Goal: Information Seeking & Learning: Learn about a topic

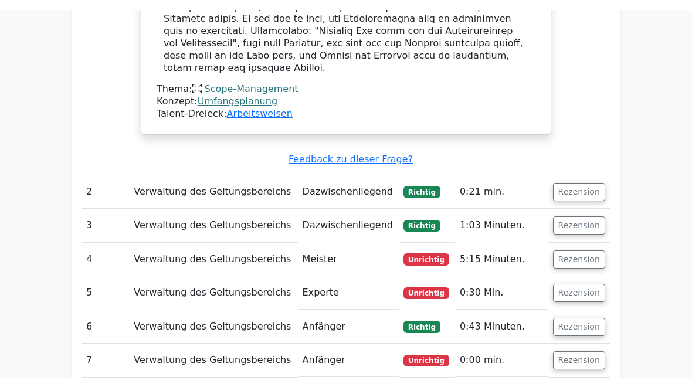
scroll to position [1085, 0]
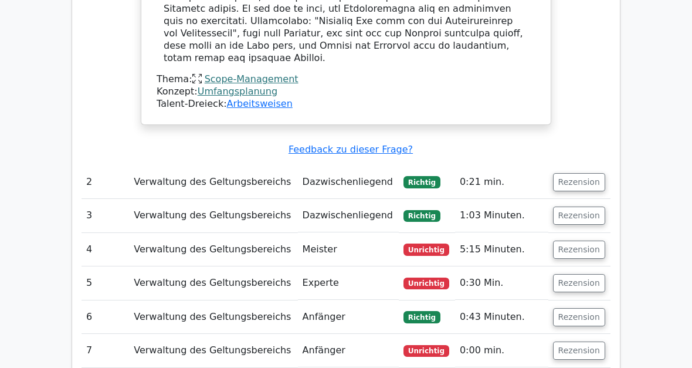
click at [579, 240] on button "Rezension" at bounding box center [579, 249] width 52 height 18
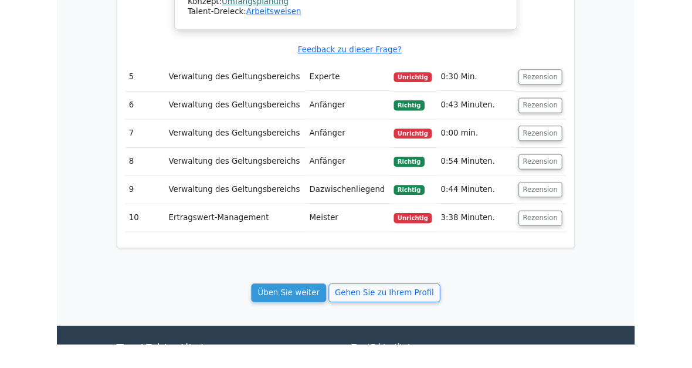
scroll to position [2336, 0]
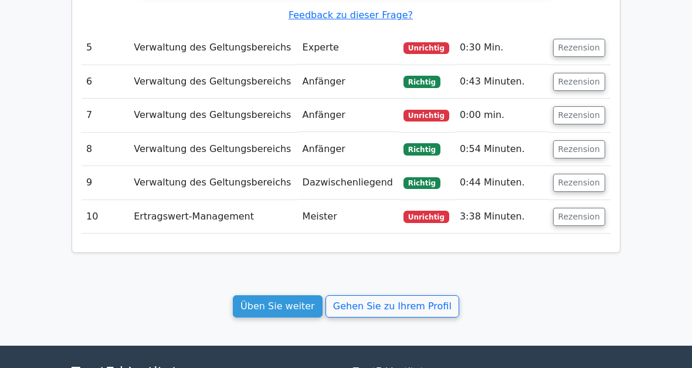
click at [289, 295] on link "Üben Sie weiter" at bounding box center [278, 306] width 90 height 22
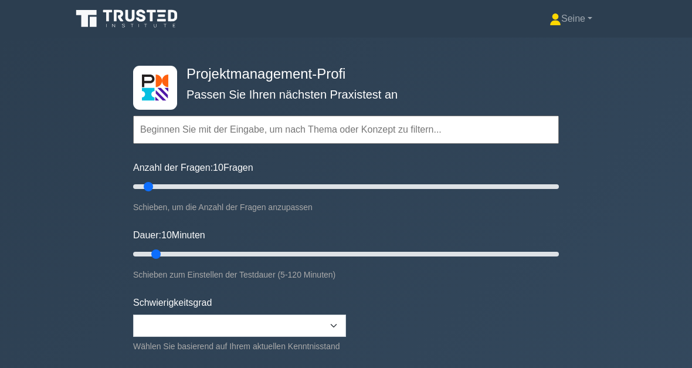
type input "15"
click at [172, 251] on input "Dauer: 10 Minuten" at bounding box center [346, 254] width 426 height 14
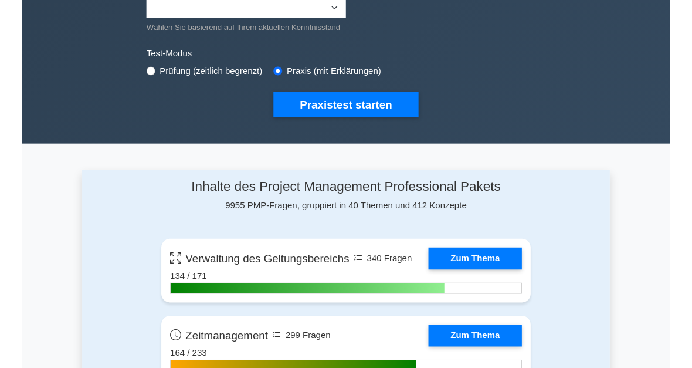
scroll to position [317, 0]
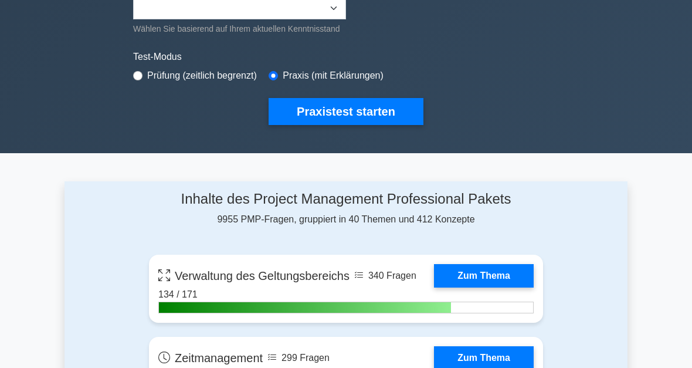
click at [347, 125] on button "Praxistest starten" at bounding box center [346, 112] width 155 height 27
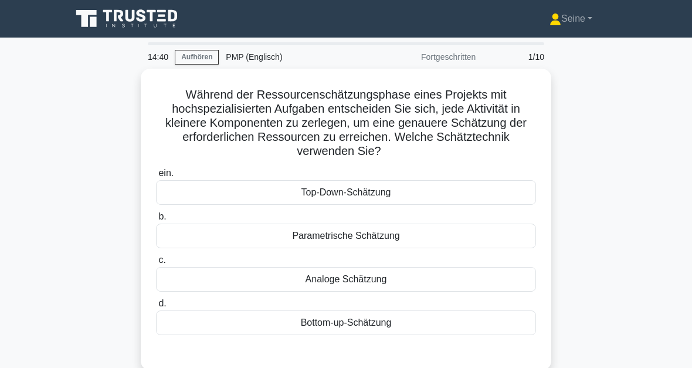
click at [368, 329] on div "Bottom-up-Schätzung" at bounding box center [346, 322] width 380 height 25
click at [156, 307] on input "d. Bottom-up-Schätzung" at bounding box center [156, 304] width 0 height 8
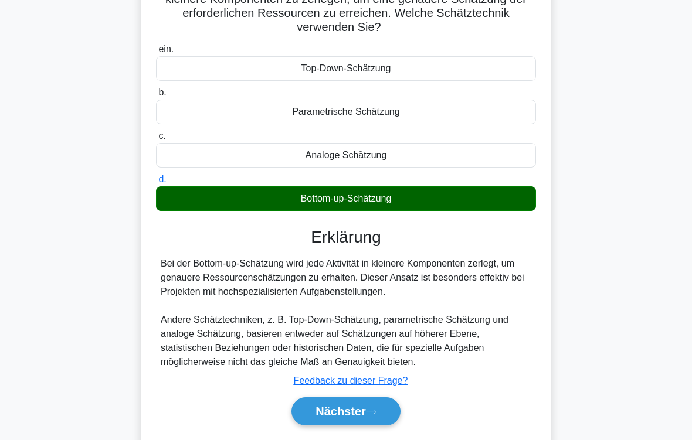
scroll to position [193, 0]
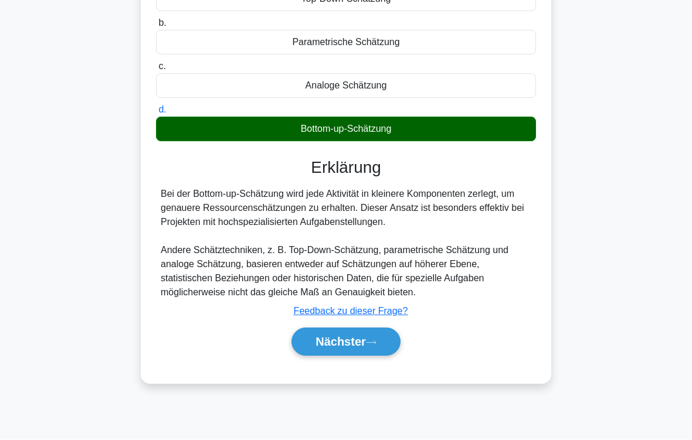
click at [375, 347] on icon at bounding box center [371, 343] width 11 height 6
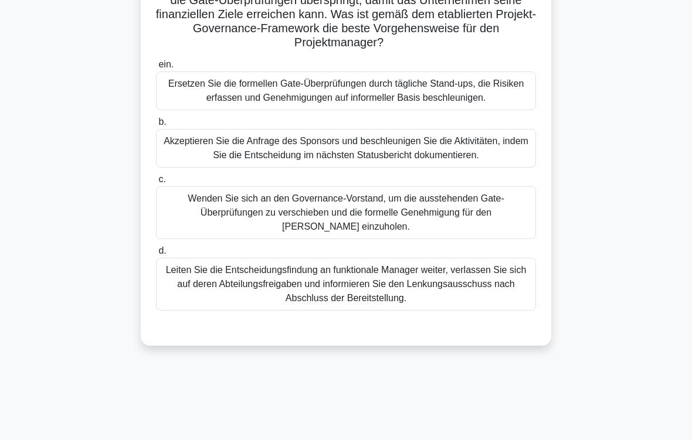
scroll to position [165, 0]
click at [378, 239] on div "Wenden Sie sich an den Governance-Vorstand, um die ausstehenden Gate-Überprüfun…" at bounding box center [346, 212] width 380 height 53
click at [156, 184] on input "c. Wenden Sie sich an den Governance-Vorstand, um die ausstehenden Gate-Überprü…" at bounding box center [156, 180] width 0 height 8
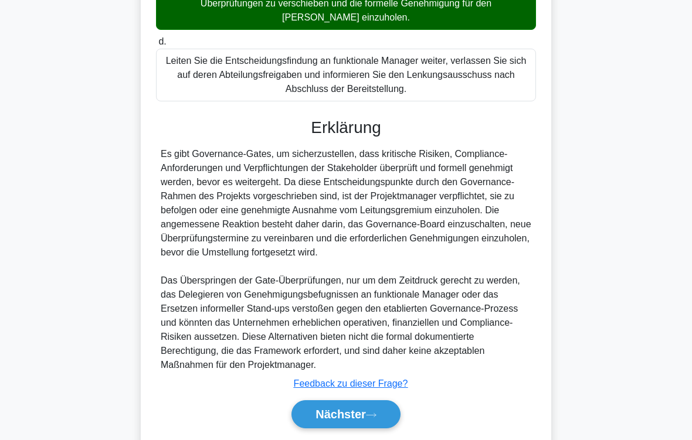
scroll to position [480, 0]
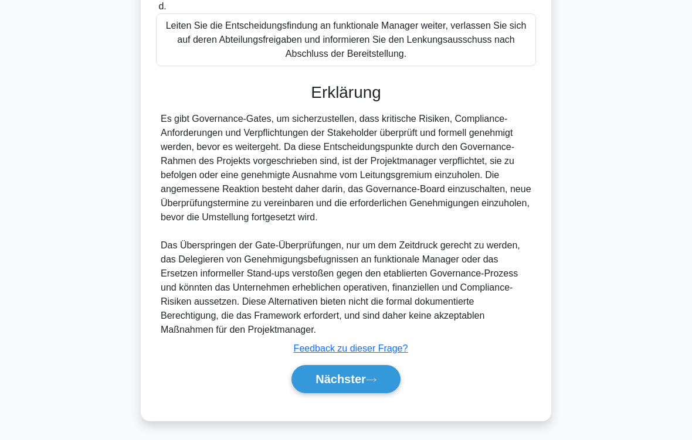
click at [376, 367] on icon at bounding box center [371, 380] width 9 height 4
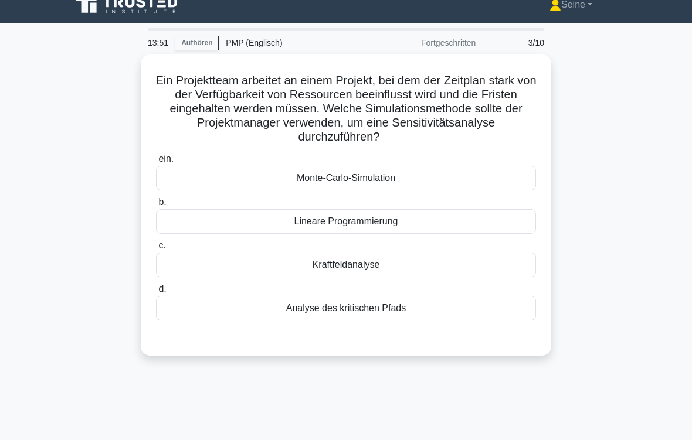
scroll to position [29, 0]
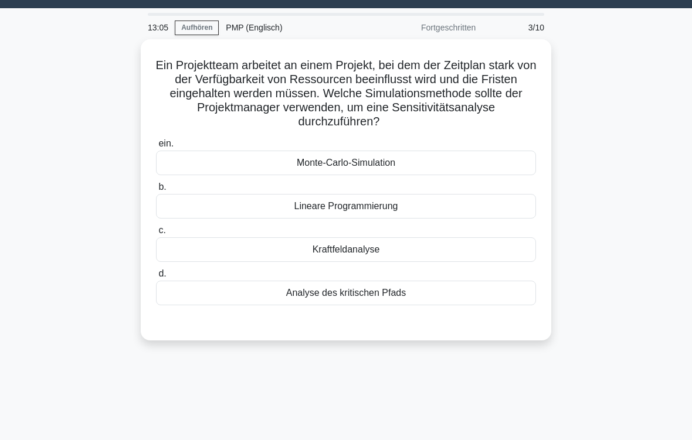
click at [378, 291] on div "Analyse des kritischen Pfads" at bounding box center [346, 293] width 380 height 25
click at [156, 278] on input "d. Analyse des kritischen Pfads" at bounding box center [156, 274] width 0 height 8
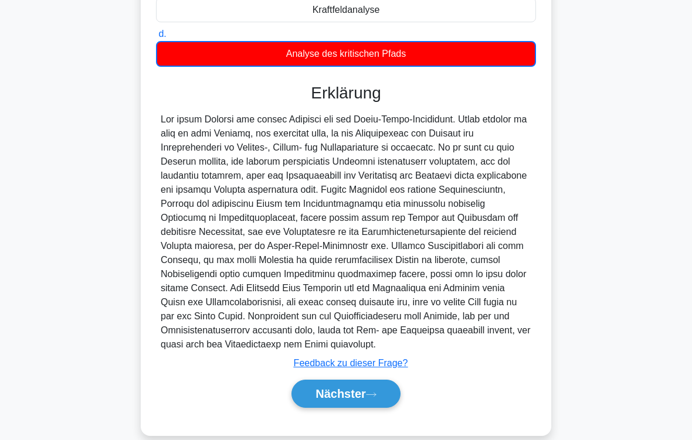
scroll to position [326, 0]
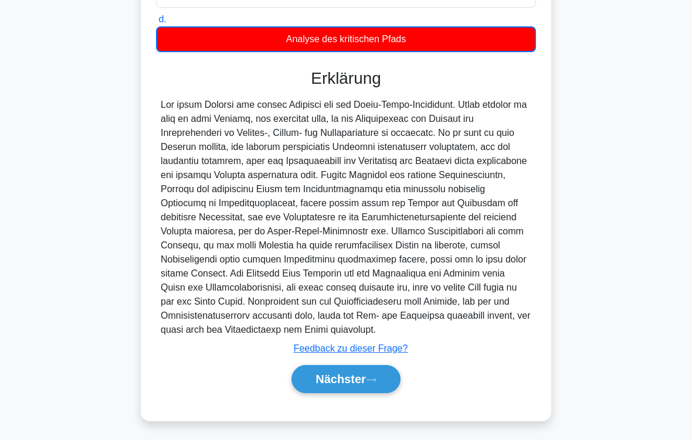
click at [361, 367] on font "Nächster" at bounding box center [340, 379] width 50 height 13
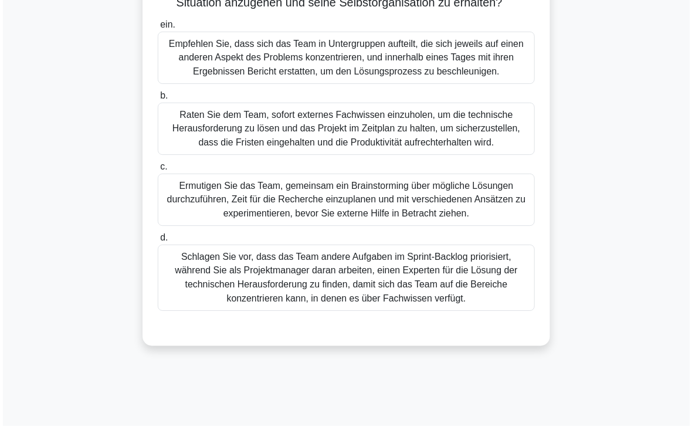
scroll to position [289, 0]
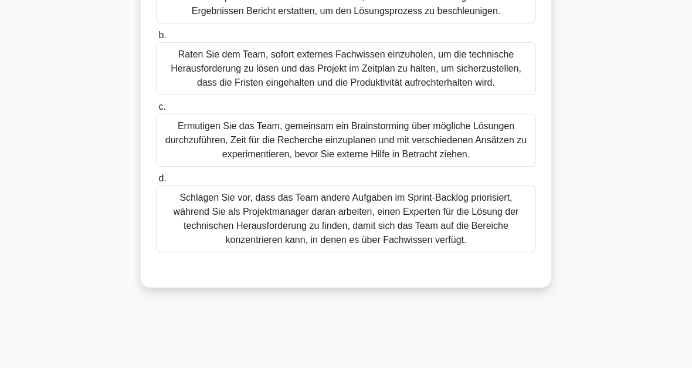
click at [464, 252] on div "Schlagen Sie vor, dass das Team andere Aufgaben im Sprint-Backlog priorisiert, …" at bounding box center [346, 218] width 380 height 67
click at [156, 182] on input "d. Schlagen Sie vor, dass das Team andere Aufgaben im Sprint-Backlog priorisier…" at bounding box center [156, 179] width 0 height 8
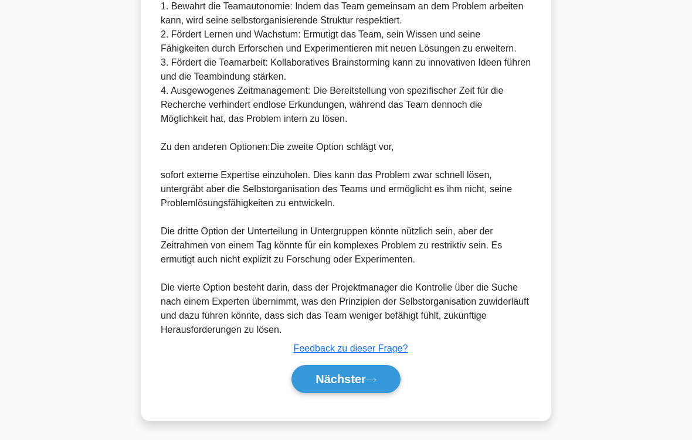
click at [372, 367] on button "Nächster" at bounding box center [345, 379] width 109 height 28
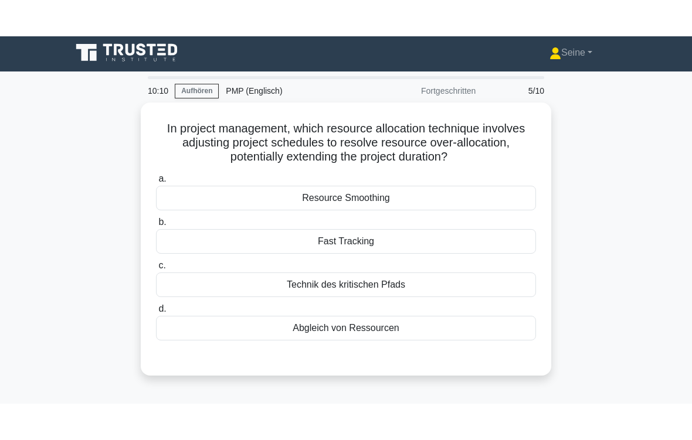
scroll to position [0, 0]
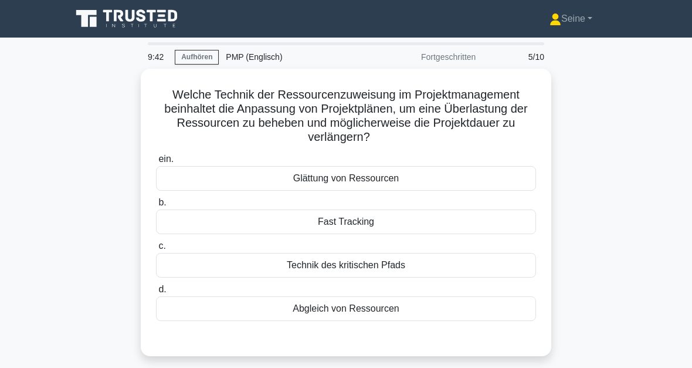
click at [379, 314] on div "Abgleich von Ressourcen" at bounding box center [346, 308] width 380 height 25
click at [156, 293] on input "d. Abgleich von Ressourcen" at bounding box center [156, 290] width 0 height 8
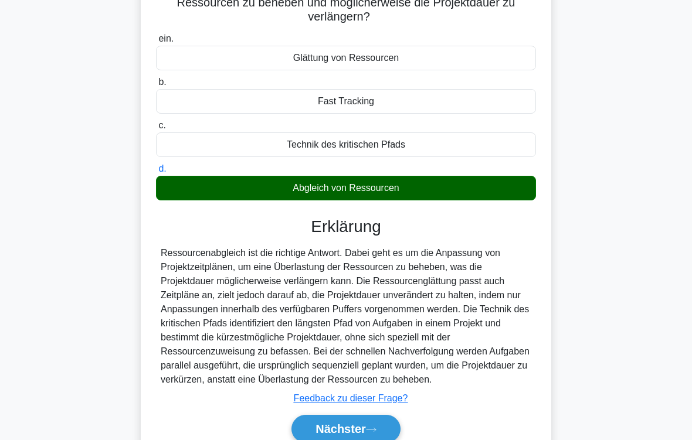
scroll to position [198, 0]
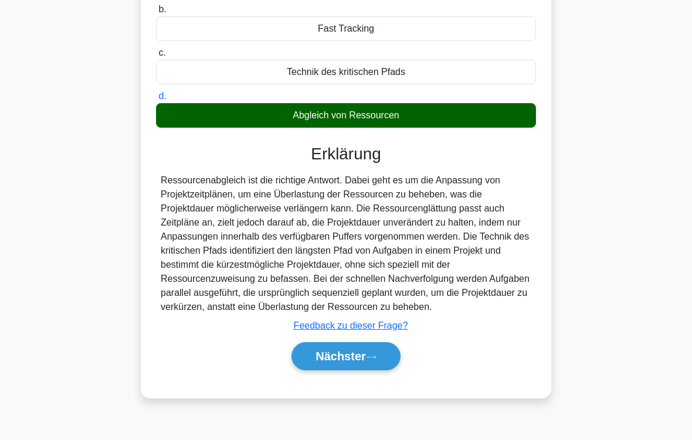
click at [375, 367] on button "Nächster" at bounding box center [345, 356] width 109 height 28
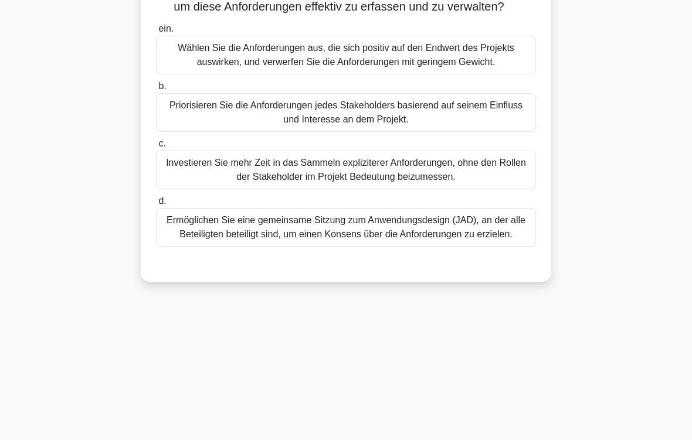
scroll to position [144, 0]
click at [456, 247] on div "Ermöglichen Sie eine gemeinsame Sitzung zum Anwendungsdesign (JAD), an der alle…" at bounding box center [346, 227] width 380 height 39
click at [156, 205] on input "d. Ermöglichen Sie eine gemeinsame Sitzung zum Anwendungsdesign (JAD), an der a…" at bounding box center [156, 202] width 0 height 8
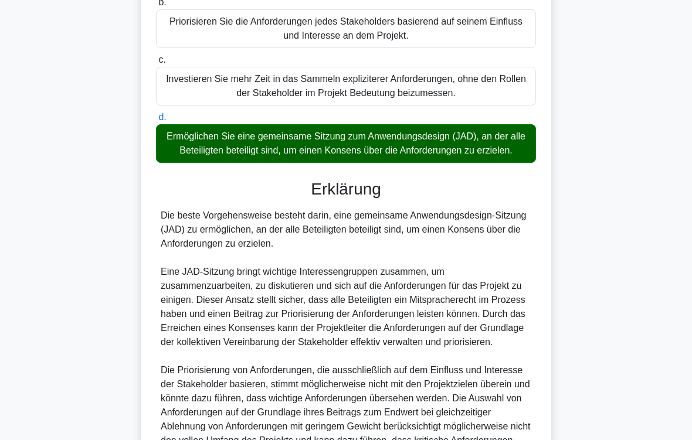
scroll to position [452, 0]
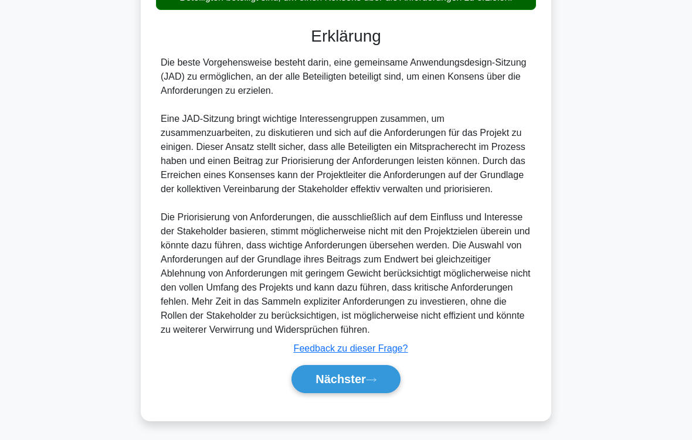
click at [361, 367] on font "Nächster" at bounding box center [340, 379] width 50 height 13
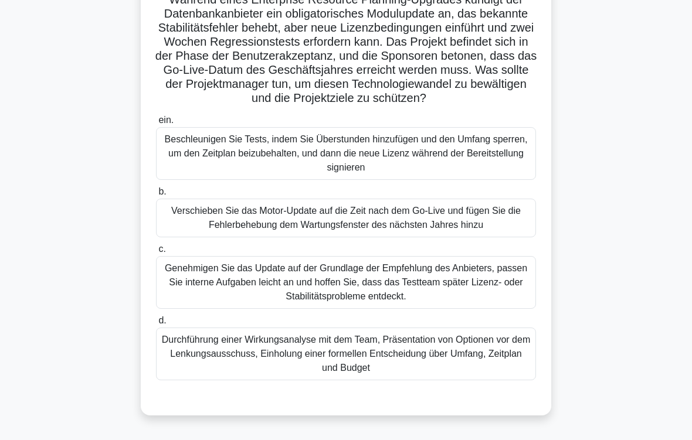
scroll to position [95, 0]
click at [442, 367] on div "Durchführung einer Wirkungsanalyse mit dem Team, Präsentation von Optionen vor …" at bounding box center [346, 354] width 380 height 53
click at [156, 325] on input "d. Durchführung einer Wirkungsanalyse mit dem Team, Präsentation von Optionen v…" at bounding box center [156, 321] width 0 height 8
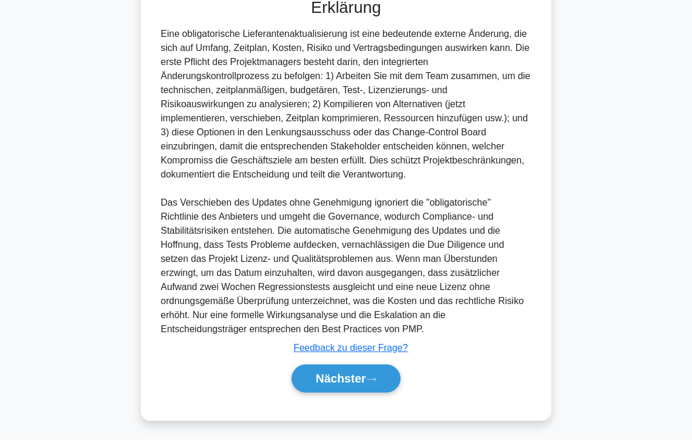
scroll to position [550, 0]
click at [372, 367] on icon at bounding box center [371, 380] width 11 height 6
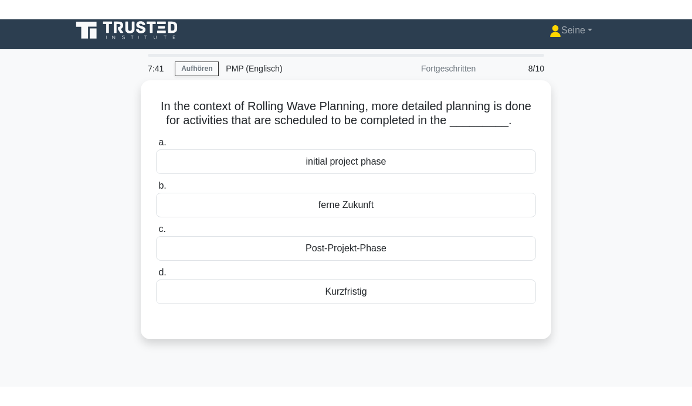
scroll to position [0, 0]
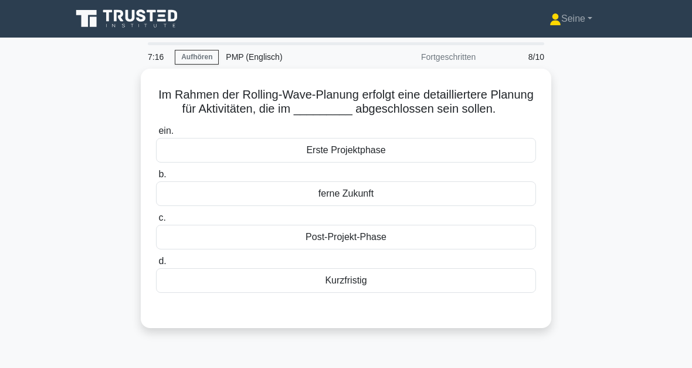
click at [355, 162] on div "Erste Projektphase" at bounding box center [346, 150] width 380 height 25
click at [156, 135] on input "ein. Erste Projektphase" at bounding box center [156, 131] width 0 height 8
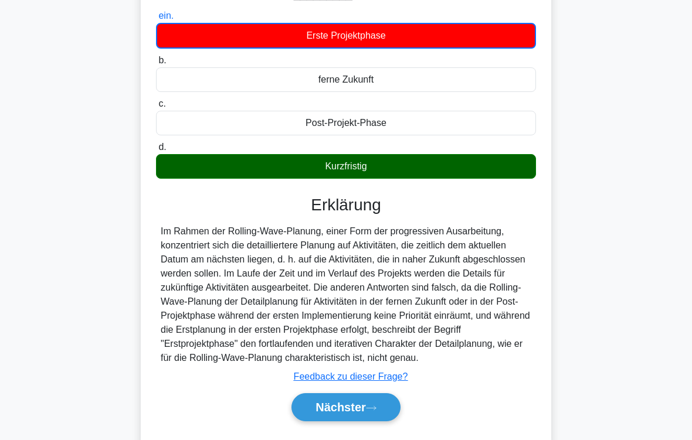
scroll to position [193, 0]
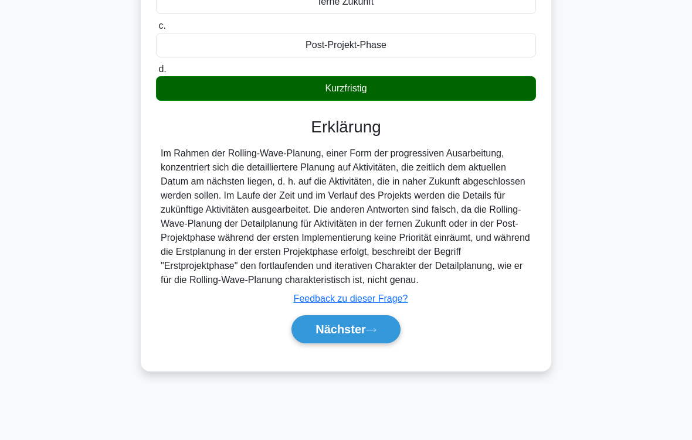
click at [372, 334] on icon at bounding box center [371, 330] width 11 height 6
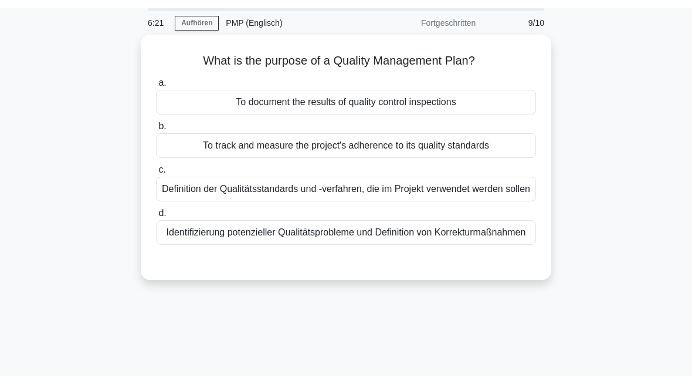
scroll to position [38, 0]
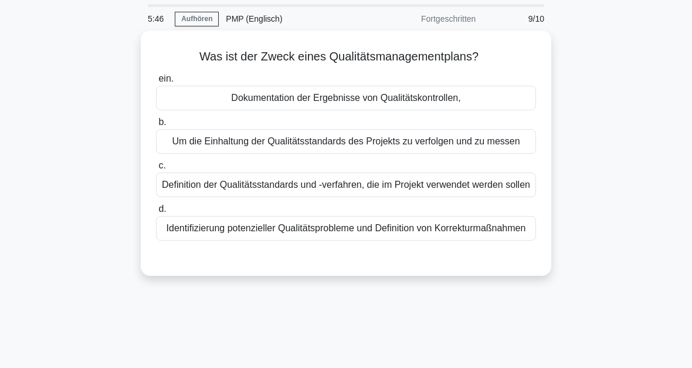
click at [388, 197] on div "Definition der Qualitätsstandards und -verfahren, die im Projekt verwendet werd…" at bounding box center [346, 184] width 380 height 25
click at [156, 169] on input "c. Definition der Qualitätsstandards und -verfahren, die im Projekt verwendet w…" at bounding box center [156, 166] width 0 height 8
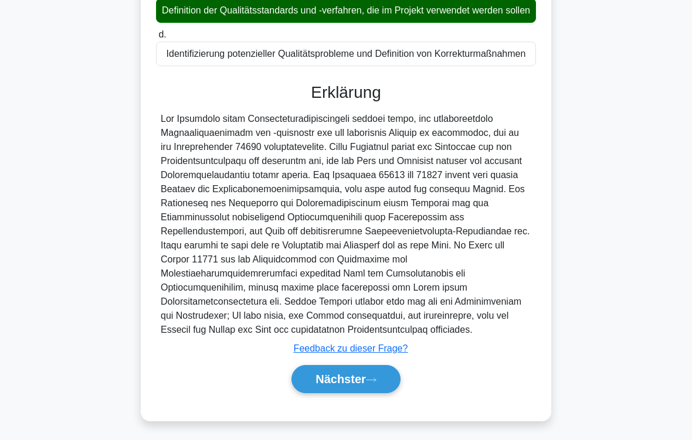
scroll to position [283, 0]
click at [368, 367] on icon at bounding box center [371, 380] width 11 height 6
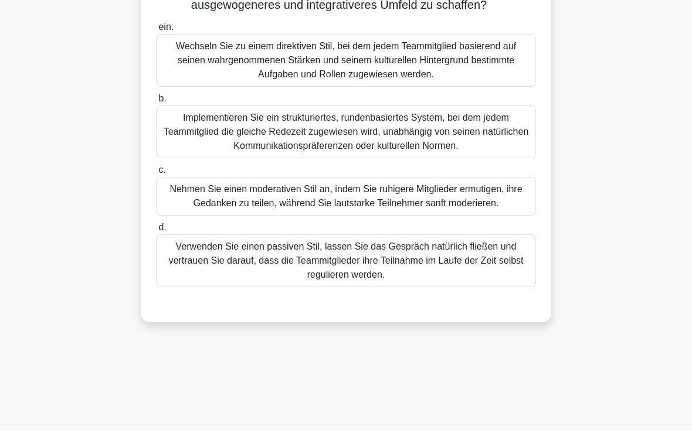
scroll to position [266, 0]
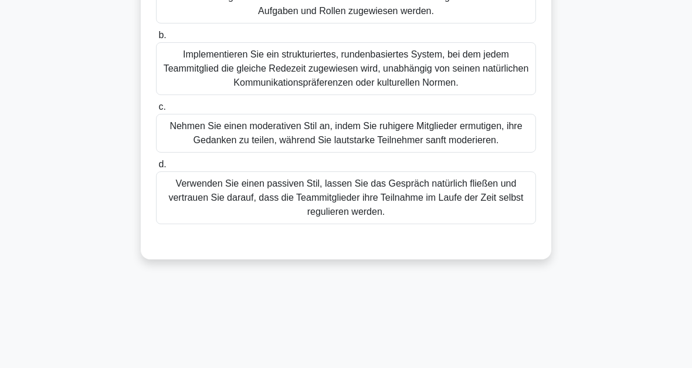
click at [467, 152] on div "Nehmen Sie einen moderativen Stil an, indem Sie ruhigere Mitglieder ermutigen, …" at bounding box center [346, 133] width 380 height 39
click at [156, 111] on input "c. Nehmen Sie einen moderativen Stil an, indem Sie ruhigere Mitglieder ermutige…" at bounding box center [156, 107] width 0 height 8
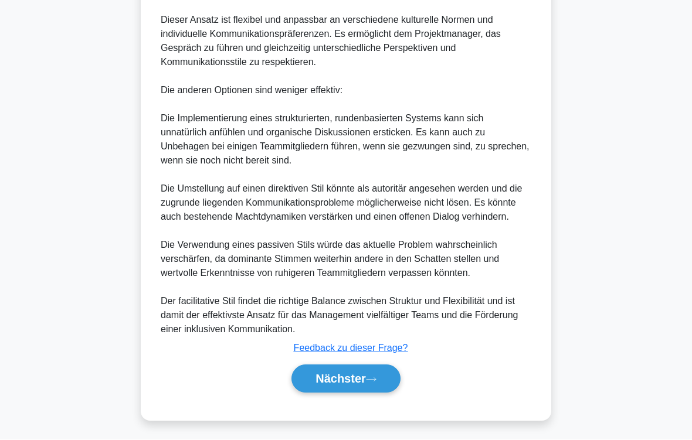
scroll to position [775, 0]
click at [357, 367] on font "Nächster" at bounding box center [340, 379] width 50 height 13
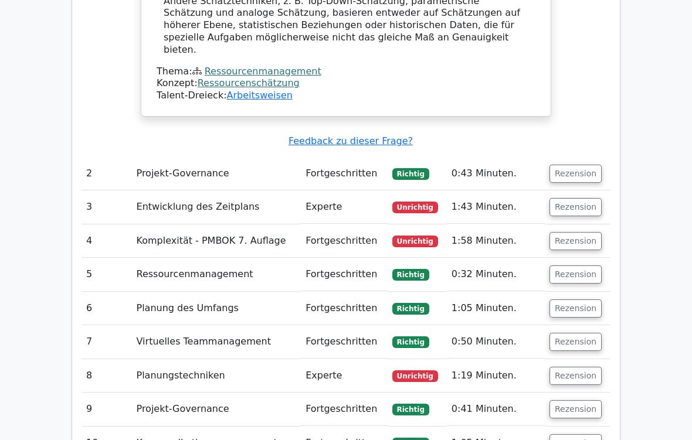
scroll to position [1111, 0]
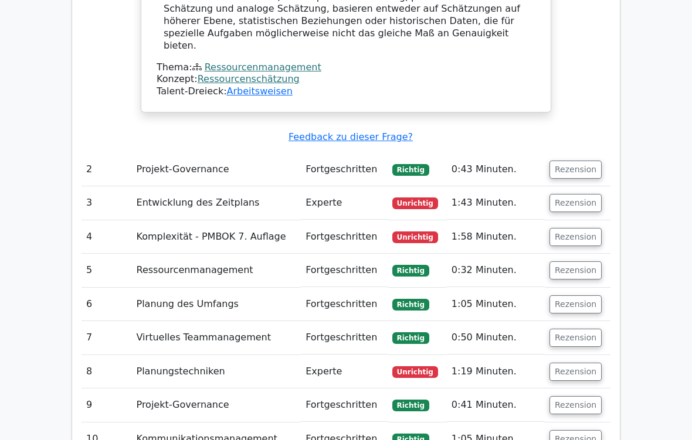
click at [585, 194] on button "Rezension" at bounding box center [575, 203] width 52 height 18
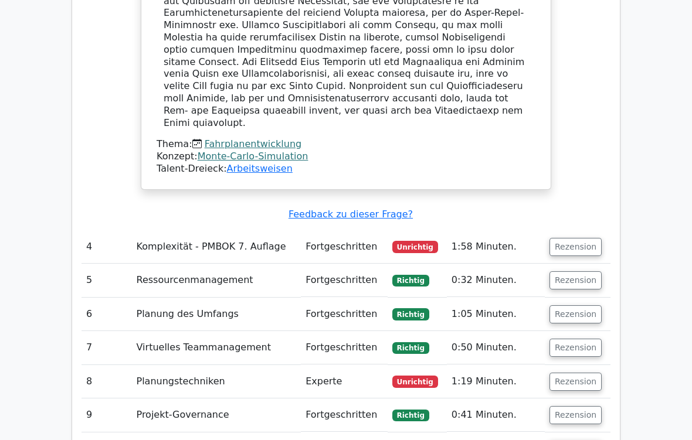
scroll to position [1742, 0]
click at [580, 238] on button "Rezension" at bounding box center [575, 247] width 52 height 18
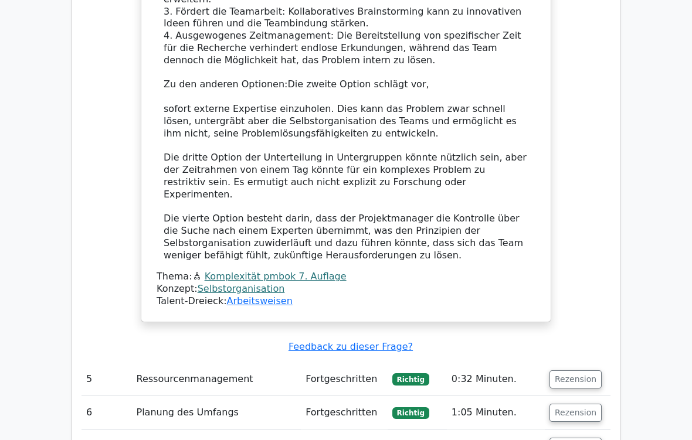
scroll to position [2698, 0]
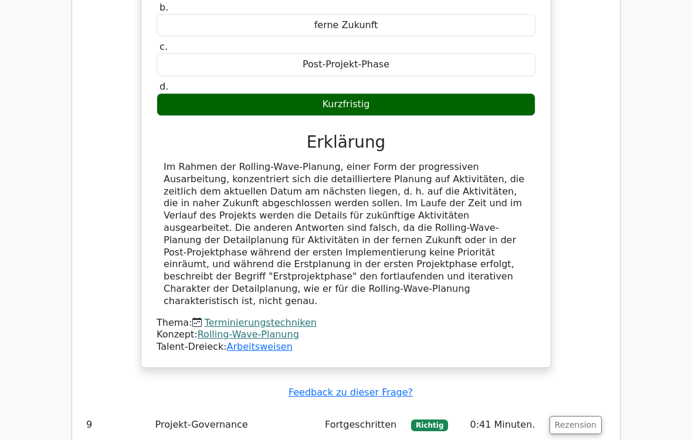
scroll to position [3104, 0]
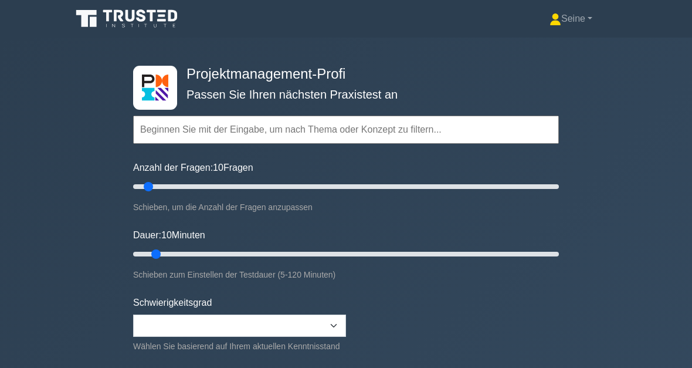
type input "15"
click at [177, 254] on input "Dauer: 10 Minuten" at bounding box center [346, 254] width 426 height 14
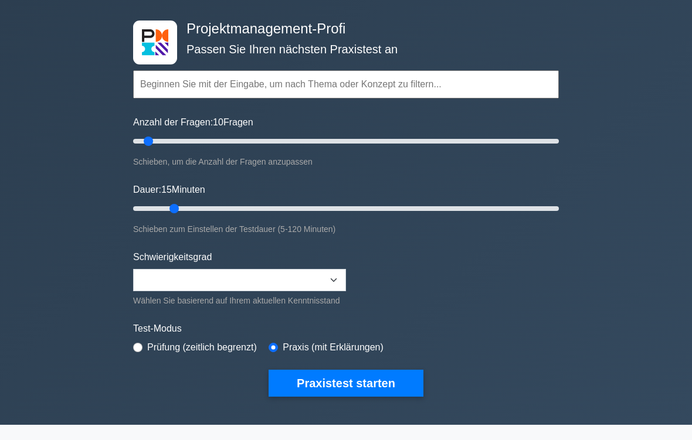
scroll to position [45, 0]
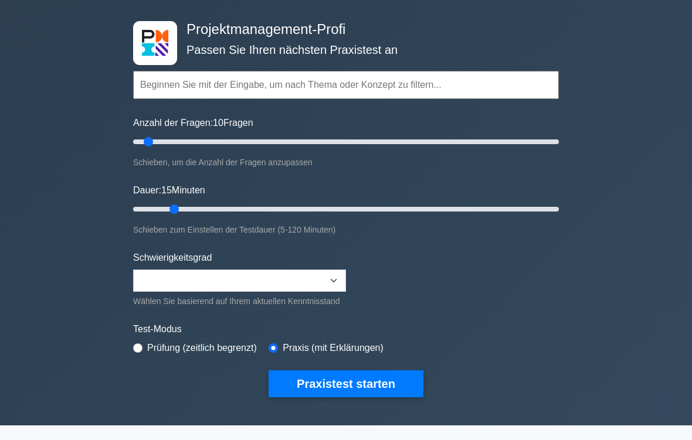
click at [359, 367] on button "Praxistest starten" at bounding box center [346, 384] width 155 height 27
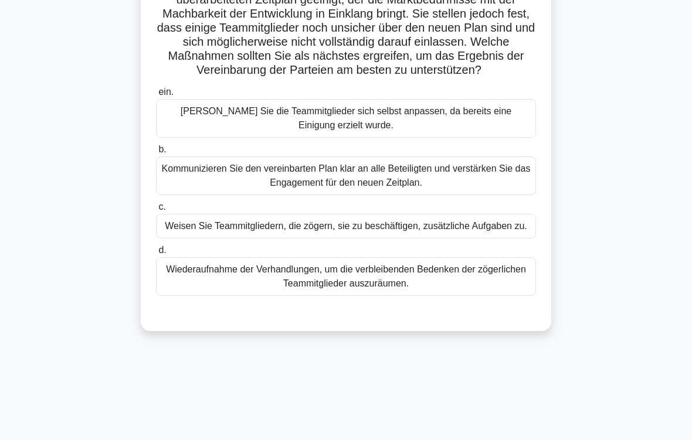
scroll to position [146, 0]
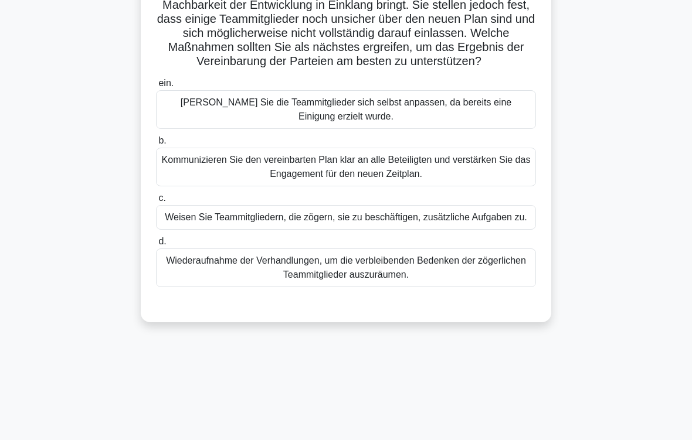
click at [446, 184] on div "Kommunizieren Sie den vereinbarten Plan klar an alle Beteiligten und verstärken…" at bounding box center [346, 167] width 380 height 39
click at [156, 145] on input "b. Kommunizieren Sie den vereinbarten Plan klar an alle Beteiligten und verstär…" at bounding box center [156, 141] width 0 height 8
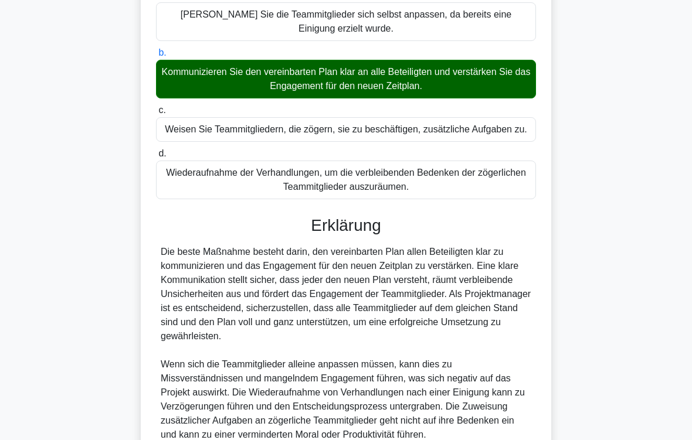
scroll to position [381, 0]
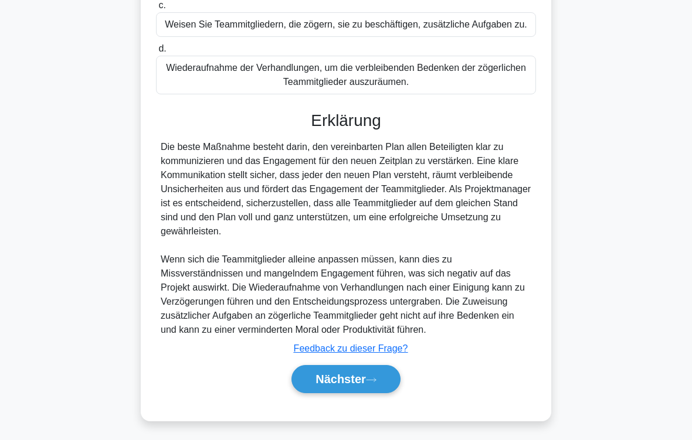
click at [384, 367] on button "Nächster" at bounding box center [345, 379] width 109 height 28
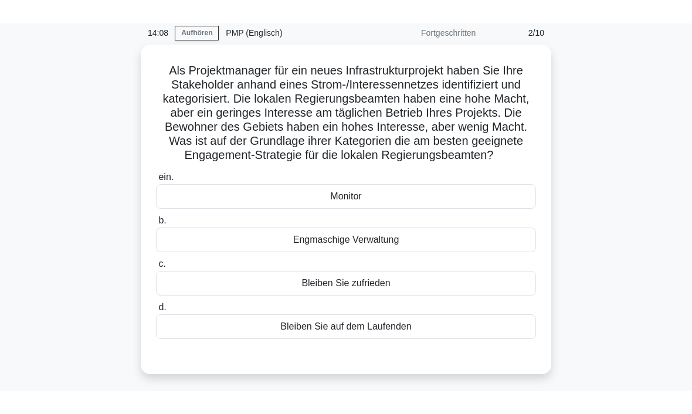
scroll to position [47, 0]
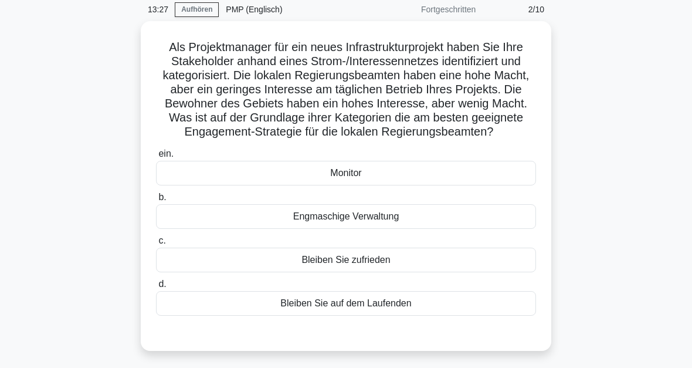
click at [394, 272] on div "Bleiben Sie zufrieden" at bounding box center [346, 259] width 380 height 25
click at [156, 245] on input "c. Bleiben Sie zufrieden" at bounding box center [156, 241] width 0 height 8
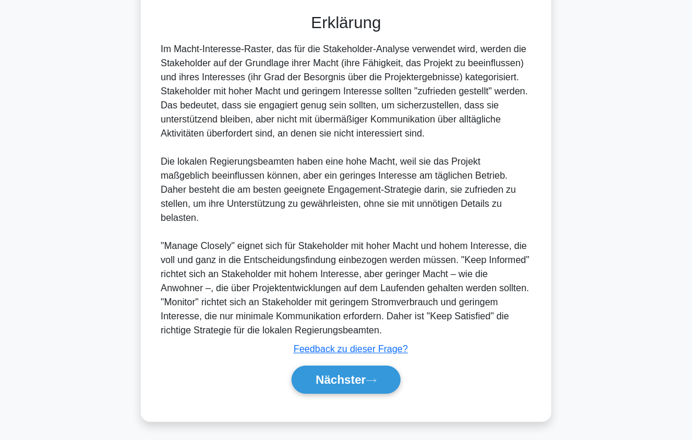
scroll to position [409, 0]
click at [376, 367] on icon at bounding box center [371, 380] width 11 height 6
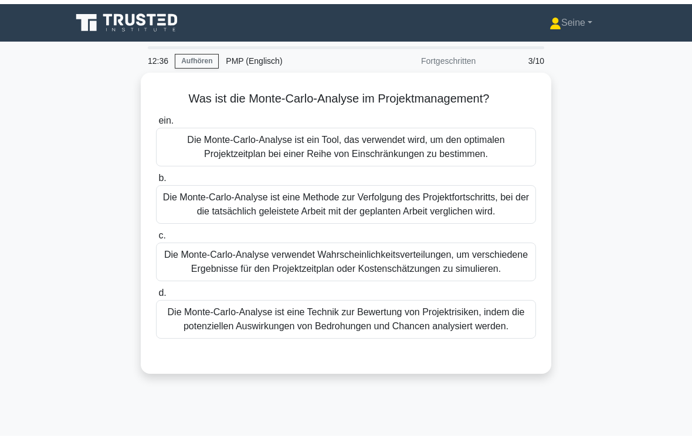
scroll to position [65, 0]
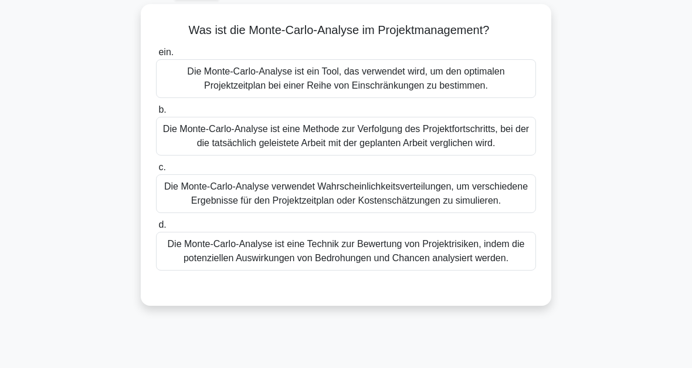
click at [462, 213] on div "Die Monte-Carlo-Analyse verwendet Wahrscheinlichkeitsverteilungen, um verschied…" at bounding box center [346, 193] width 380 height 39
click at [156, 171] on input "c. Die Monte-Carlo-Analyse verwendet Wahrscheinlichkeitsverteilungen, um versch…" at bounding box center [156, 168] width 0 height 8
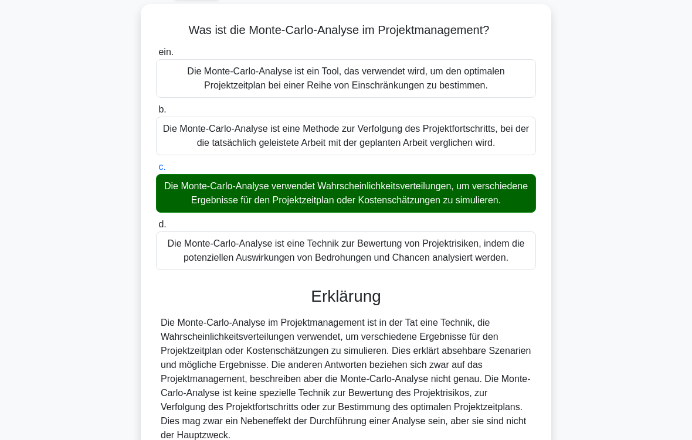
scroll to position [226, 0]
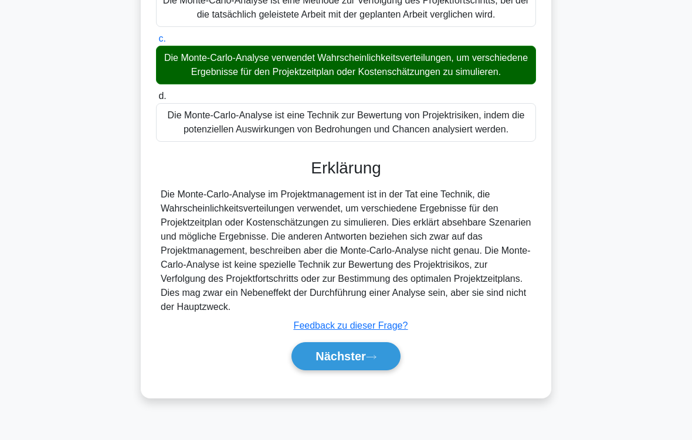
click at [382, 367] on button "Nächster" at bounding box center [345, 356] width 109 height 28
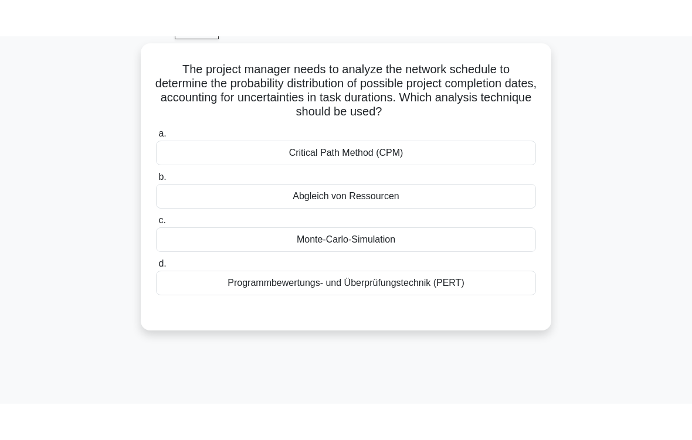
scroll to position [28, 0]
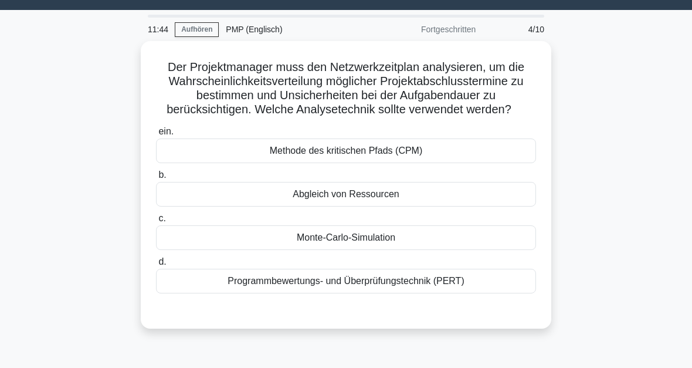
click at [375, 250] on div "Monte-Carlo-Simulation" at bounding box center [346, 237] width 380 height 25
click at [156, 222] on input "c. Monte-Carlo-Simulation" at bounding box center [156, 219] width 0 height 8
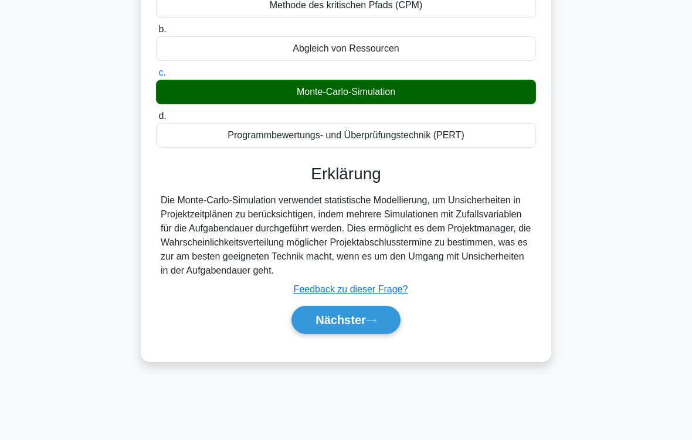
scroll to position [193, 0]
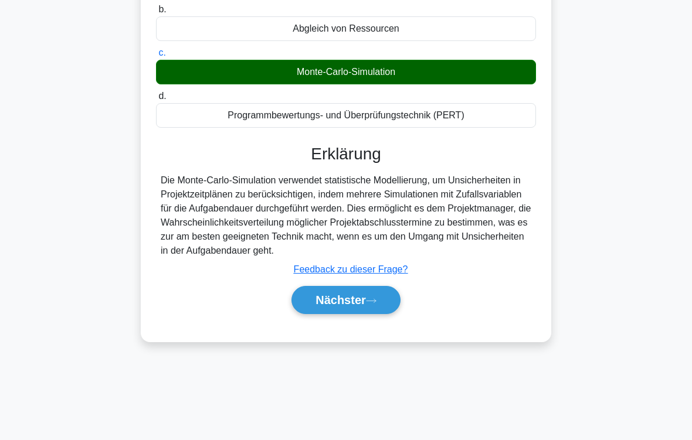
click at [374, 304] on icon at bounding box center [371, 301] width 11 height 6
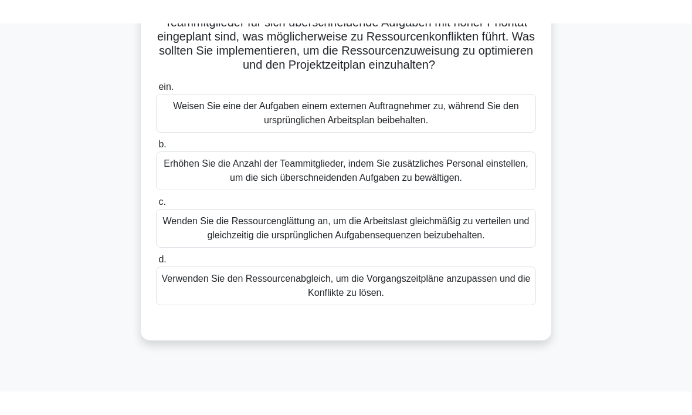
scroll to position [108, 0]
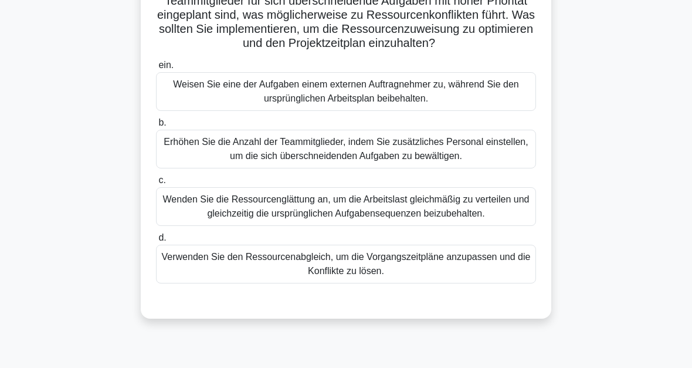
click at [443, 283] on div "Verwenden Sie den Ressourcenabgleich, um die Vorgangszeitpläne anzupassen und d…" at bounding box center [346, 264] width 380 height 39
click at [156, 242] on input "d. Verwenden Sie den Ressourcenabgleich, um die Vorgangszeitpläne anzupassen un…" at bounding box center [156, 238] width 0 height 8
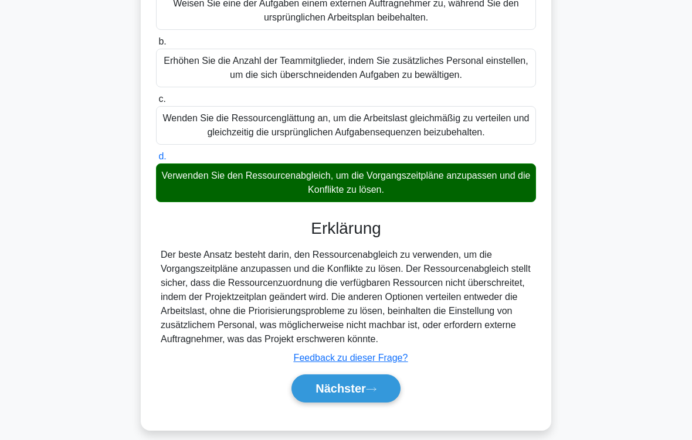
scroll to position [240, 0]
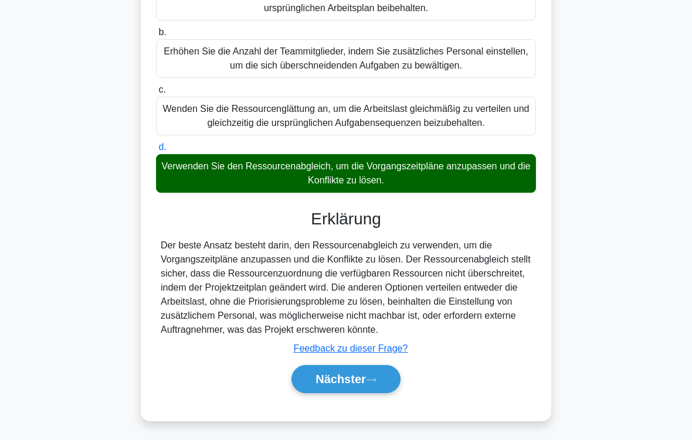
click at [362, 367] on font "Nächster" at bounding box center [340, 379] width 50 height 13
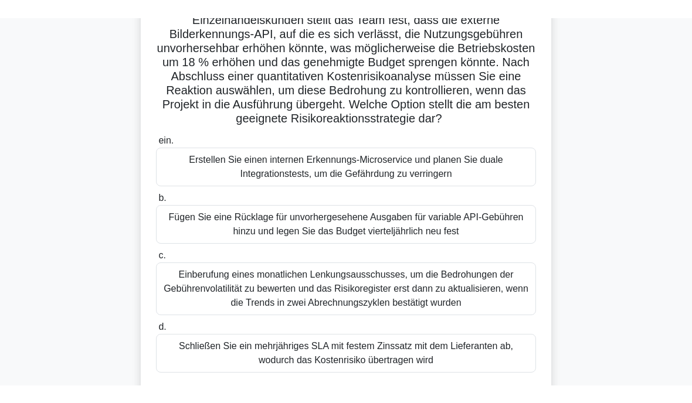
scroll to position [89, 0]
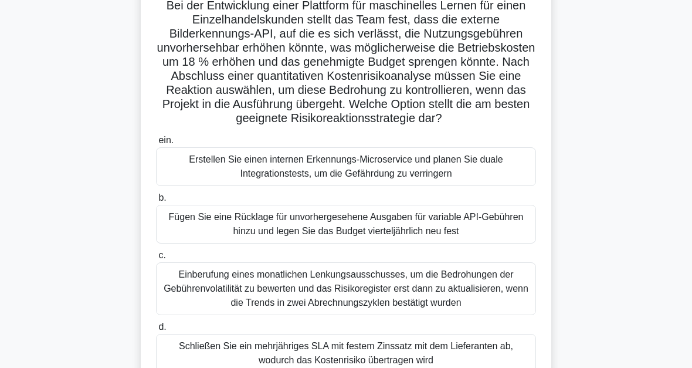
click at [460, 301] on div "Einberufung eines monatlichen Lenkungsausschusses, um die Bedrohungen der Gebüh…" at bounding box center [346, 288] width 380 height 53
click at [156, 259] on input "c. Einberufung eines monatlichen Lenkungsausschusses, um die Bedrohungen der Ge…" at bounding box center [156, 256] width 0 height 8
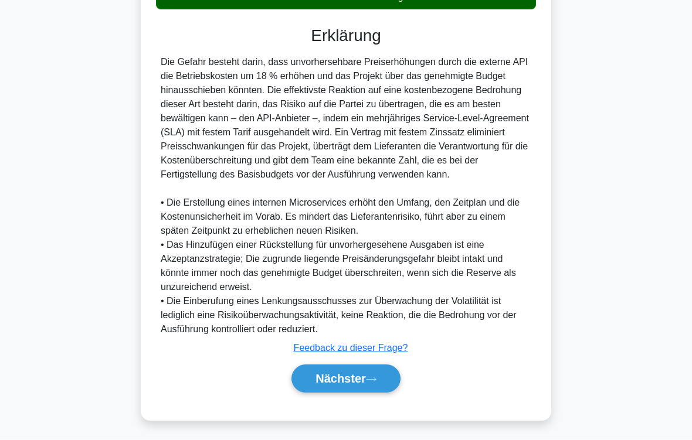
scroll to position [509, 0]
click at [365, 367] on font "Nächster" at bounding box center [340, 379] width 50 height 13
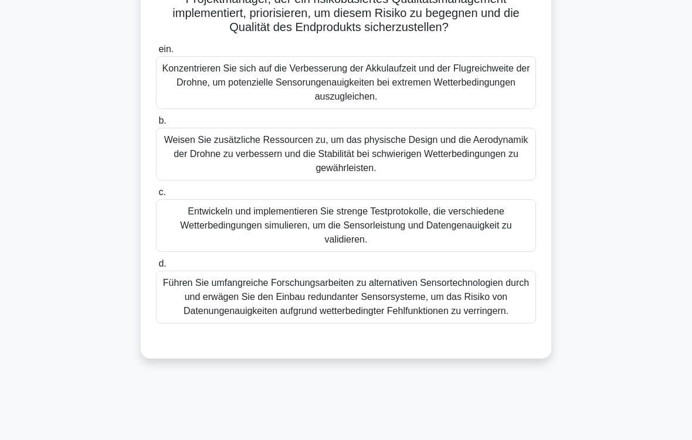
scroll to position [166, 0]
click at [463, 315] on div "Führen Sie umfangreiche Forschungsarbeiten zu alternativen Sensortechnologien d…" at bounding box center [346, 297] width 380 height 53
click at [156, 268] on input "d. Führen Sie umfangreiche Forschungsarbeiten zu alternativen Sensortechnologie…" at bounding box center [156, 264] width 0 height 8
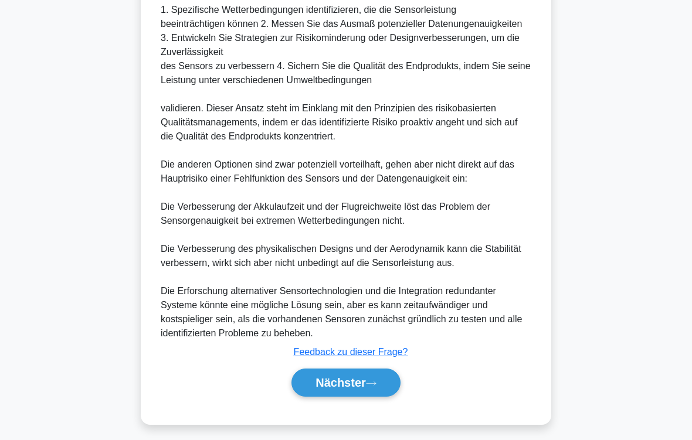
scroll to position [748, 0]
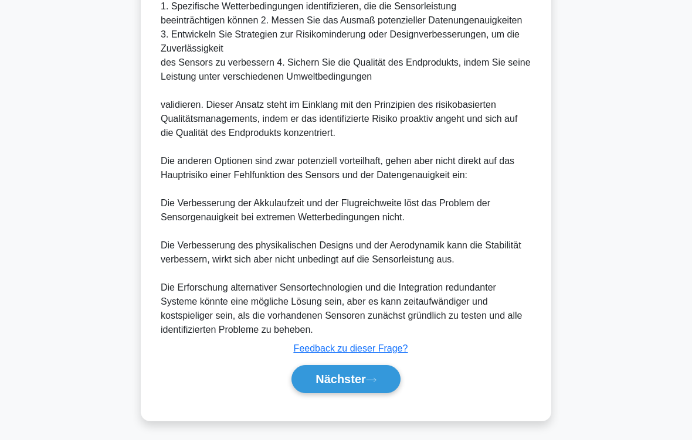
click at [375, 367] on button "Nächster" at bounding box center [345, 379] width 109 height 28
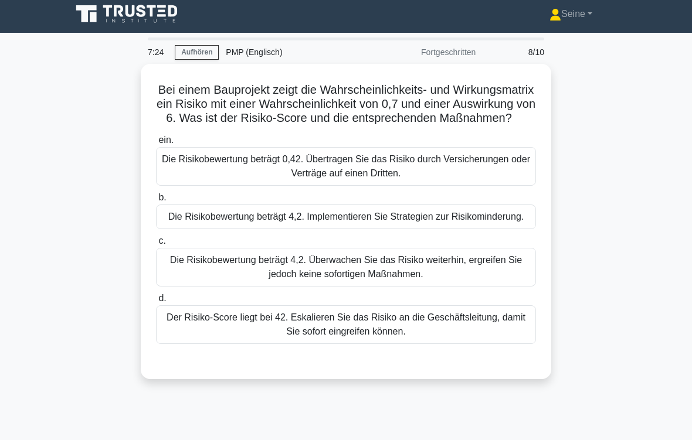
scroll to position [5, 0]
click at [391, 229] on div "Die Risikobewertung beträgt 4,2. Implementieren Sie Strategien zur Risikominder…" at bounding box center [346, 217] width 380 height 25
click at [156, 202] on input "b. Die Risikobewertung beträgt 4,2. Implementieren Sie Strategien zur Risikomin…" at bounding box center [156, 198] width 0 height 8
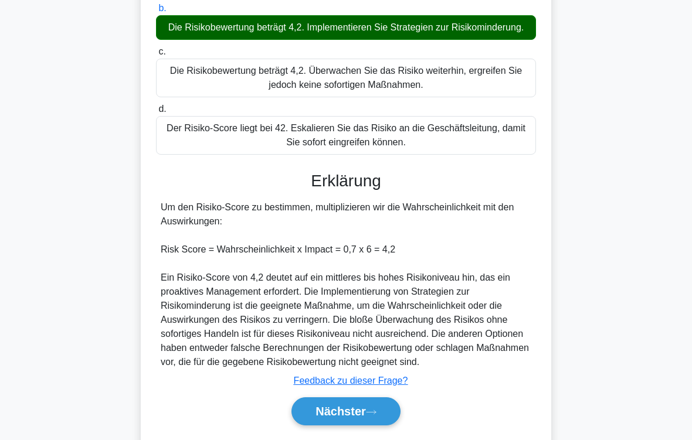
scroll to position [269, 0]
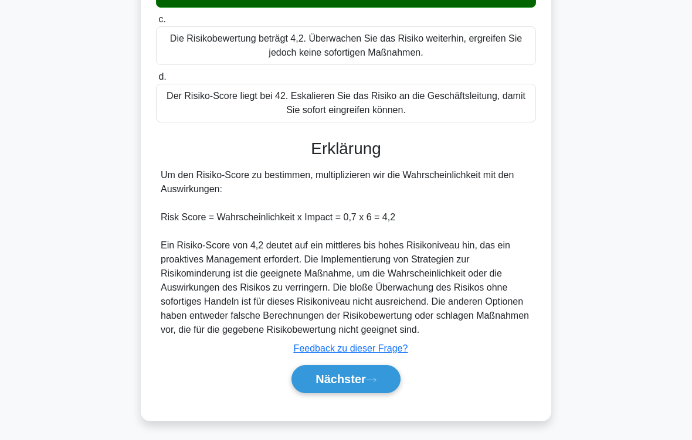
click at [380, 367] on button "Nächster" at bounding box center [345, 379] width 109 height 28
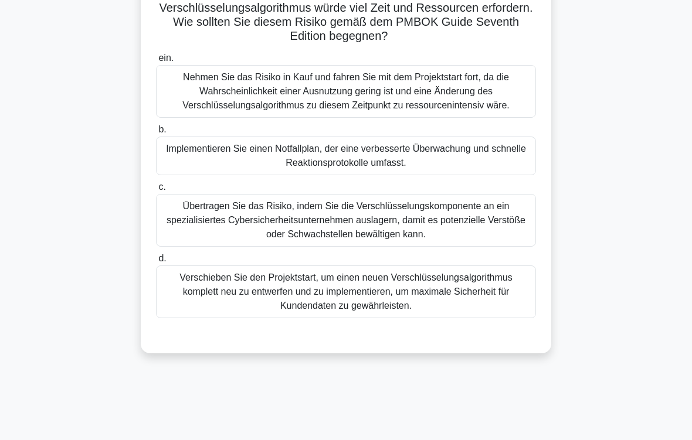
scroll to position [193, 0]
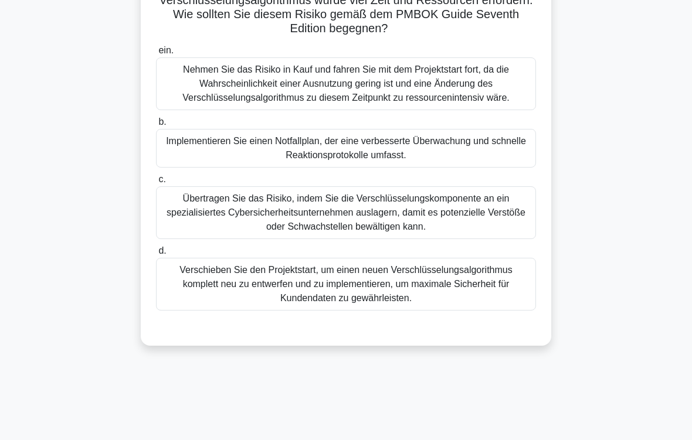
click at [444, 311] on div "Verschieben Sie den Projektstart, um einen neuen Verschlüsselungsalgorithmus ko…" at bounding box center [346, 284] width 380 height 53
click at [156, 255] on input "d. Verschieben Sie den Projektstart, um einen neuen Verschlüsselungsalgorithmus…" at bounding box center [156, 251] width 0 height 8
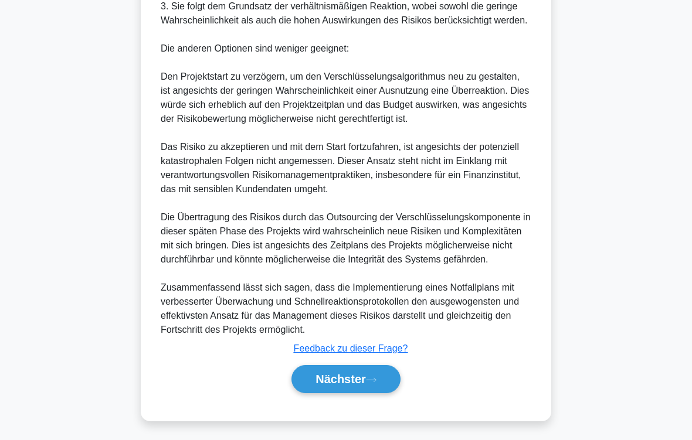
scroll to position [819, 0]
click at [369, 367] on icon at bounding box center [371, 380] width 11 height 6
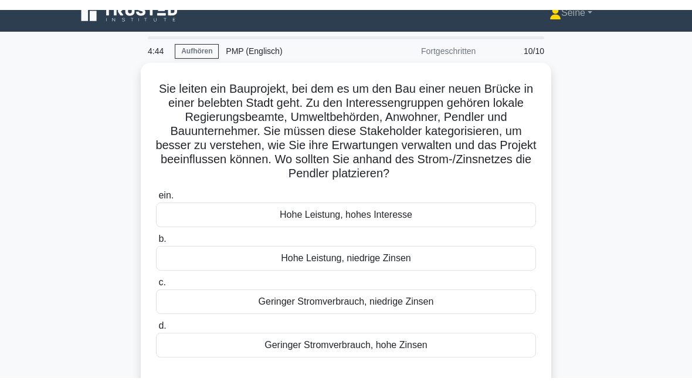
scroll to position [0, 0]
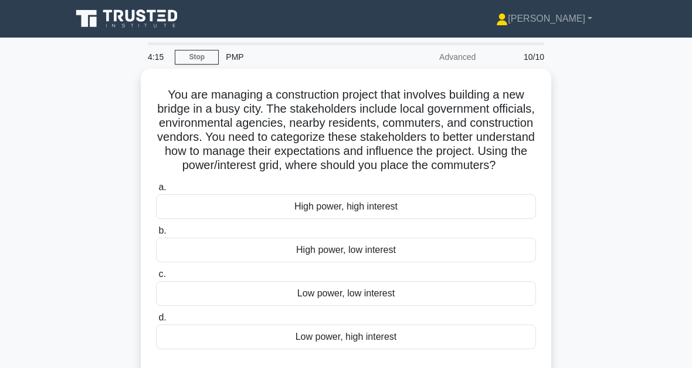
click at [377, 349] on div "Low power, high interest" at bounding box center [346, 336] width 380 height 25
click at [156, 321] on input "d. Low power, high interest" at bounding box center [156, 318] width 0 height 8
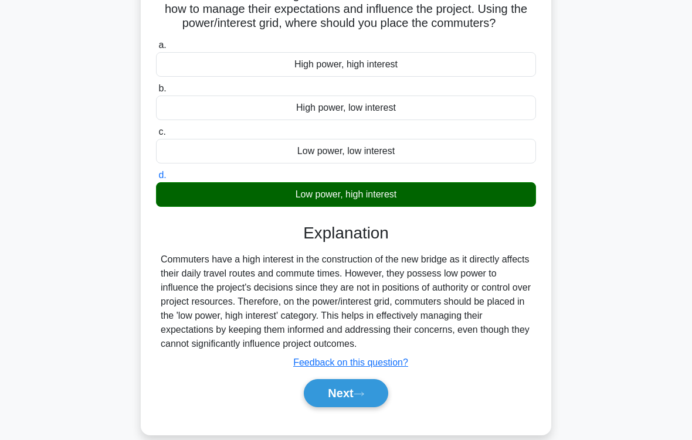
scroll to position [193, 0]
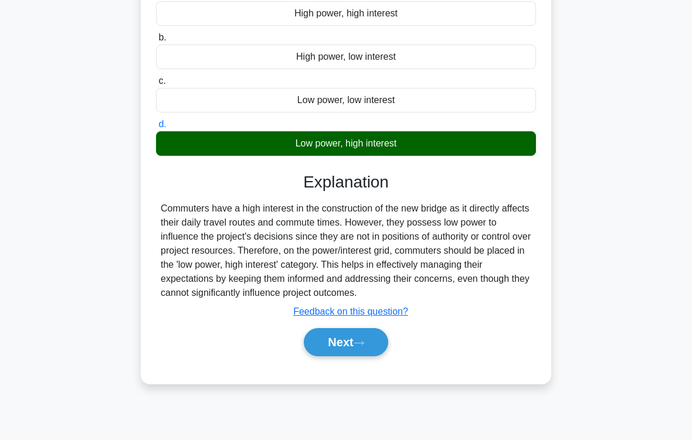
click at [370, 357] on button "Next" at bounding box center [346, 342] width 84 height 28
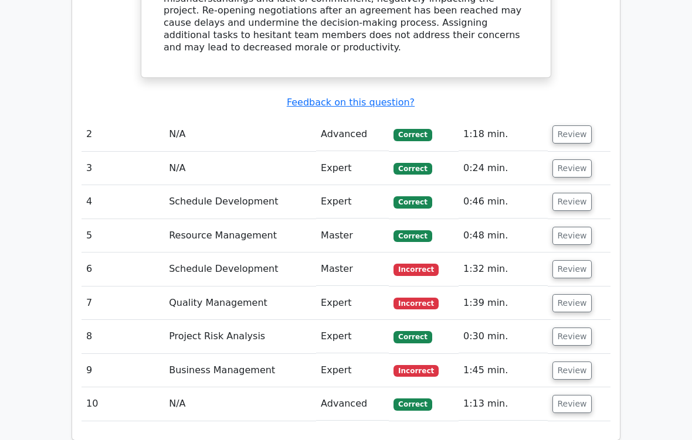
scroll to position [1166, 0]
click at [272, 253] on td "Schedule Development" at bounding box center [240, 269] width 152 height 33
click at [586, 260] on button "Review" at bounding box center [572, 269] width 40 height 18
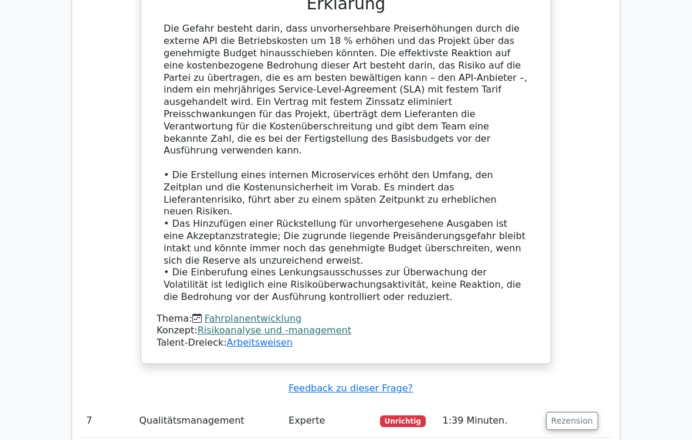
scroll to position [1930, 0]
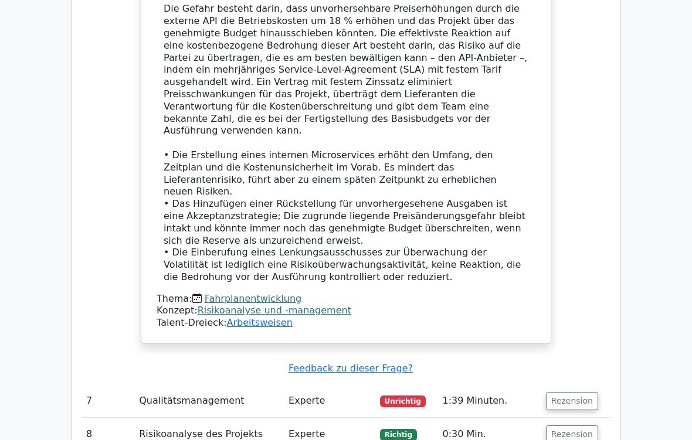
click at [566, 367] on button "Rezension" at bounding box center [572, 401] width 52 height 18
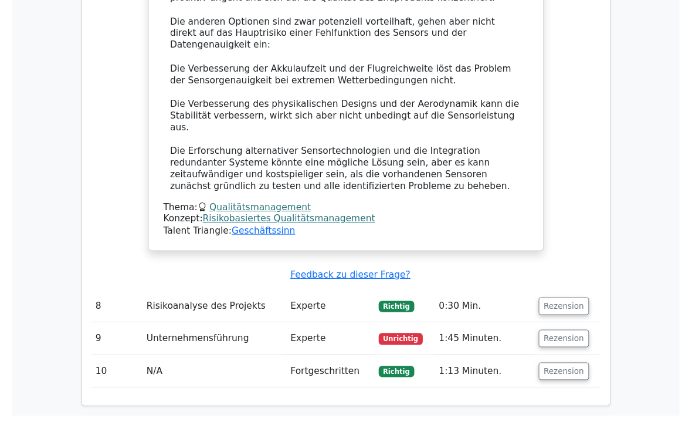
scroll to position [3137, 0]
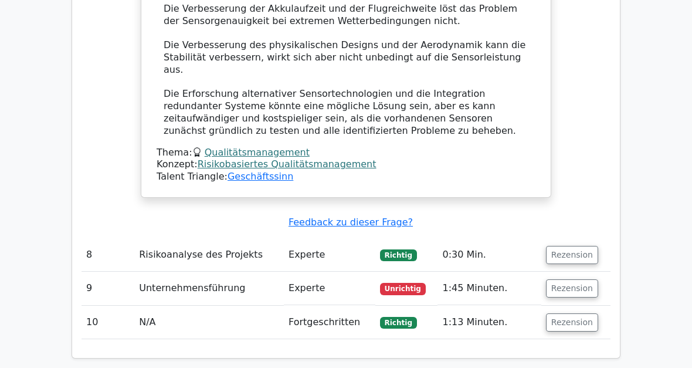
click at [578, 279] on button "Rezension" at bounding box center [572, 288] width 52 height 18
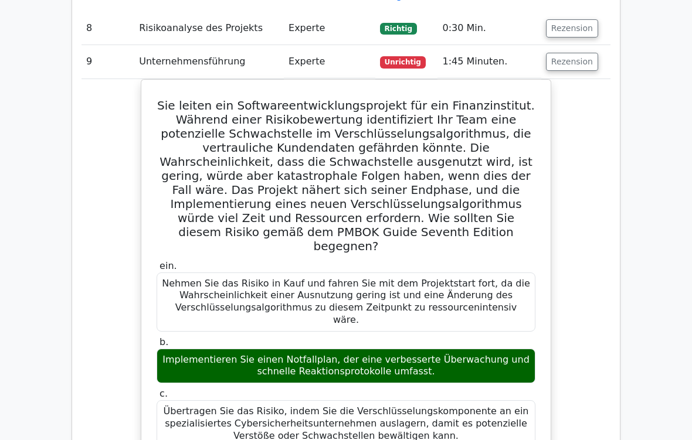
scroll to position [3362, 0]
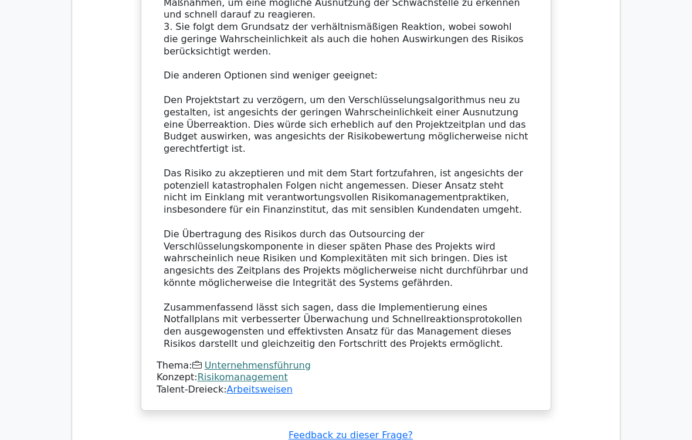
scroll to position [4077, 0]
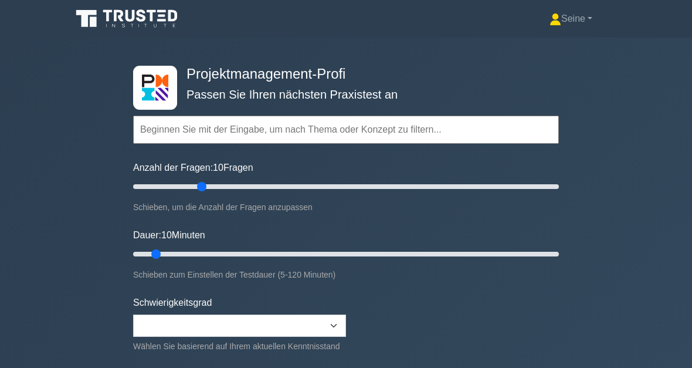
click at [202, 190] on input "Anzahl der Fragen: 10 Fragen" at bounding box center [346, 186] width 426 height 14
click at [247, 190] on input "Anzahl der Fragen: 35 Fragen" at bounding box center [346, 186] width 426 height 14
click at [262, 186] on input "Anzahl der Fragen: 55 Fragen" at bounding box center [346, 186] width 426 height 14
type input "60"
click at [258, 184] on input "Anzahl der Fragen: 65 Fragen" at bounding box center [346, 186] width 426 height 14
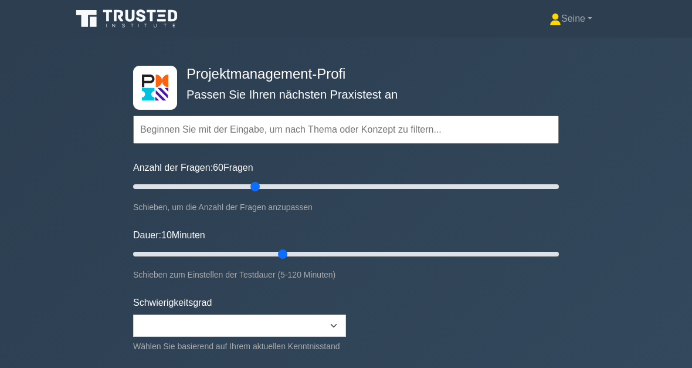
click at [286, 254] on input "Dauer: 10 Minuten" at bounding box center [346, 254] width 426 height 14
click at [322, 252] on input "Dauer: 45 Minuten" at bounding box center [346, 254] width 426 height 14
click at [361, 253] on input "Dauer: 55 Minuten" at bounding box center [346, 254] width 426 height 14
type input "75"
click at [387, 253] on input "Dauer: 65 Minuten" at bounding box center [346, 254] width 426 height 14
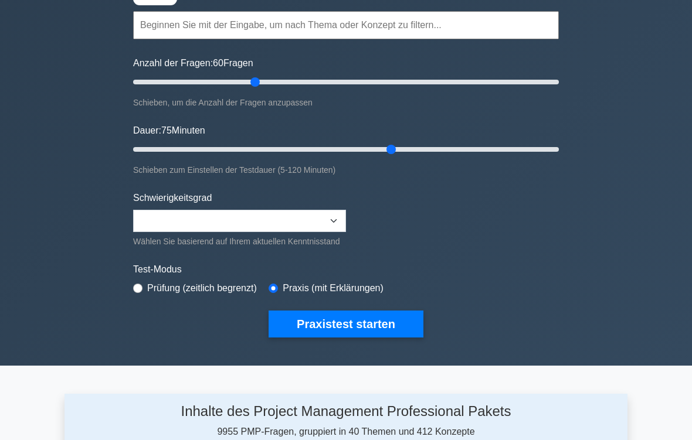
scroll to position [113, 0]
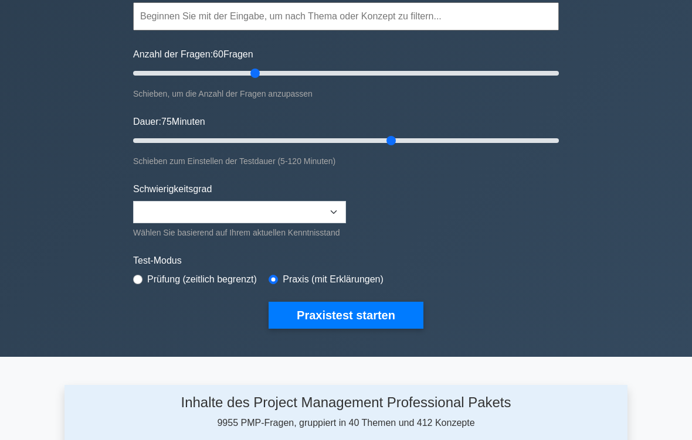
click at [341, 328] on button "Praxistest starten" at bounding box center [346, 316] width 155 height 27
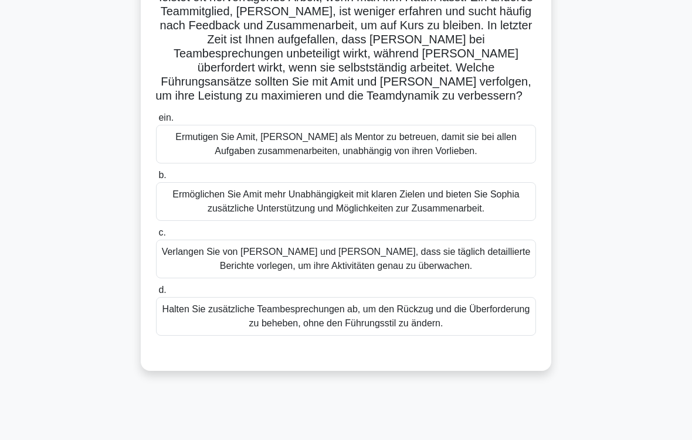
scroll to position [153, 0]
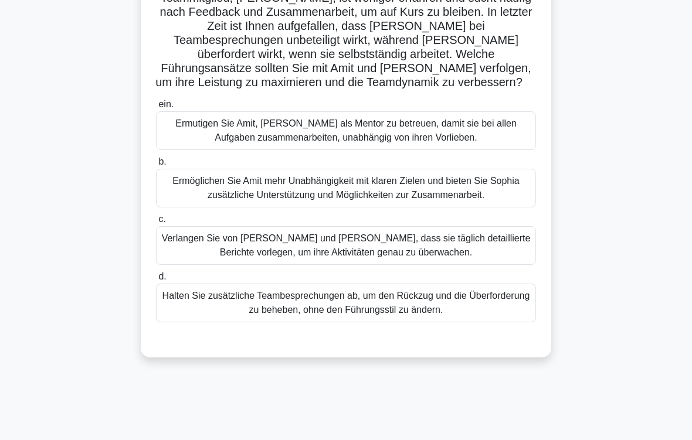
click at [351, 207] on div "Ermöglichen Sie Amit mehr Unabhängigkeit mit klaren Zielen und bieten Sie Sophi…" at bounding box center [346, 188] width 380 height 39
click at [156, 166] on input "b. Ermöglichen Sie Amit mehr Unabhängigkeit mit klaren Zielen und bieten Sie So…" at bounding box center [156, 162] width 0 height 8
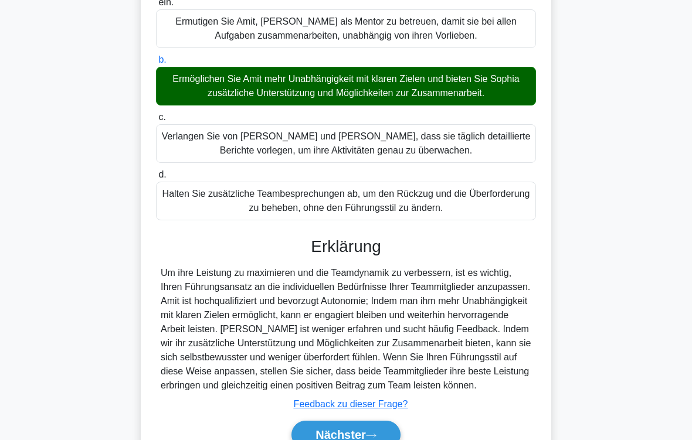
scroll to position [353, 0]
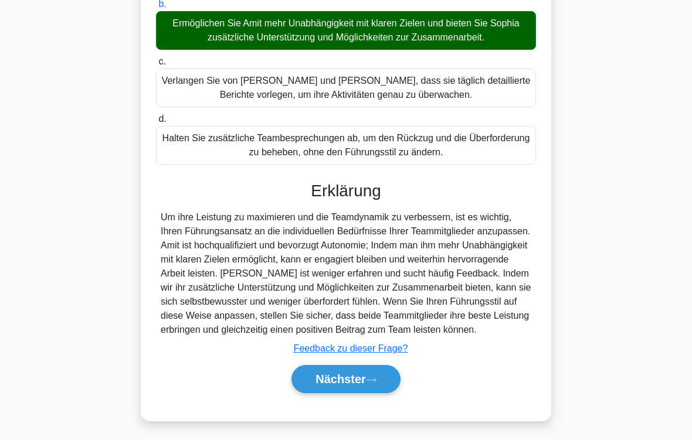
click at [383, 367] on button "Nächster" at bounding box center [345, 379] width 109 height 28
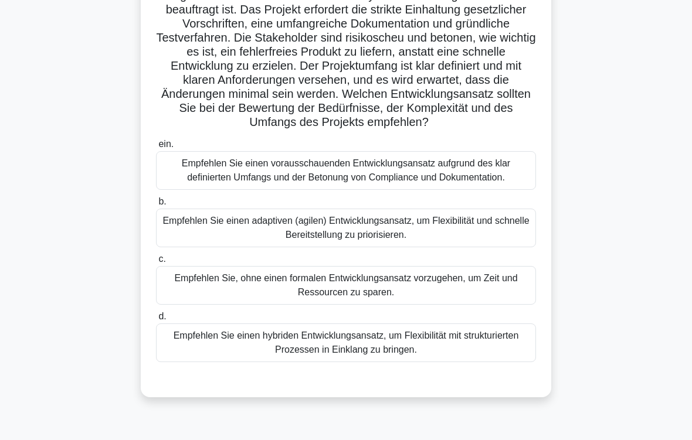
scroll to position [113, 0]
click at [370, 190] on div "Empfehlen Sie einen vorausschauenden Entwicklungsansatz aufgrund des klar defin…" at bounding box center [346, 170] width 380 height 39
click at [156, 148] on input "ein. Empfehlen Sie einen vorausschauenden Entwicklungsansatz aufgrund des klar …" at bounding box center [156, 145] width 0 height 8
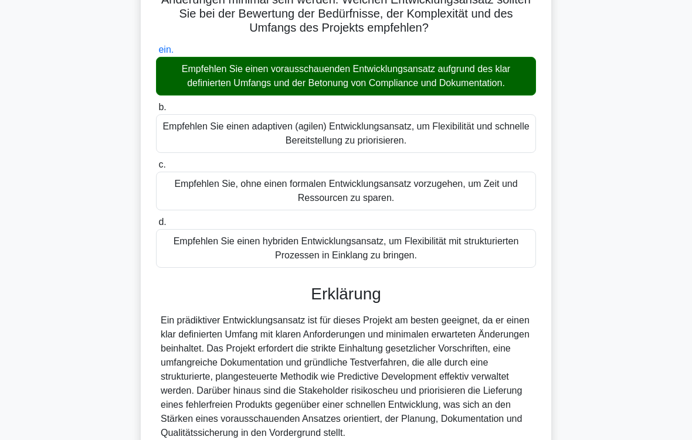
scroll to position [353, 0]
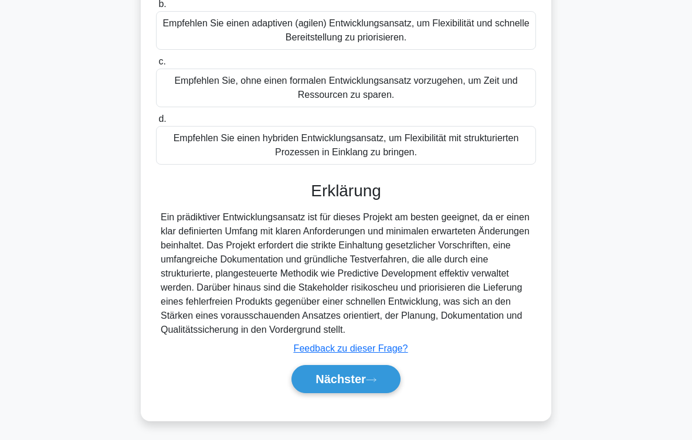
click at [373, 367] on button "Nächster" at bounding box center [345, 379] width 109 height 28
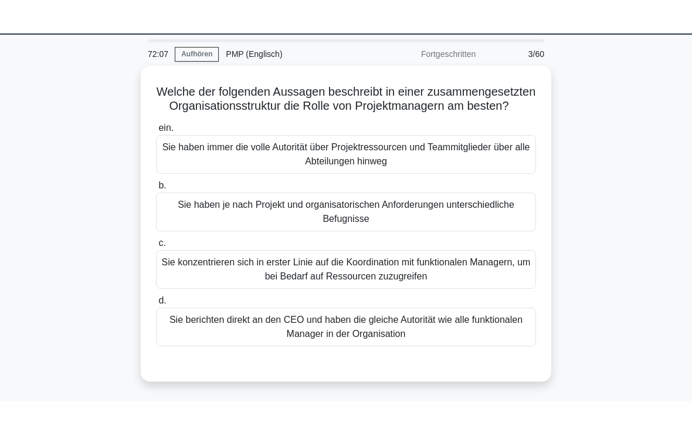
scroll to position [32, 0]
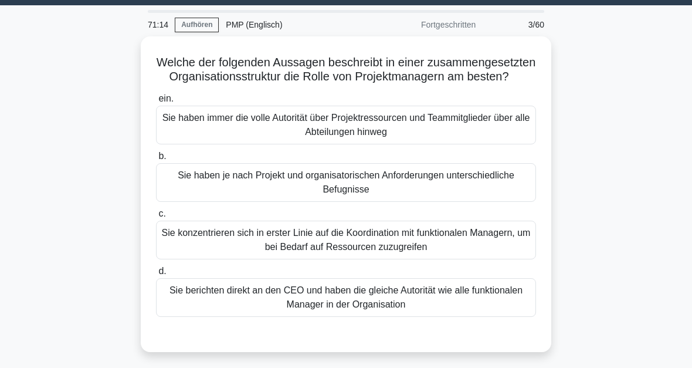
click at [377, 199] on div "Sie haben je nach Projekt und organisatorischen Anforderungen unterschiedliche …" at bounding box center [346, 182] width 380 height 39
click at [156, 160] on input "b. Sie haben je nach Projekt und organisatorischen Anforderungen unterschiedlic…" at bounding box center [156, 156] width 0 height 8
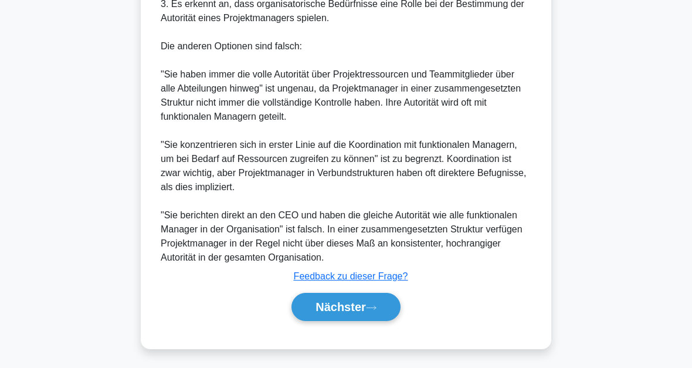
scroll to position [623, 0]
click at [372, 304] on icon at bounding box center [371, 307] width 11 height 6
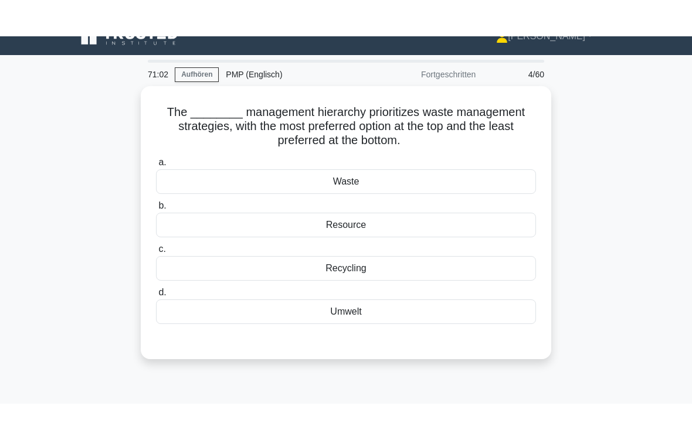
scroll to position [0, 0]
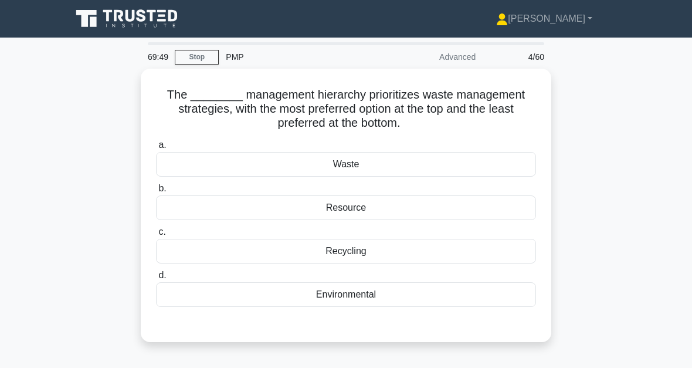
click at [376, 252] on div "Recycling" at bounding box center [346, 251] width 380 height 25
click at [156, 236] on input "c. Recycling" at bounding box center [156, 232] width 0 height 8
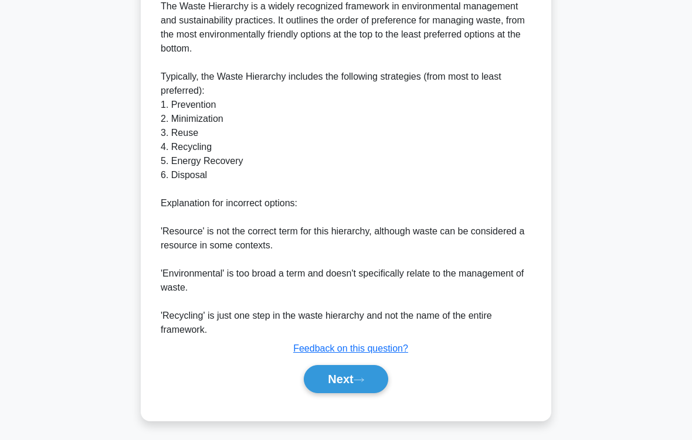
click at [371, 367] on button "Next" at bounding box center [346, 379] width 84 height 28
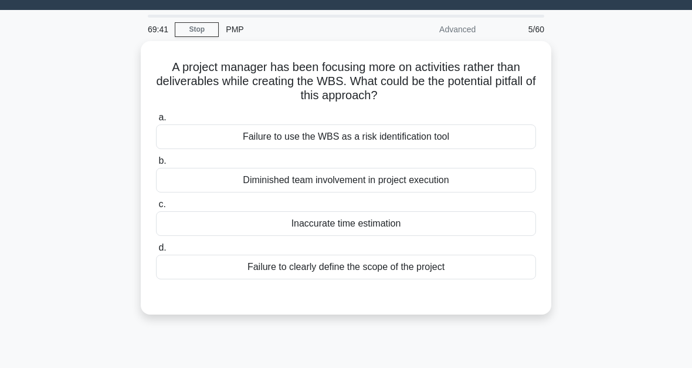
scroll to position [24, 0]
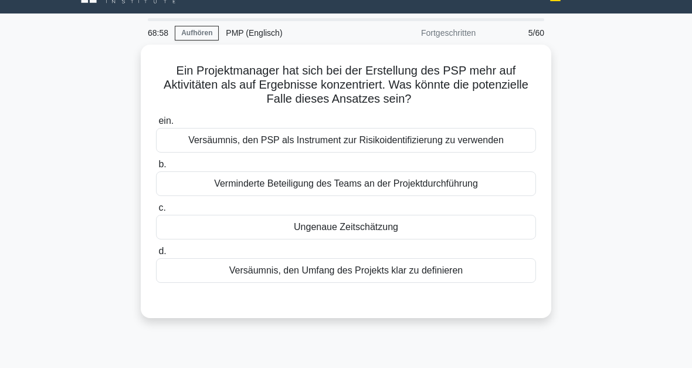
click at [387, 273] on div "Versäumnis, den Umfang des Projekts klar zu definieren" at bounding box center [346, 270] width 380 height 25
click at [156, 255] on input "d. Versäumnis, den Umfang des Projekts klar zu definieren" at bounding box center [156, 251] width 0 height 8
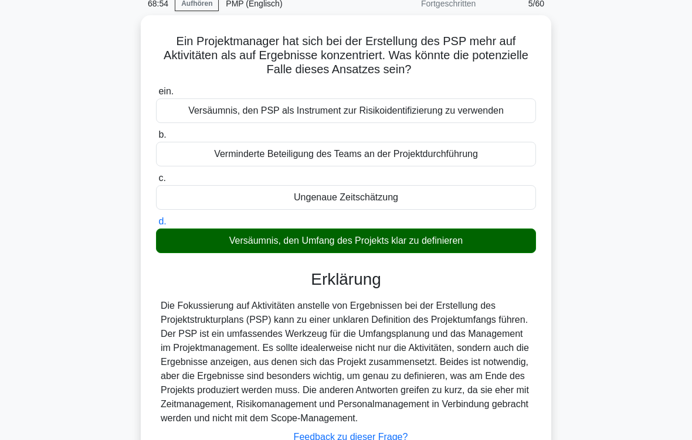
scroll to position [193, 0]
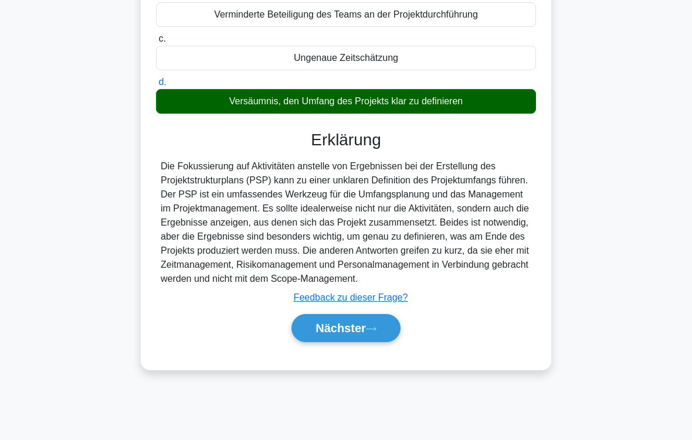
click at [391, 342] on button "Nächster" at bounding box center [345, 328] width 109 height 28
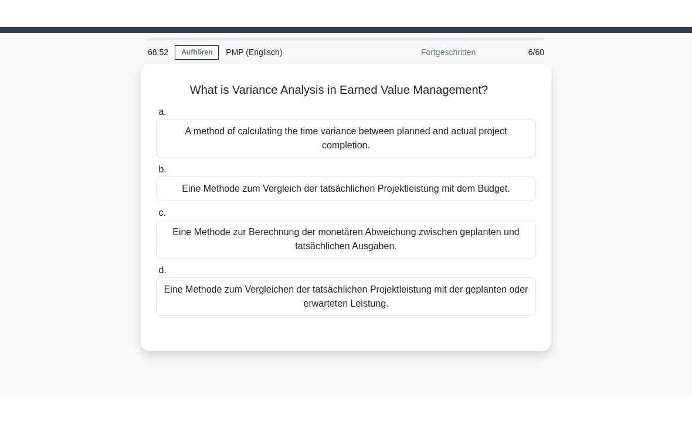
scroll to position [0, 0]
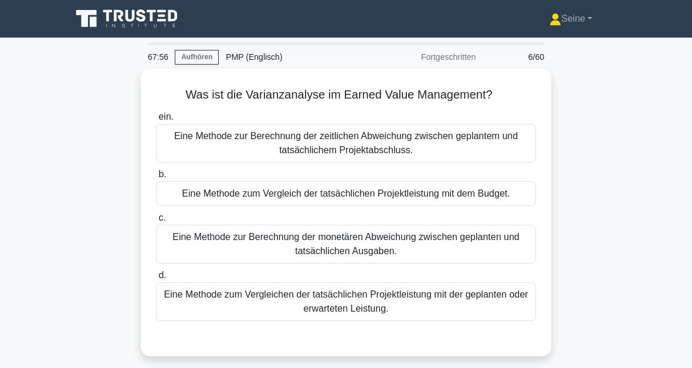
click at [403, 317] on div "Eine Methode zum Vergleichen der tatsächlichen Projektleistung mit der geplante…" at bounding box center [346, 301] width 380 height 39
click at [156, 279] on input "d. Eine Methode zum Vergleichen der tatsächlichen Projektleistung mit der gepla…" at bounding box center [156, 276] width 0 height 8
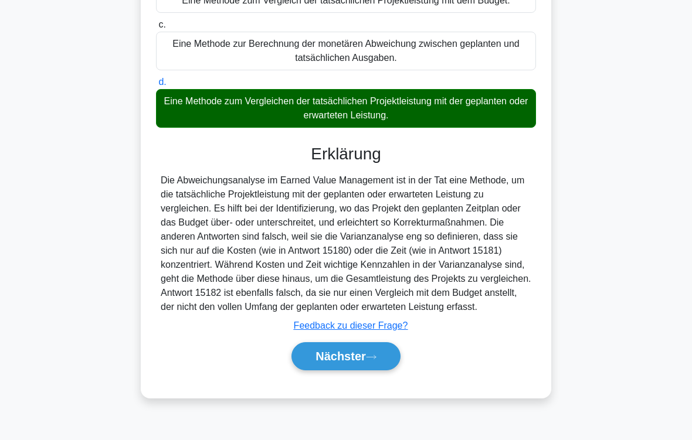
scroll to position [212, 0]
click at [384, 367] on button "Nächster" at bounding box center [345, 356] width 109 height 28
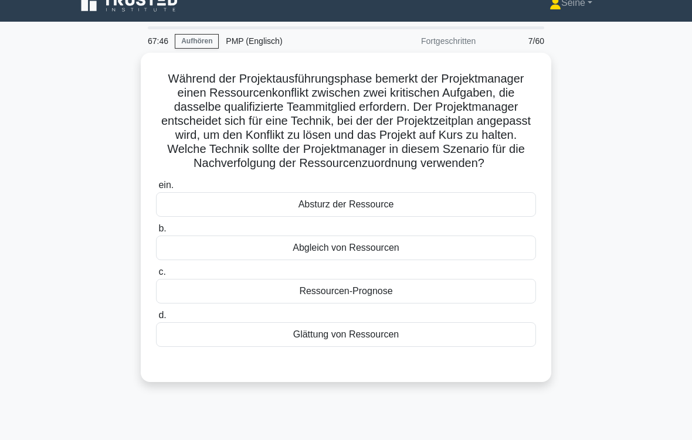
scroll to position [18, 0]
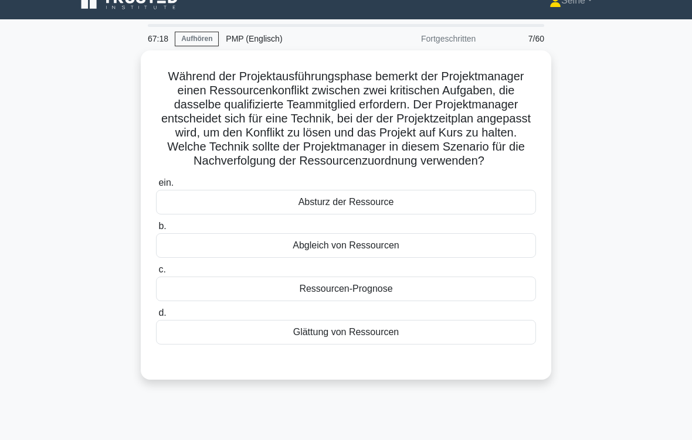
click at [384, 258] on div "Abgleich von Ressourcen" at bounding box center [346, 245] width 380 height 25
click at [156, 230] on input "b. Abgleich von Ressourcen" at bounding box center [156, 227] width 0 height 8
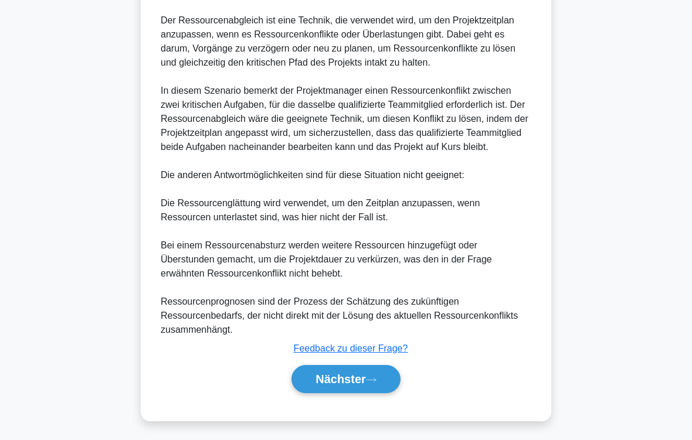
scroll to position [466, 0]
click at [384, 367] on button "Nächster" at bounding box center [345, 379] width 109 height 28
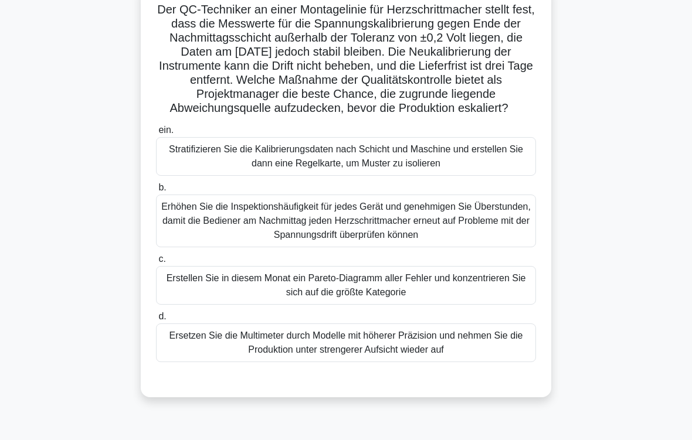
scroll to position [114, 0]
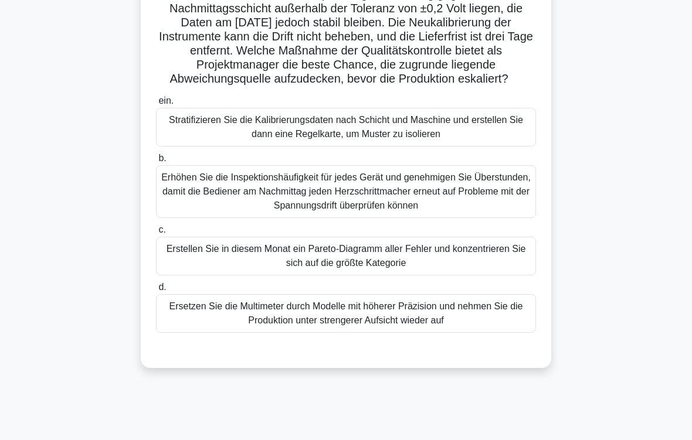
click at [344, 142] on div "Stratifizieren Sie die Kalibrierungsdaten nach Schicht und Maschine und erstell…" at bounding box center [346, 127] width 380 height 39
click at [156, 105] on input "ein. Stratifizieren Sie die Kalibrierungsdaten nach Schicht und Maschine und er…" at bounding box center [156, 101] width 0 height 8
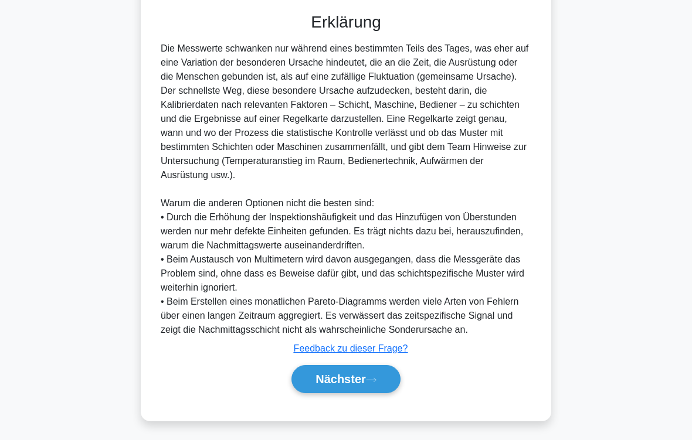
scroll to position [494, 0]
click at [386, 367] on button "Nächster" at bounding box center [345, 379] width 109 height 28
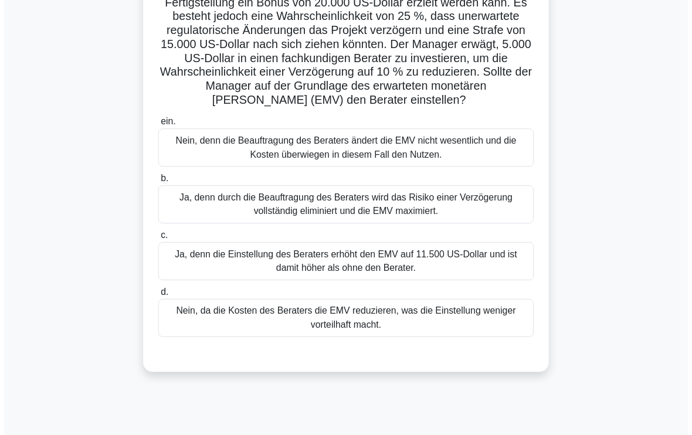
scroll to position [113, 0]
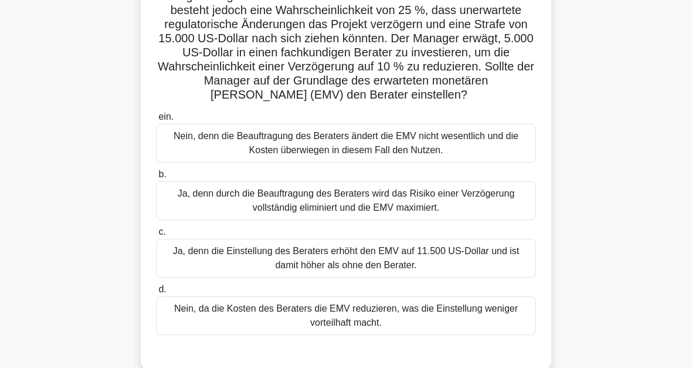
click at [464, 158] on div "Nein, denn die Beauftragung des Beraters ändert die EMV nicht wesentlich und di…" at bounding box center [346, 143] width 380 height 39
click at [156, 121] on input "ein. Nein, denn die Beauftragung des Beraters ändert die EMV nicht wesentlich u…" at bounding box center [156, 117] width 0 height 8
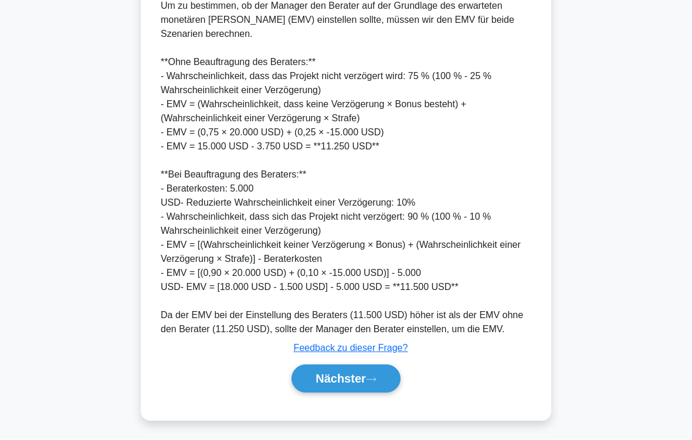
scroll to position [523, 0]
click at [360, 367] on font "Nächster" at bounding box center [340, 379] width 50 height 13
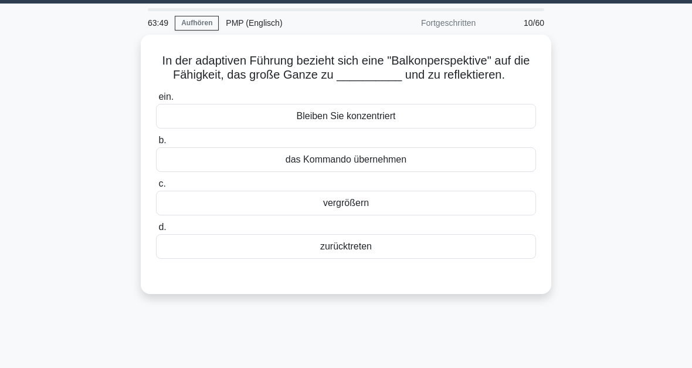
scroll to position [34, 0]
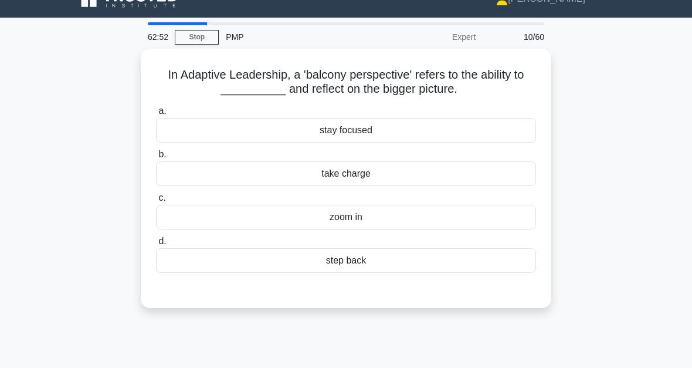
click at [352, 264] on div "step back" at bounding box center [346, 260] width 380 height 25
click at [156, 245] on input "d. step back" at bounding box center [156, 241] width 0 height 8
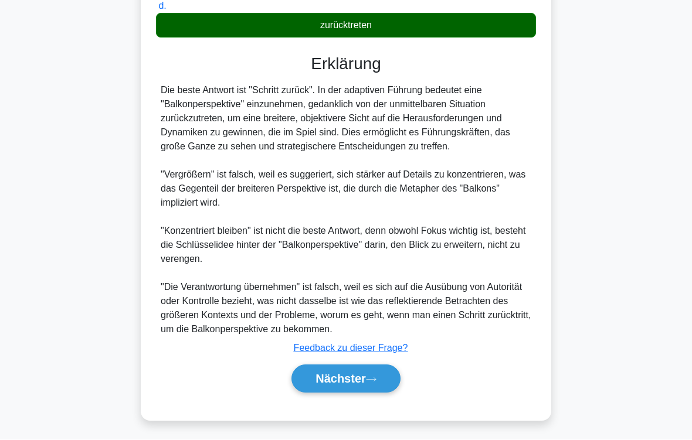
scroll to position [257, 0]
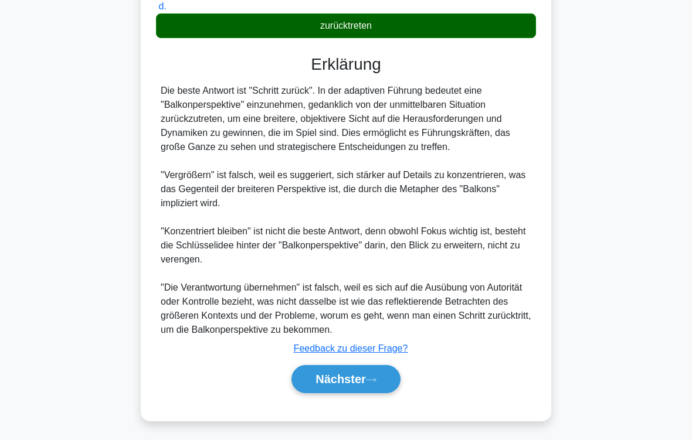
click at [368, 367] on icon at bounding box center [371, 380] width 11 height 6
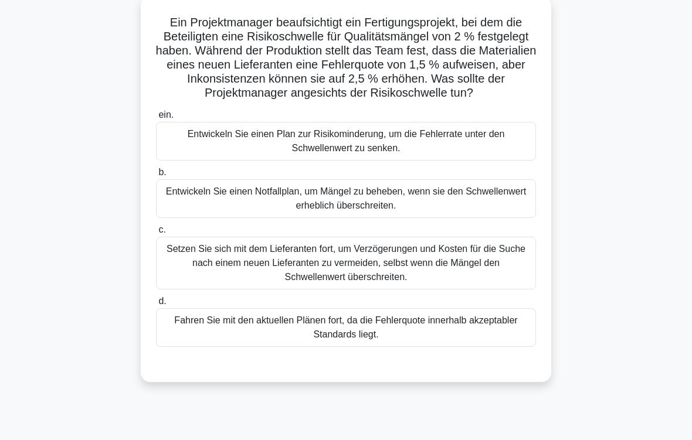
scroll to position [82, 0]
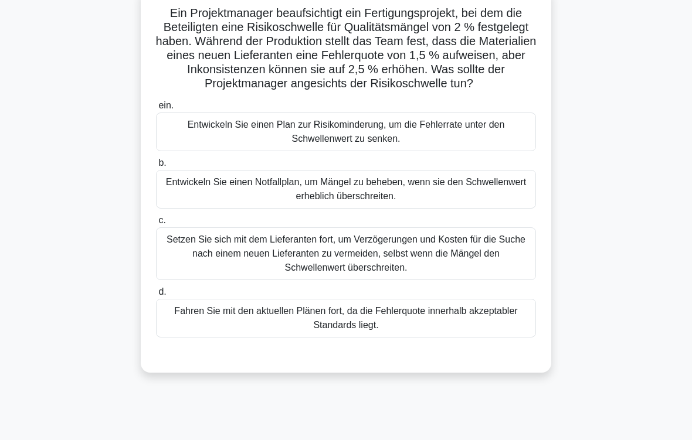
click at [358, 147] on div "Entwickeln Sie einen Plan zur Risikominderung, um die Fehlerrate unter den Schw…" at bounding box center [346, 132] width 380 height 39
click at [156, 110] on input "ein. Entwickeln Sie einen Plan zur Risikominderung, um die Fehlerrate unter den…" at bounding box center [156, 106] width 0 height 8
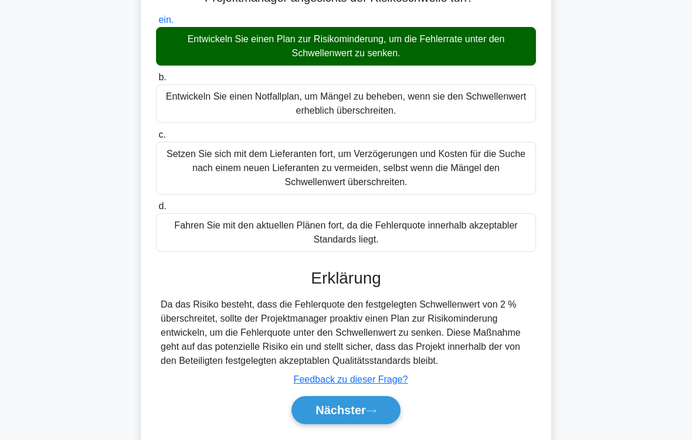
scroll to position [226, 0]
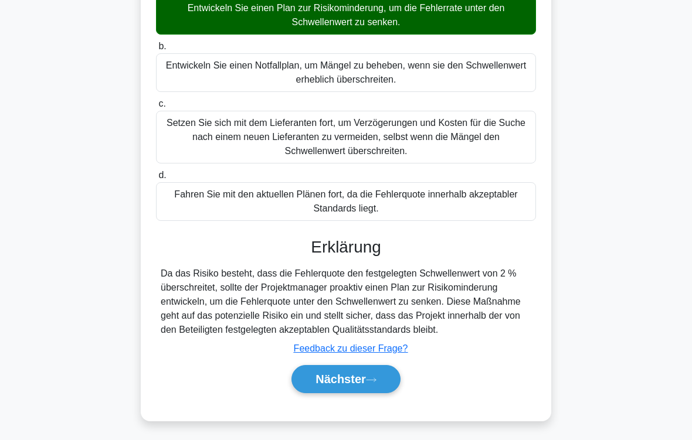
click at [385, 367] on button "Nächster" at bounding box center [345, 379] width 109 height 28
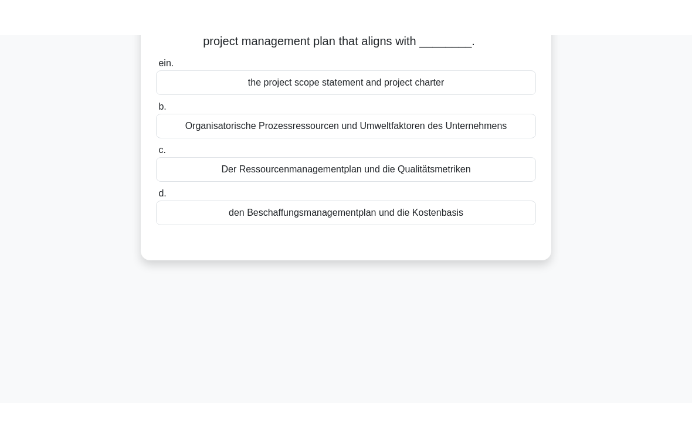
scroll to position [34, 0]
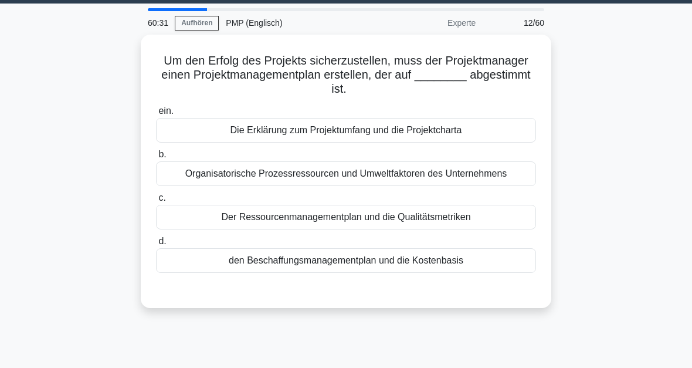
click at [416, 128] on div "Die Erklärung zum Projektumfang und die Projektcharta" at bounding box center [346, 130] width 380 height 25
click at [156, 115] on input "ein. Die Erklärung zum Projektumfang und die Projektcharta" at bounding box center [156, 111] width 0 height 8
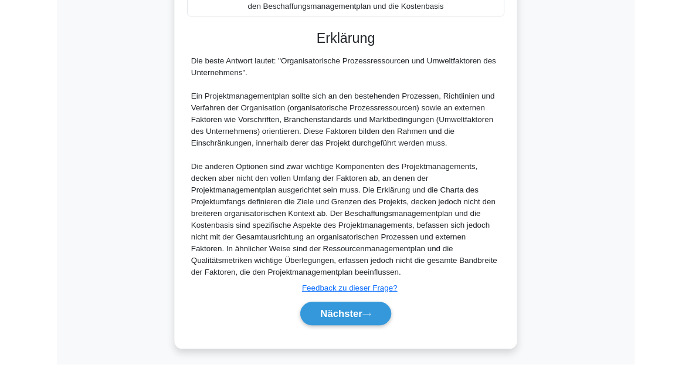
scroll to position [385, 0]
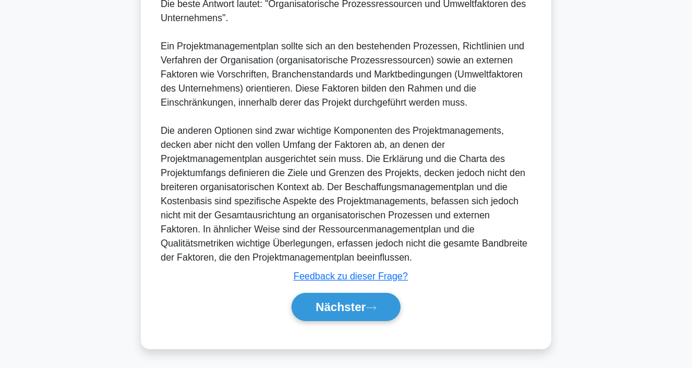
click at [374, 309] on icon at bounding box center [371, 307] width 11 height 6
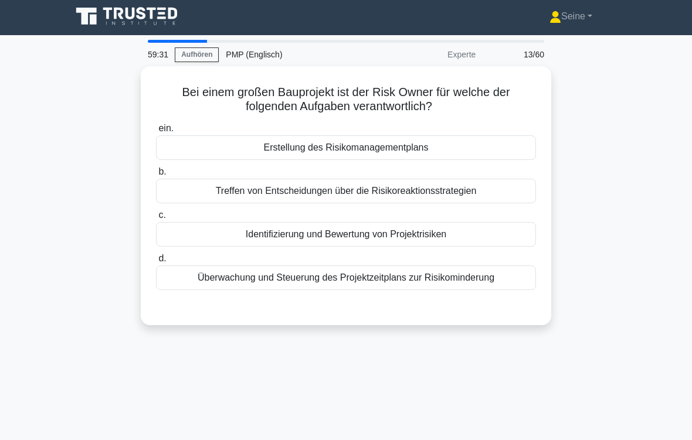
scroll to position [5, 0]
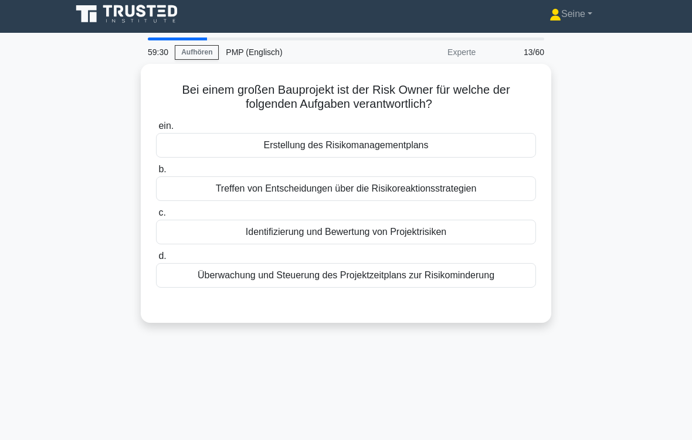
click at [493, 283] on div "Überwachung und Steuerung des Projektzeitplans zur Risikominderung" at bounding box center [346, 275] width 380 height 25
click at [156, 260] on input "d. Überwachung und Steuerung des Projektzeitplans zur Risikominderung" at bounding box center [156, 257] width 0 height 8
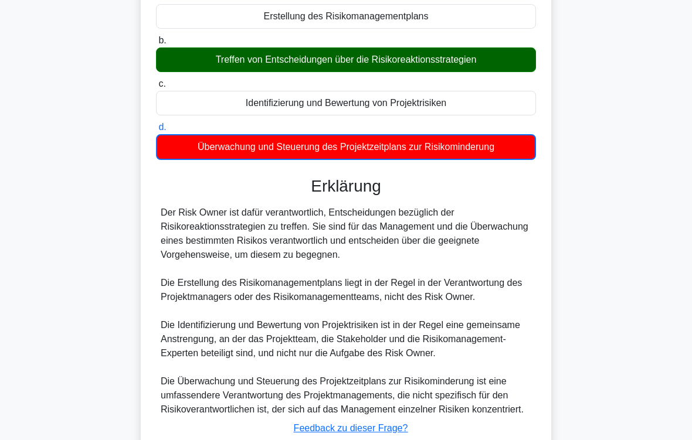
scroll to position [256, 0]
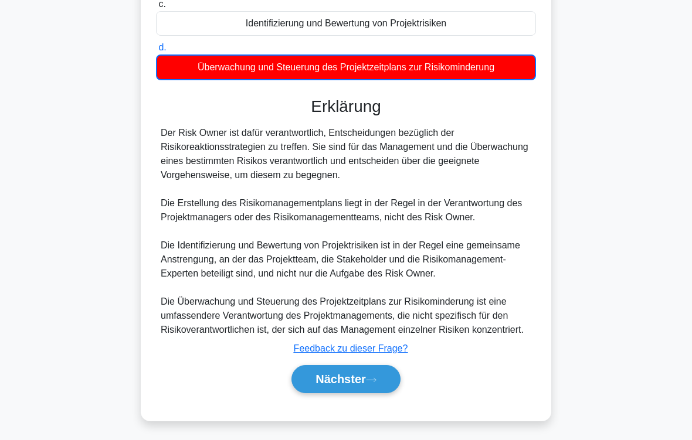
click at [380, 367] on button "Nächster" at bounding box center [345, 379] width 109 height 28
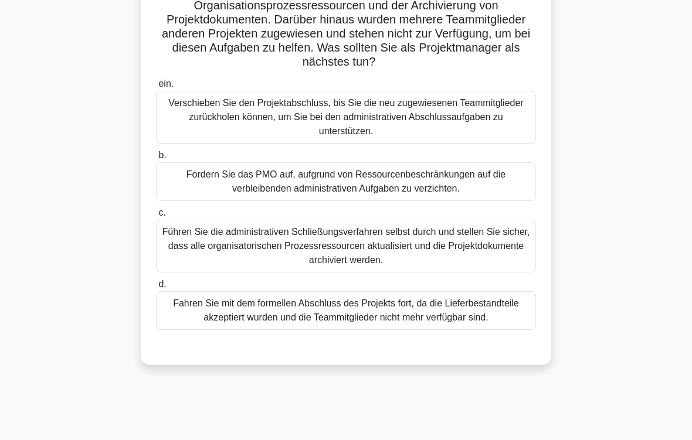
scroll to position [160, 0]
click at [401, 263] on div "Führen Sie die administrativen Schließungsverfahren selbst durch und stellen Si…" at bounding box center [346, 246] width 380 height 53
click at [156, 217] on input "c. Führen Sie die administrativen Schließungsverfahren selbst durch und stellen…" at bounding box center [156, 213] width 0 height 8
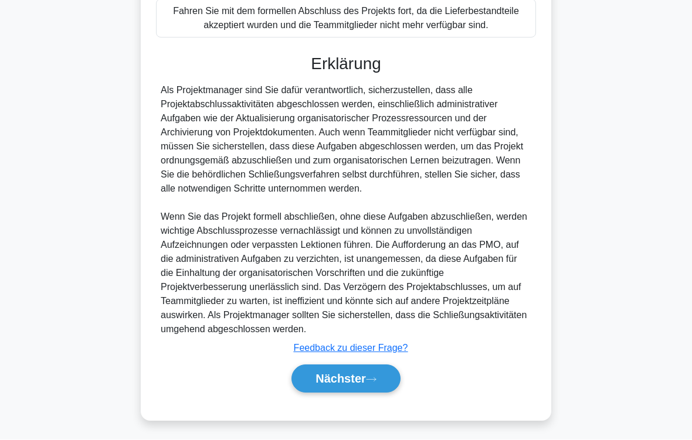
scroll to position [508, 0]
click at [374, 367] on icon at bounding box center [371, 380] width 11 height 6
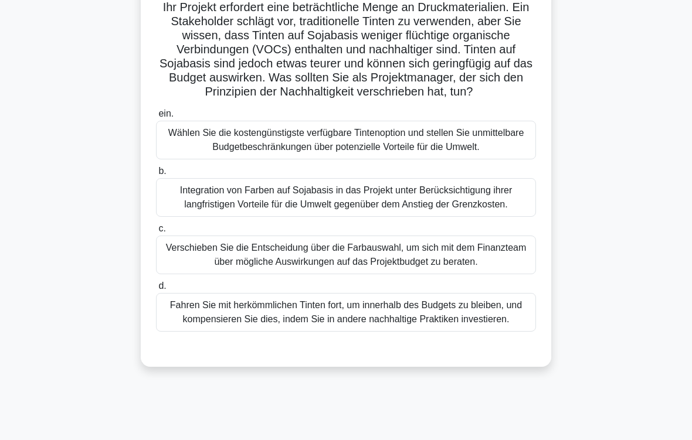
scroll to position [88, 0]
click at [492, 213] on div "Integration von Farben auf Sojabasis in das Projekt unter Berücksichtigung ihre…" at bounding box center [346, 197] width 380 height 39
click at [156, 175] on input "b. Integration von Farben auf Sojabasis in das Projekt unter Berücksichtigung i…" at bounding box center [156, 171] width 0 height 8
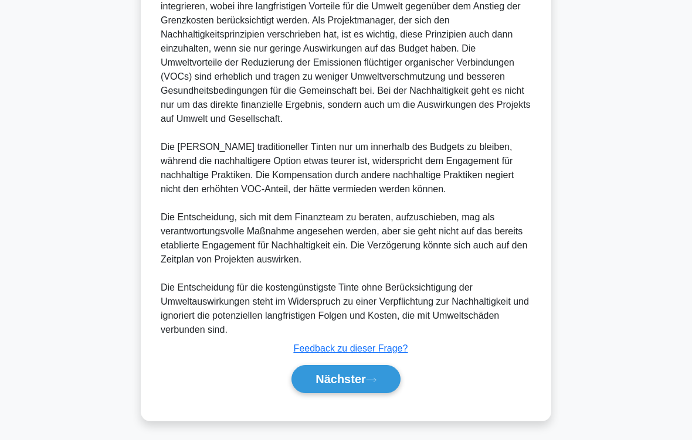
scroll to position [550, 0]
click at [372, 367] on icon at bounding box center [371, 380] width 11 height 6
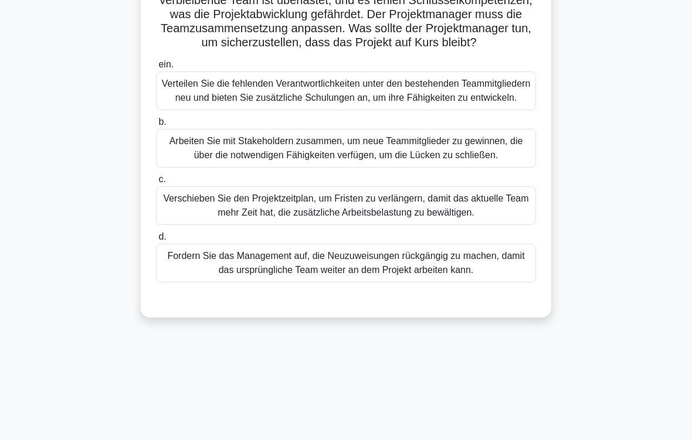
scroll to position [137, 0]
click at [389, 168] on div "Arbeiten Sie mit Stakeholdern zusammen, um neue Teammitglieder zu gewinnen, die…" at bounding box center [346, 148] width 380 height 39
click at [156, 126] on input "b. Arbeiten Sie mit Stakeholdern zusammen, um neue Teammitglieder zu gewinnen, …" at bounding box center [156, 122] width 0 height 8
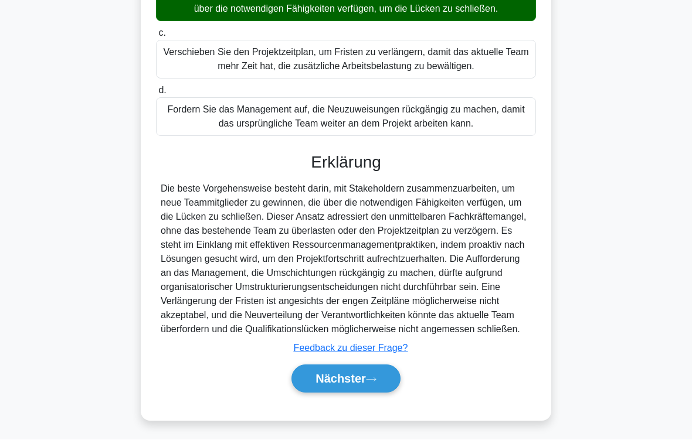
scroll to position [367, 0]
click at [371, 367] on icon at bounding box center [371, 380] width 11 height 6
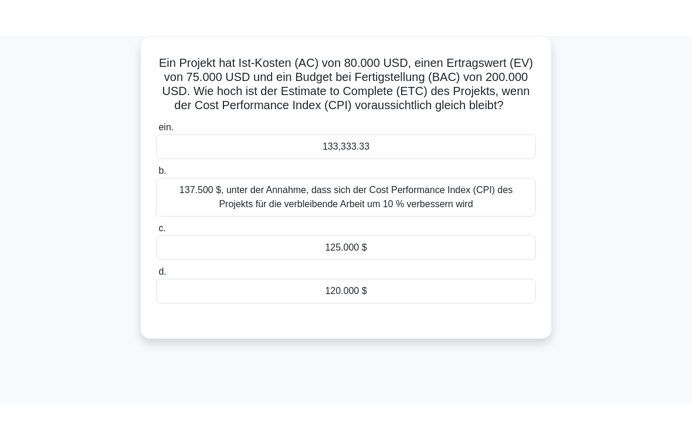
scroll to position [66, 0]
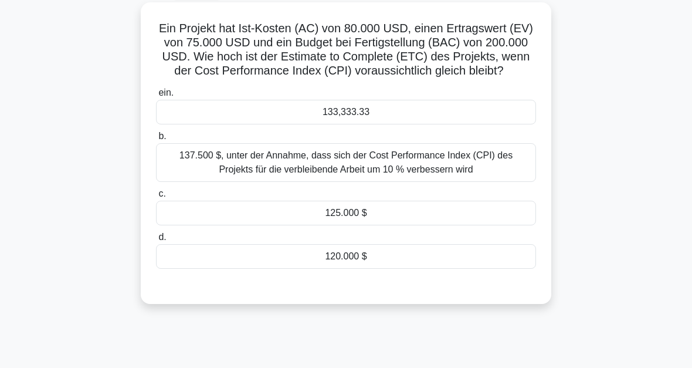
click at [304, 124] on div "133,333.33" at bounding box center [346, 112] width 380 height 25
click at [156, 97] on input "ein. 133,333.33" at bounding box center [156, 93] width 0 height 8
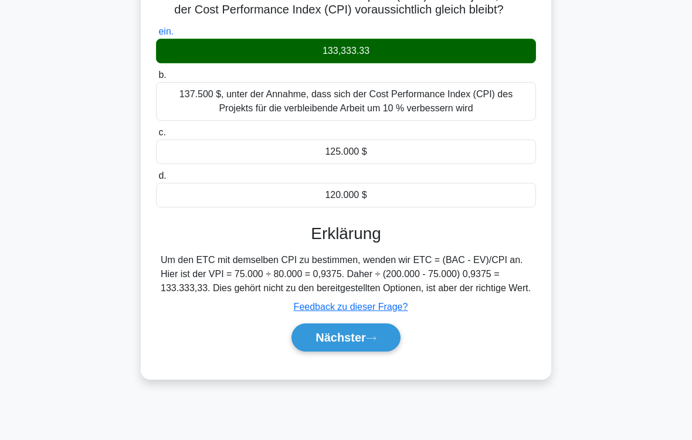
scroll to position [193, 0]
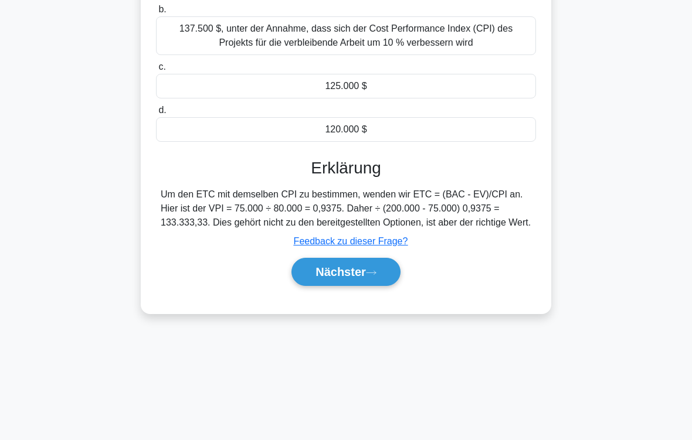
click at [383, 286] on button "Nächster" at bounding box center [345, 272] width 109 height 28
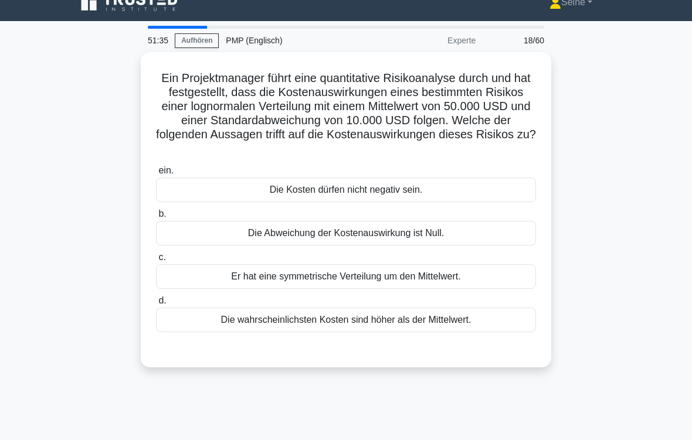
scroll to position [18, 0]
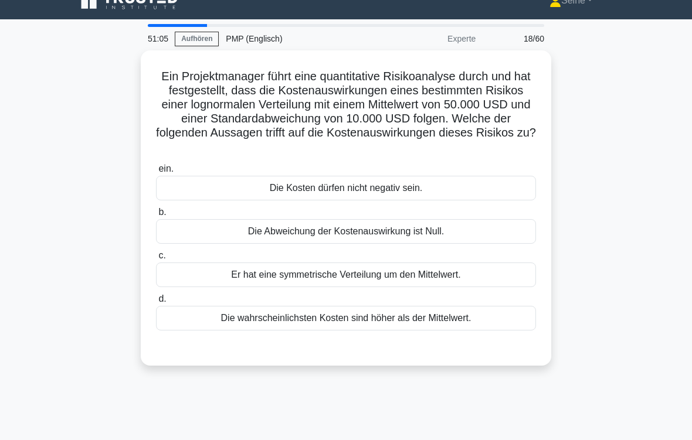
click at [406, 271] on div "Er hat eine symmetrische Verteilung um den Mittelwert." at bounding box center [346, 275] width 380 height 25
click at [156, 260] on input "c. Er hat eine symmetrische Verteilung um den Mittelwert." at bounding box center [156, 256] width 0 height 8
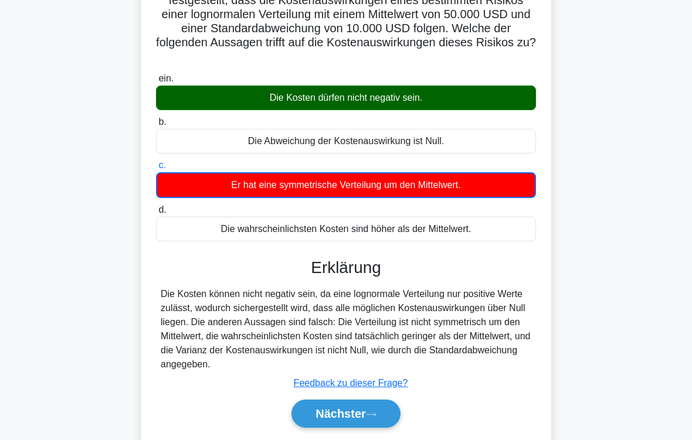
scroll to position [193, 0]
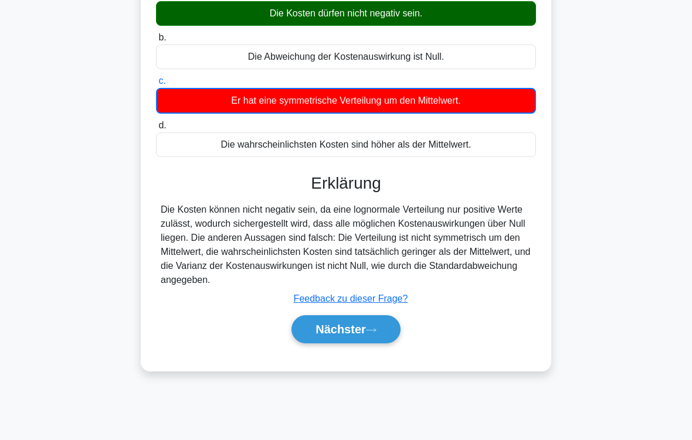
click at [365, 336] on font "Nächster" at bounding box center [340, 329] width 50 height 13
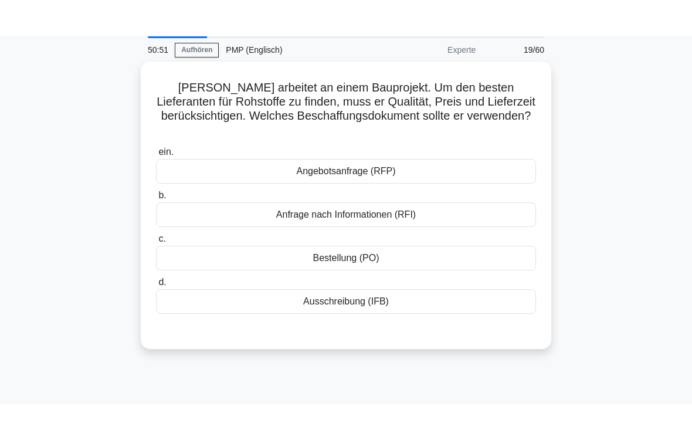
scroll to position [43, 0]
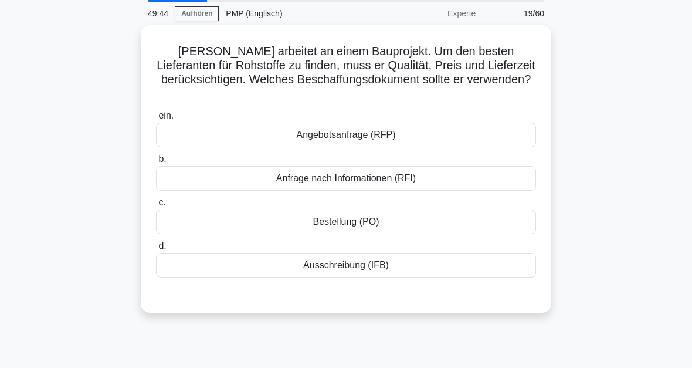
click at [366, 135] on div "Angebotsanfrage (RFP)" at bounding box center [346, 135] width 380 height 25
click at [156, 120] on input "ein. Angebotsanfrage (RFP)" at bounding box center [156, 116] width 0 height 8
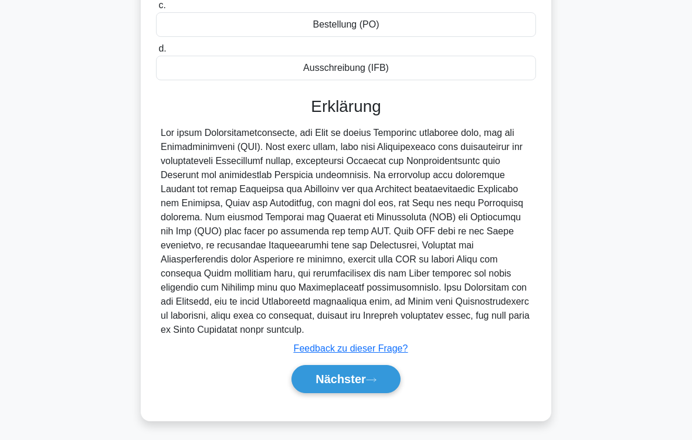
scroll to position [269, 0]
click at [381, 367] on button "Nächster" at bounding box center [345, 379] width 109 height 28
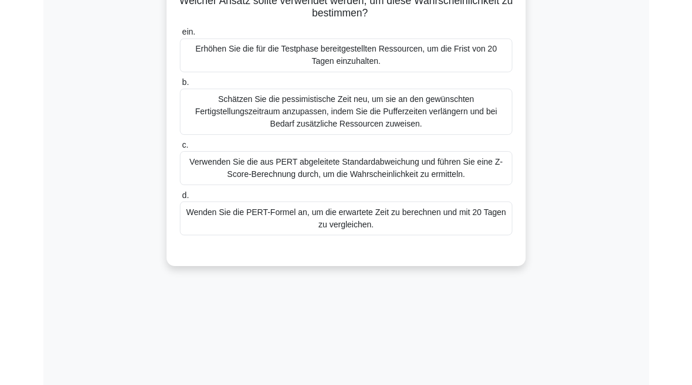
scroll to position [165, 0]
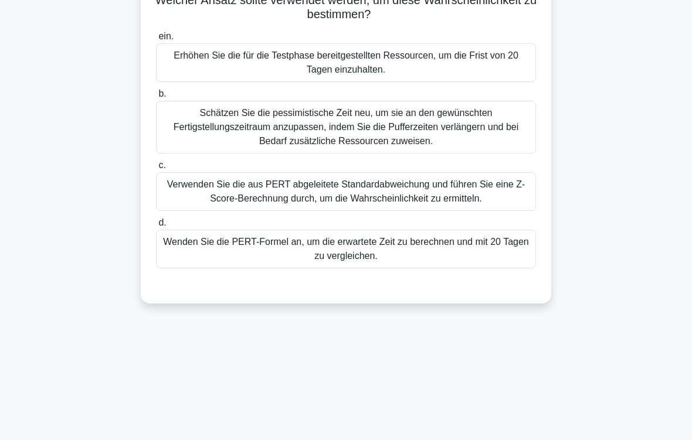
click at [473, 206] on div "Verwenden Sie die aus PERT abgeleitete Standardabweichung und führen Sie eine Z…" at bounding box center [346, 191] width 380 height 39
click at [156, 169] on input "c. Verwenden Sie die aus PERT abgeleitete Standardabweichung und führen Sie ein…" at bounding box center [156, 166] width 0 height 8
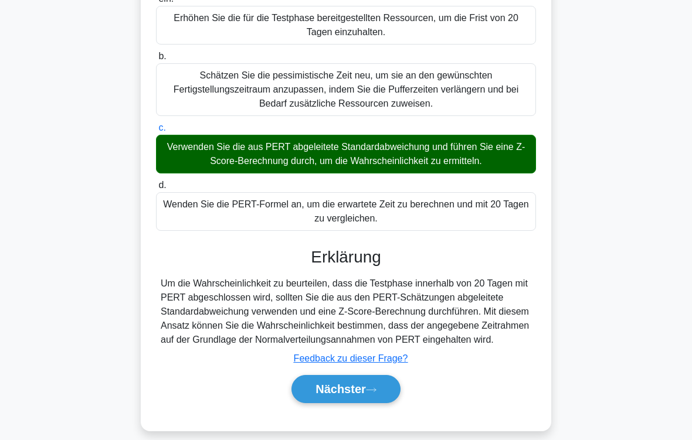
scroll to position [240, 0]
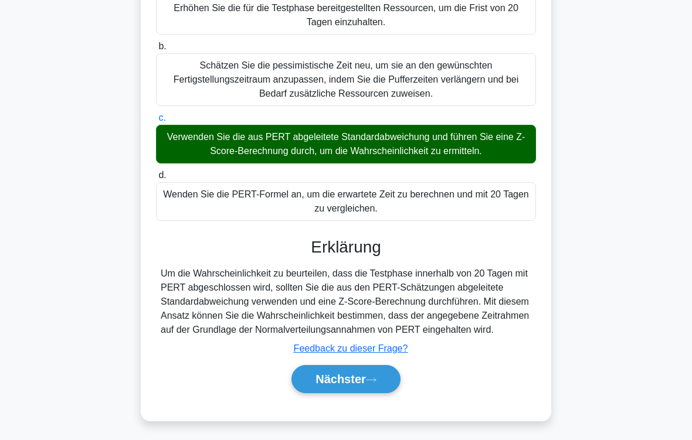
click at [388, 367] on button "Nächster" at bounding box center [345, 379] width 109 height 28
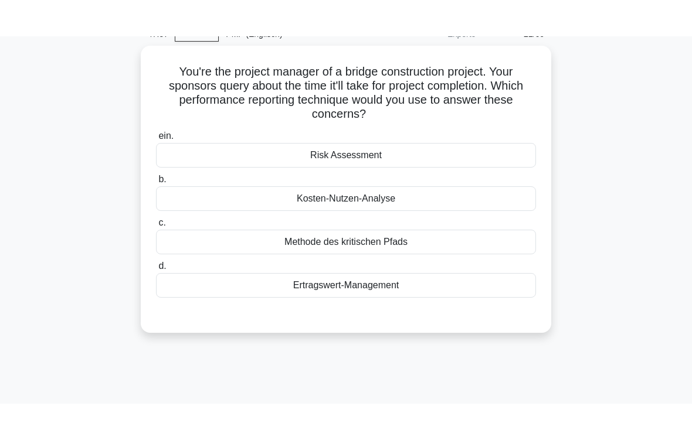
scroll to position [58, 0]
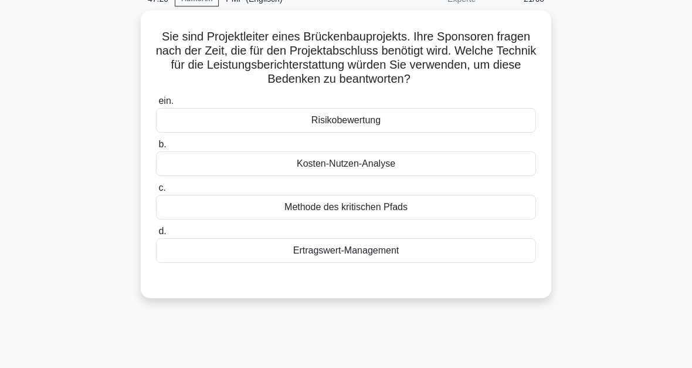
click at [409, 205] on div "Methode des kritischen Pfads" at bounding box center [346, 207] width 380 height 25
click at [156, 192] on input "c. Methode des kritischen Pfads" at bounding box center [156, 188] width 0 height 8
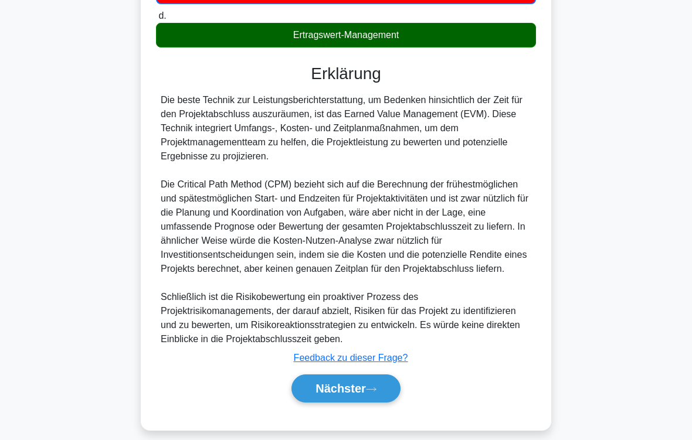
scroll to position [312, 0]
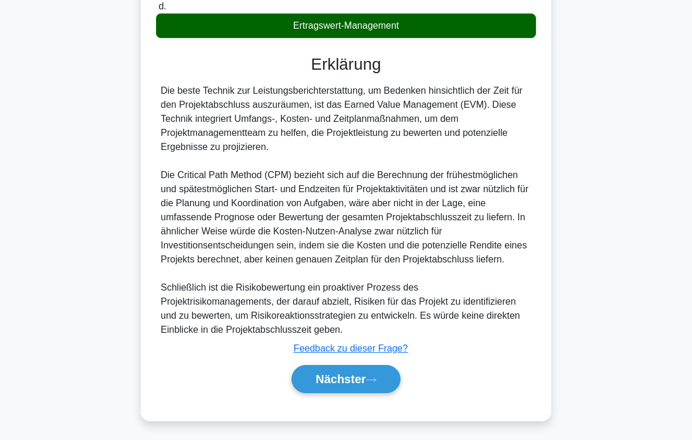
click at [376, 367] on icon at bounding box center [371, 380] width 11 height 6
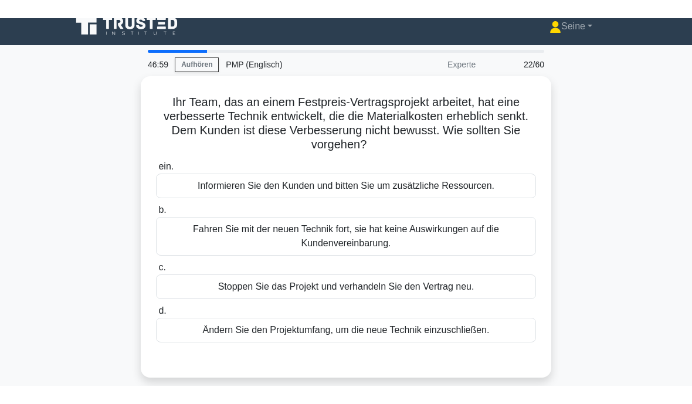
scroll to position [11, 0]
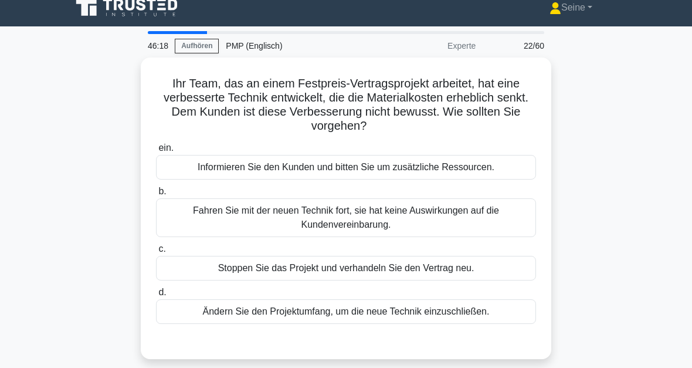
click at [376, 220] on div "Fahren Sie mit der neuen Technik fort, sie hat keine Auswirkungen auf die Kunde…" at bounding box center [346, 217] width 380 height 39
click at [156, 195] on input "b. Fahren Sie mit der neuen Technik fort, sie hat keine Auswirkungen auf die Ku…" at bounding box center [156, 192] width 0 height 8
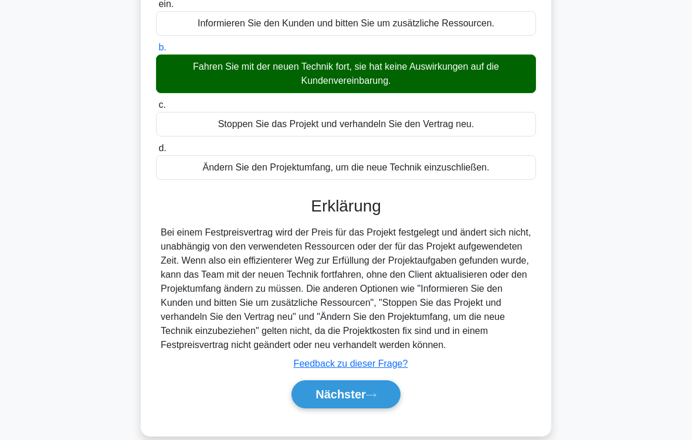
scroll to position [193, 0]
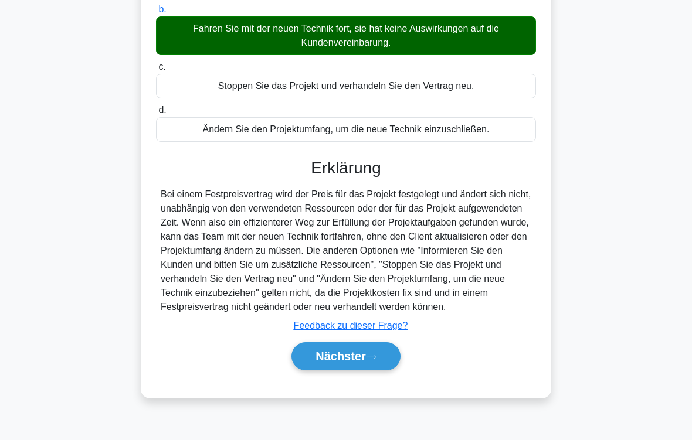
click at [389, 365] on button "Nächster" at bounding box center [345, 356] width 109 height 28
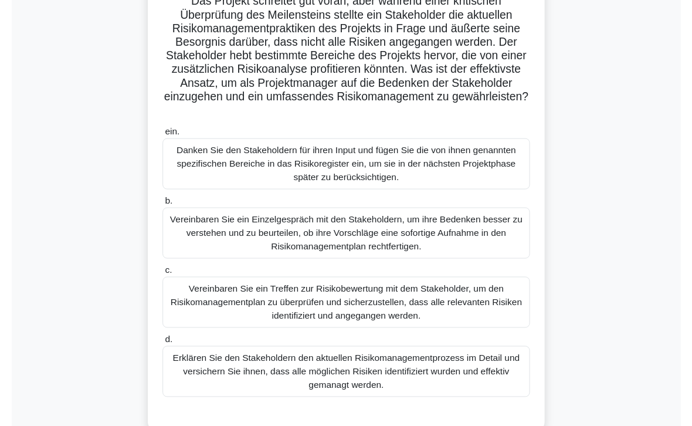
scroll to position [139, 0]
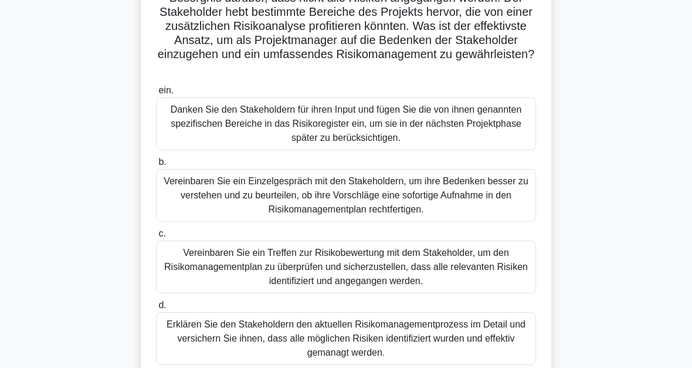
click at [452, 199] on div "Vereinbaren Sie ein Einzelgespräch mit den Stakeholdern, um ihre Bedenken besse…" at bounding box center [346, 195] width 380 height 53
click at [156, 166] on input "b. Vereinbaren Sie ein Einzelgespräch mit den Stakeholdern, um ihre Bedenken be…" at bounding box center [156, 162] width 0 height 8
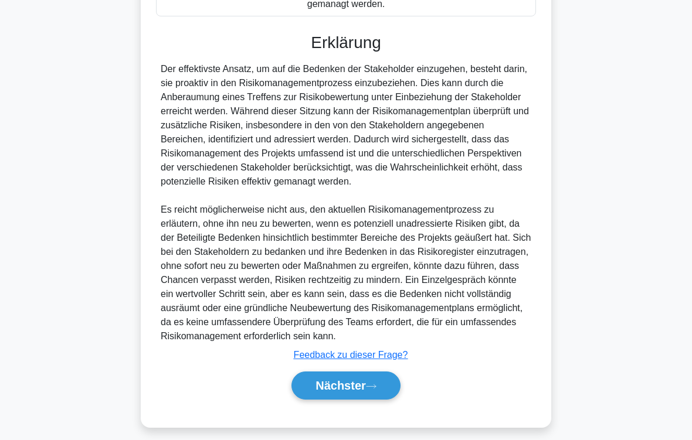
scroll to position [537, 0]
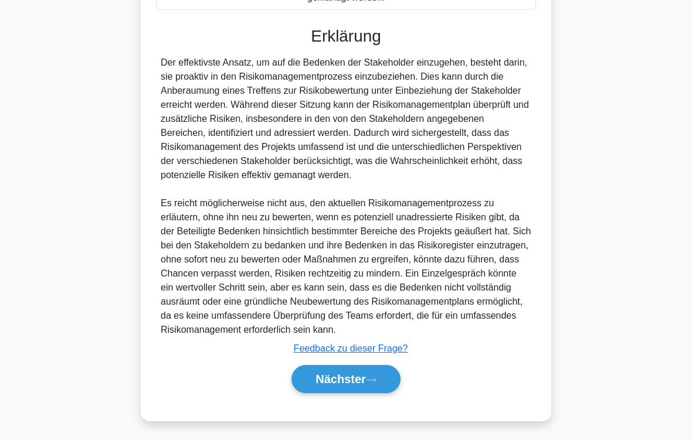
click at [359, 367] on font "Nächster" at bounding box center [340, 379] width 50 height 13
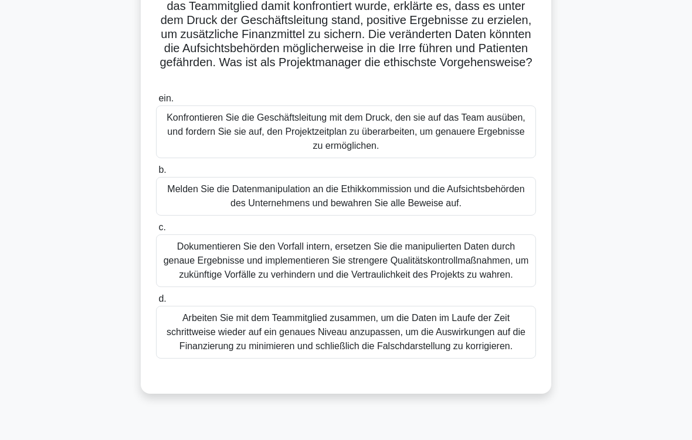
scroll to position [170, 0]
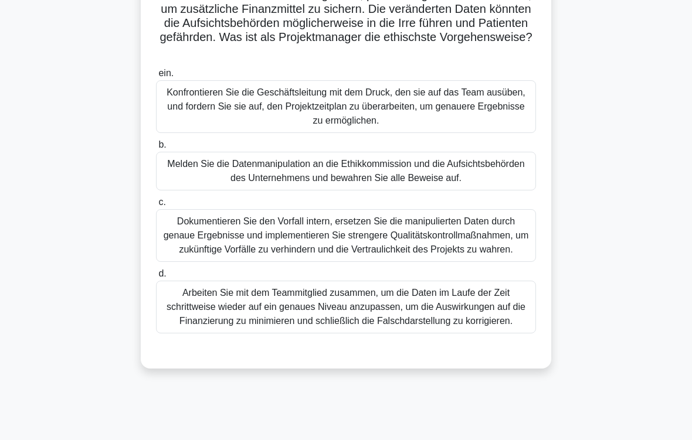
click at [407, 185] on div "Melden Sie die Datenmanipulation an die Ethikkommission und die Aufsichtsbehörd…" at bounding box center [346, 171] width 380 height 39
click at [156, 149] on input "b. Melden Sie die Datenmanipulation an die Ethikkommission und die Aufsichtsbeh…" at bounding box center [156, 145] width 0 height 8
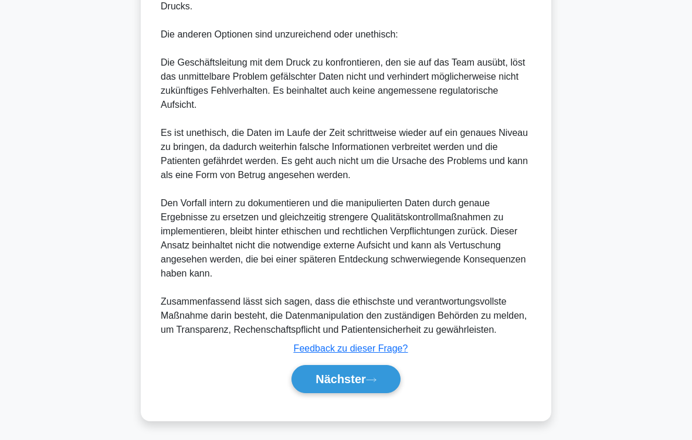
scroll to position [888, 0]
click at [366, 367] on font "Nächster" at bounding box center [340, 379] width 50 height 13
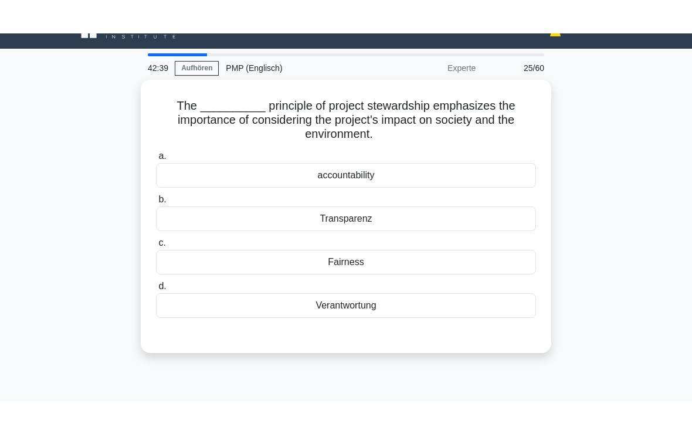
scroll to position [0, 0]
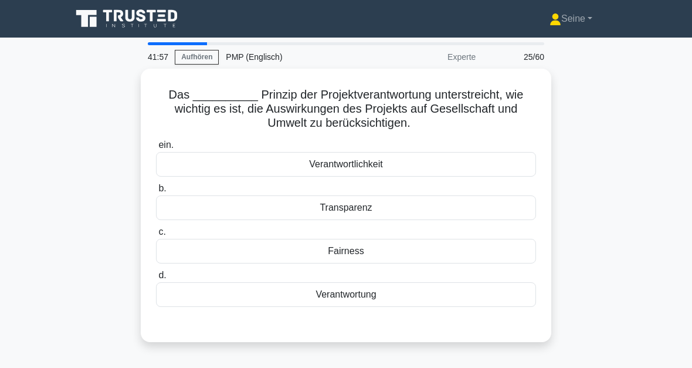
click at [377, 166] on div "Verantwortlichkeit" at bounding box center [346, 164] width 380 height 25
click at [156, 149] on input "ein. Verantwortlichkeit" at bounding box center [156, 145] width 0 height 8
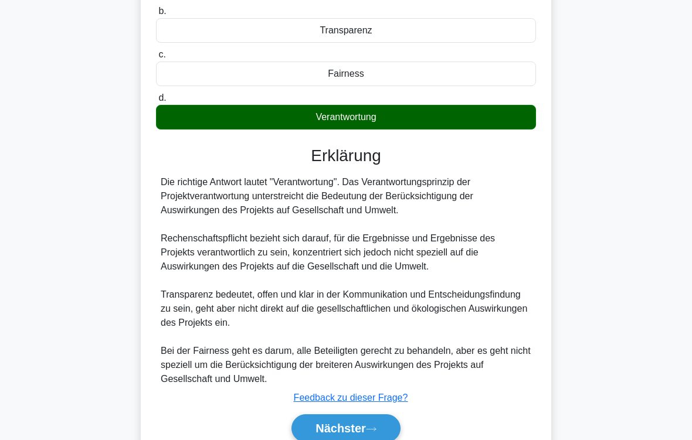
scroll to position [228, 0]
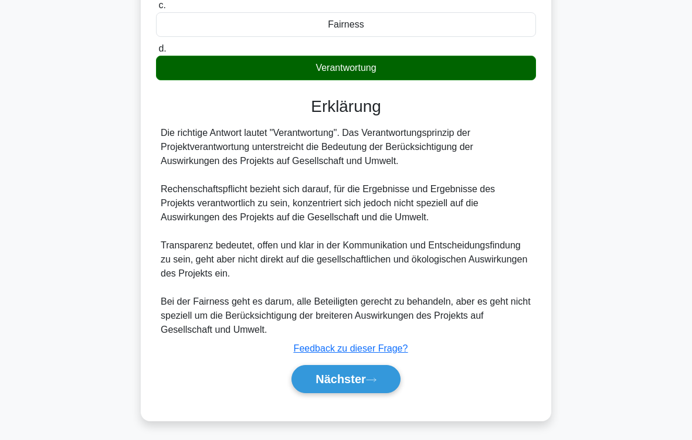
click at [387, 367] on button "Nächster" at bounding box center [345, 379] width 109 height 28
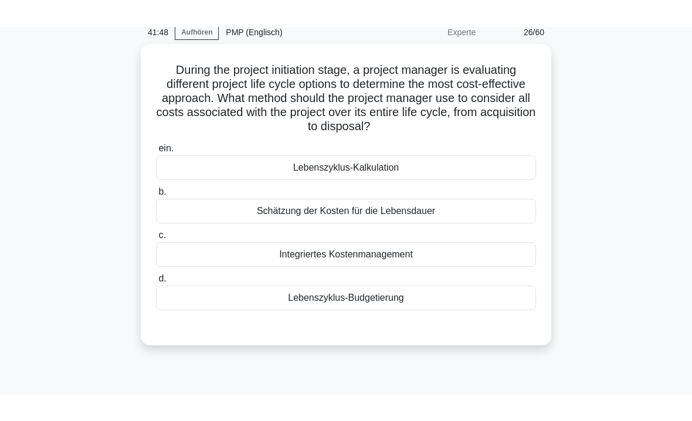
scroll to position [47, 0]
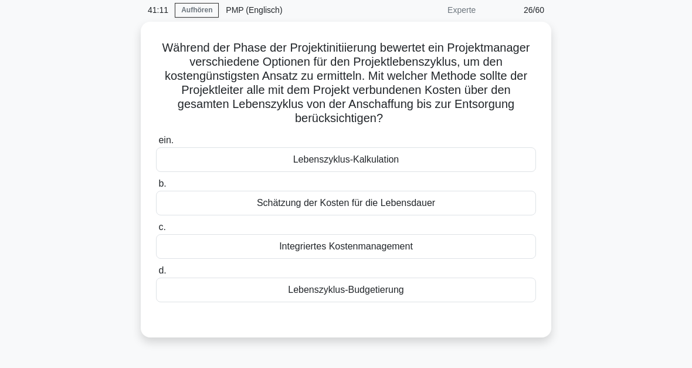
click at [384, 172] on div "Lebenszyklus-Kalkulation" at bounding box center [346, 159] width 380 height 25
click at [156, 144] on input "ein. Lebenszyklus-Kalkulation" at bounding box center [156, 141] width 0 height 8
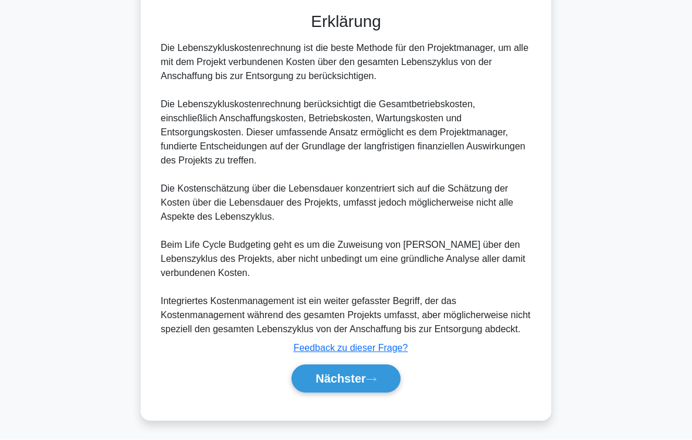
scroll to position [395, 0]
click at [382, 367] on button "Nächster" at bounding box center [345, 379] width 109 height 28
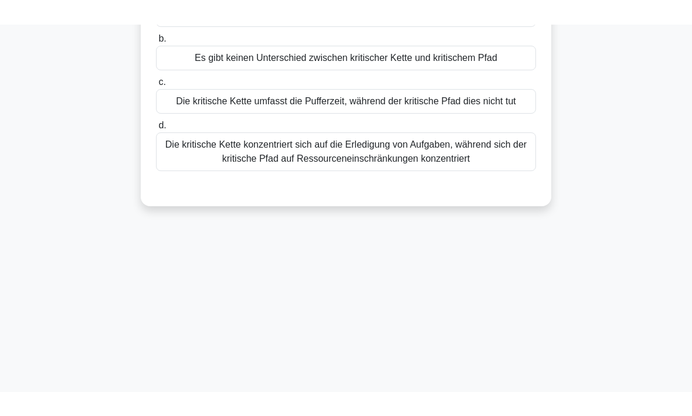
scroll to position [63, 0]
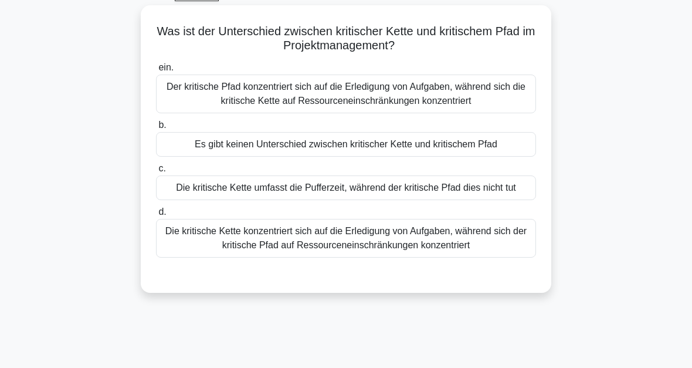
click at [357, 198] on div "Die kritische Kette umfasst die Pufferzeit, während der kritische Pfad dies nic…" at bounding box center [346, 187] width 380 height 25
click at [156, 172] on input "c. Die kritische Kette umfasst die Pufferzeit, während der kritische Pfad dies …" at bounding box center [156, 169] width 0 height 8
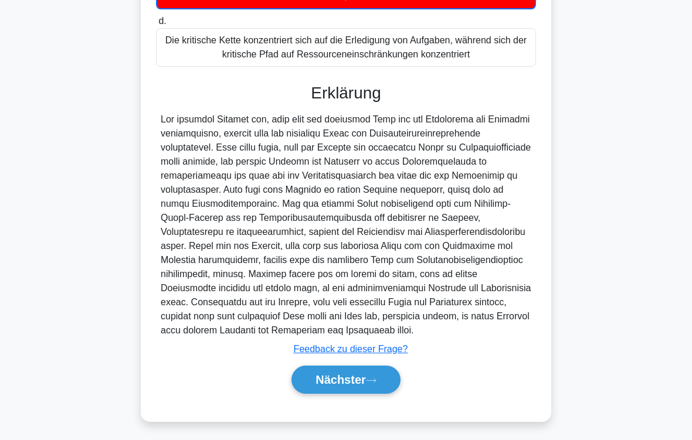
scroll to position [298, 0]
click at [373, 367] on icon at bounding box center [371, 380] width 11 height 6
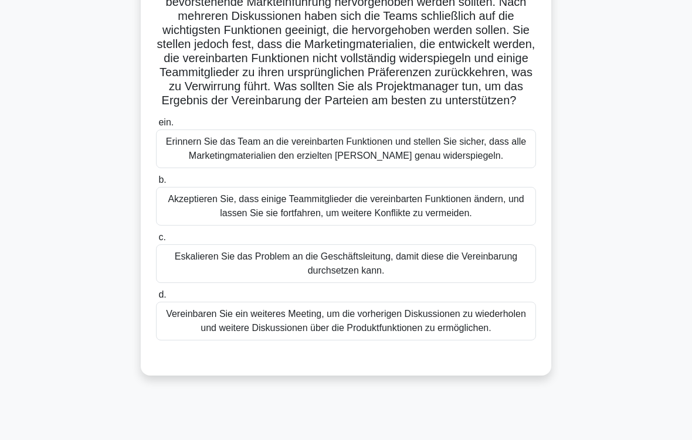
scroll to position [135, 0]
click at [344, 168] on div "Erinnern Sie das Team an die vereinbarten Funktionen und stellen Sie sicher, da…" at bounding box center [346, 149] width 380 height 39
click at [156, 127] on input "ein. Erinnern Sie das Team an die vereinbarten Funktionen und stellen Sie siche…" at bounding box center [156, 123] width 0 height 8
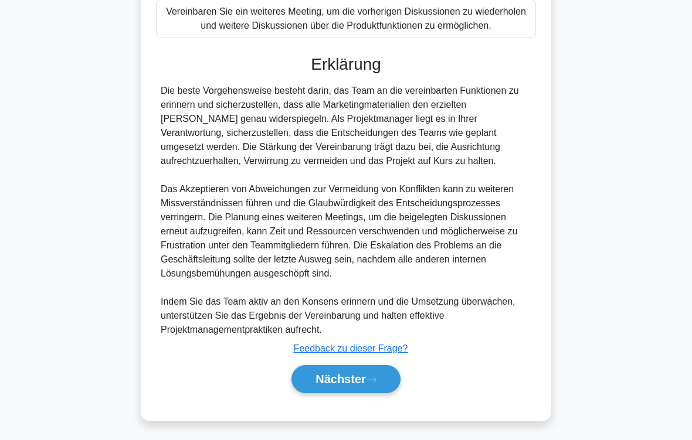
scroll to position [508, 0]
click at [364, 367] on font "Nächster" at bounding box center [340, 379] width 50 height 13
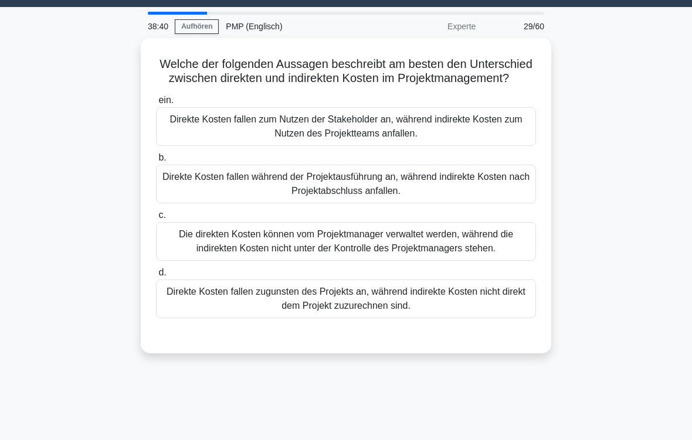
scroll to position [31, 0]
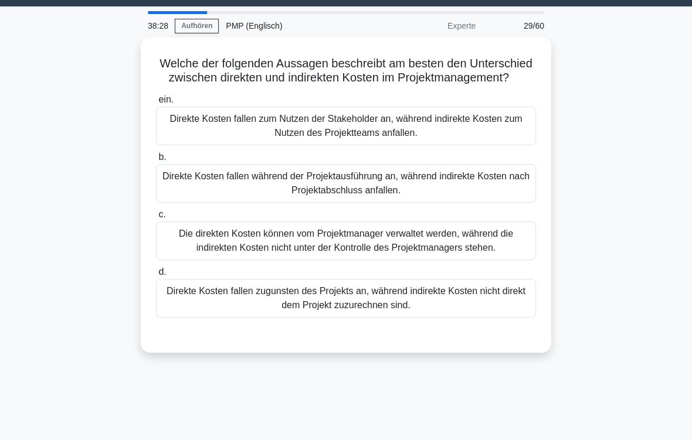
click at [368, 318] on div "Direkte Kosten fallen zugunsten des Projekts an, während indirekte Kosten nicht…" at bounding box center [346, 298] width 380 height 39
click at [156, 276] on input "d. Direkte Kosten fallen zugunsten des Projekts an, während indirekte Kosten ni…" at bounding box center [156, 273] width 0 height 8
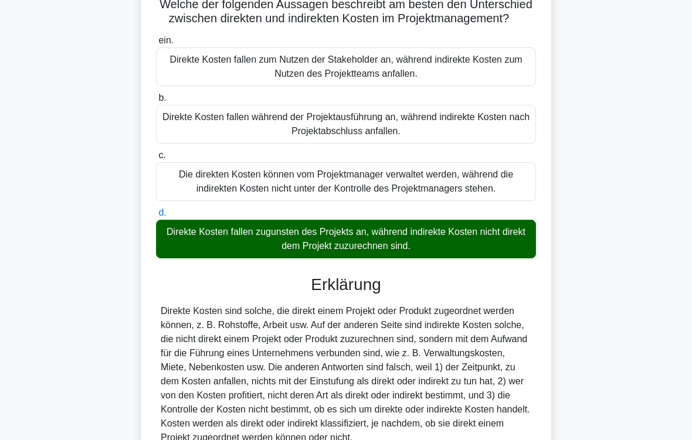
scroll to position [240, 0]
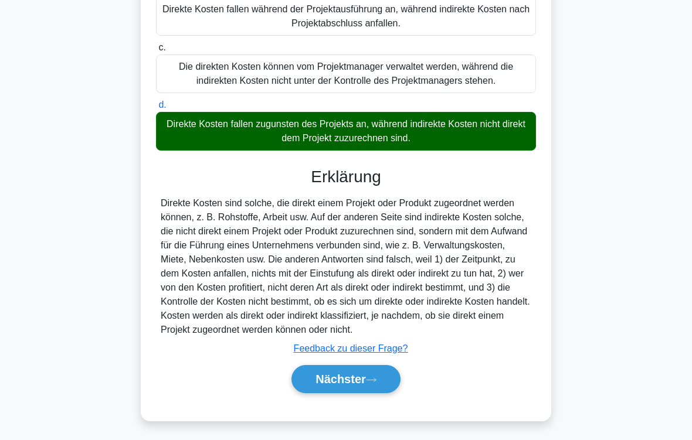
click at [359, 367] on font "Nächster" at bounding box center [340, 379] width 50 height 13
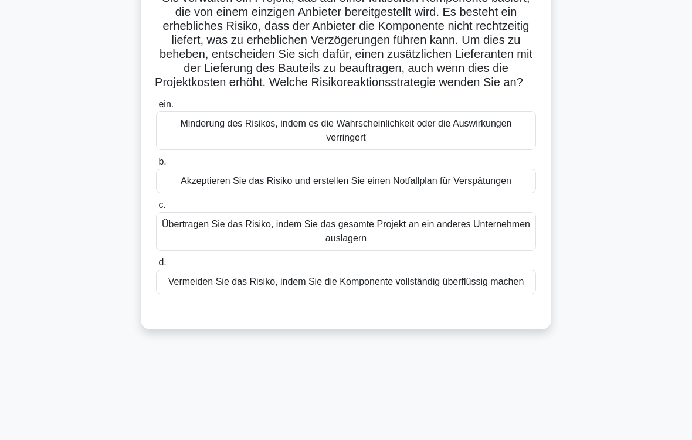
scroll to position [97, 0]
click at [375, 144] on div "Minderung des Risikos, indem es die Wahrscheinlichkeit oder die Auswirkungen ve…" at bounding box center [346, 130] width 380 height 39
click at [156, 108] on input "ein. Minderung des Risikos, indem es die Wahrscheinlichkeit oder die Auswirkung…" at bounding box center [156, 105] width 0 height 8
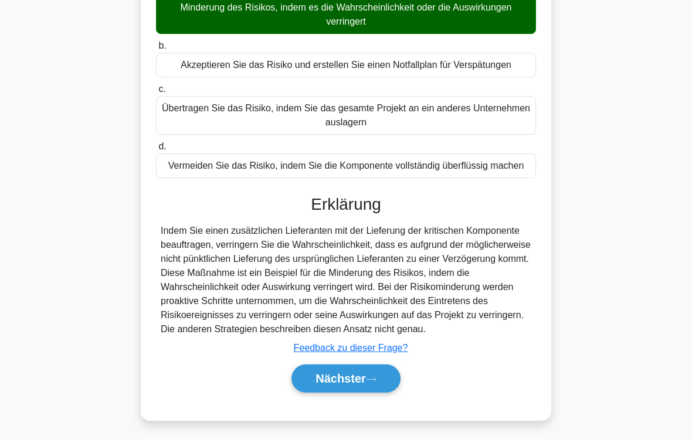
scroll to position [269, 0]
click at [375, 367] on icon at bounding box center [371, 380] width 11 height 6
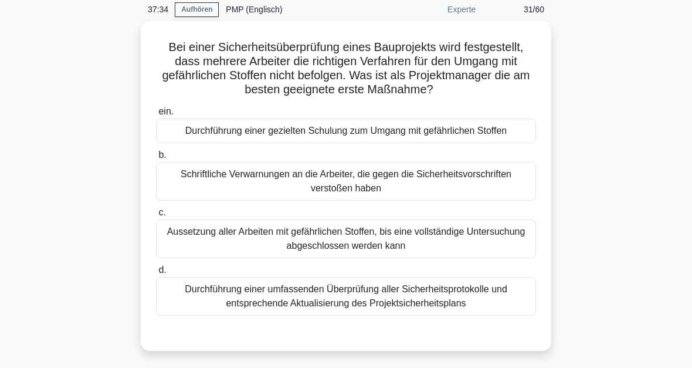
scroll to position [47, 0]
click at [442, 134] on div "Durchführung einer gezielten Schulung zum Umgang mit gefährlichen Stoffen" at bounding box center [346, 130] width 380 height 25
click at [156, 116] on input "ein. Durchführung einer gezielten Schulung zum Umgang mit gefährlichen Stoffen" at bounding box center [156, 112] width 0 height 8
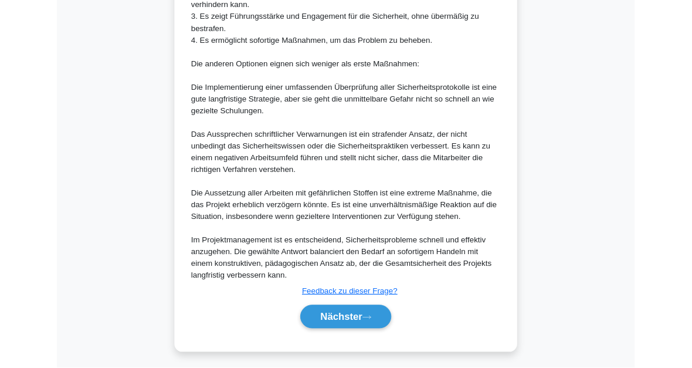
scroll to position [637, 0]
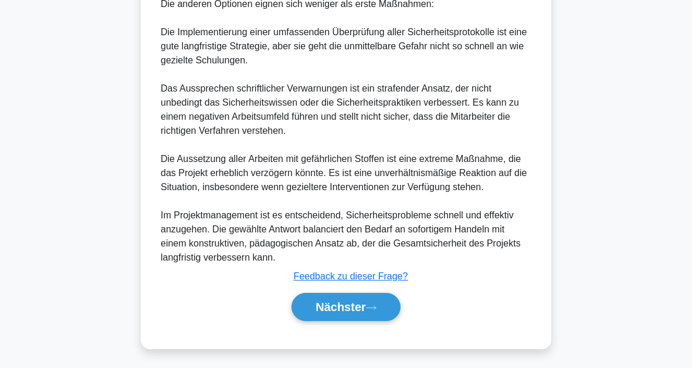
click at [372, 299] on button "Nächster" at bounding box center [345, 307] width 109 height 28
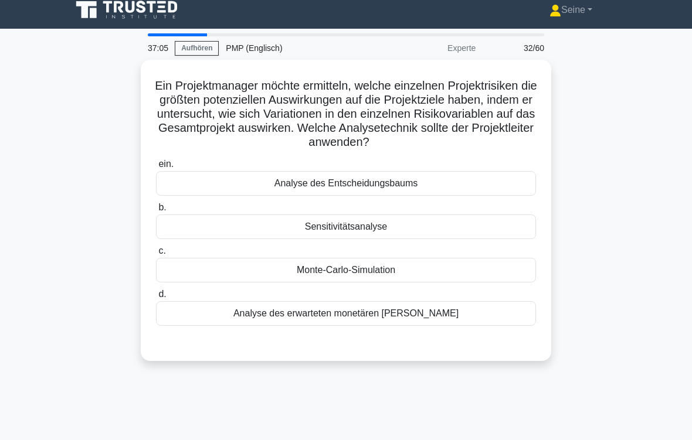
scroll to position [9, 0]
click at [392, 228] on div "Sensitivitätsanalyse" at bounding box center [346, 227] width 380 height 25
click at [156, 212] on input "b. Sensitivitätsanalyse" at bounding box center [156, 208] width 0 height 8
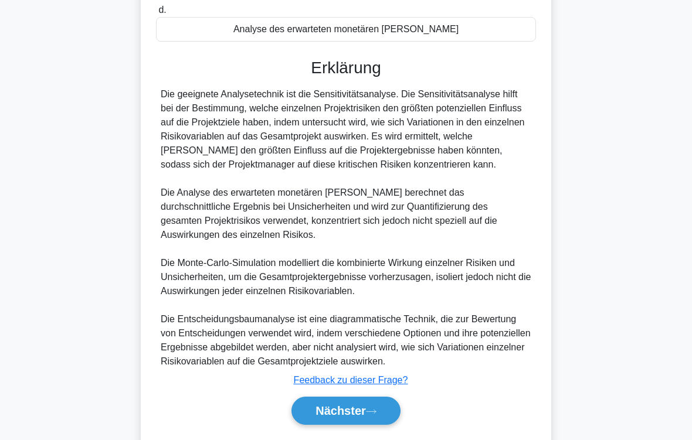
scroll to position [353, 0]
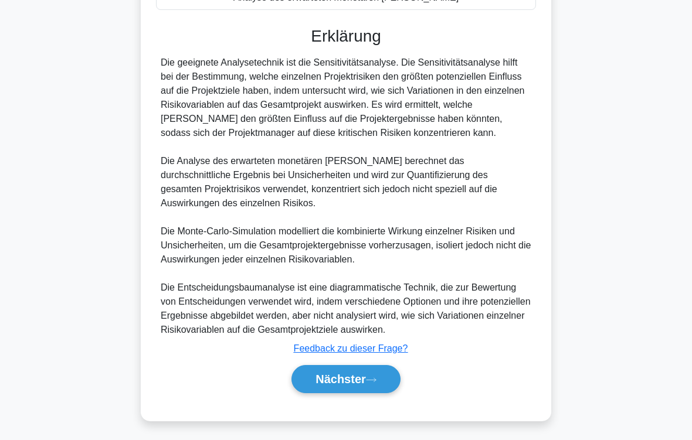
click at [375, 367] on icon at bounding box center [371, 380] width 11 height 6
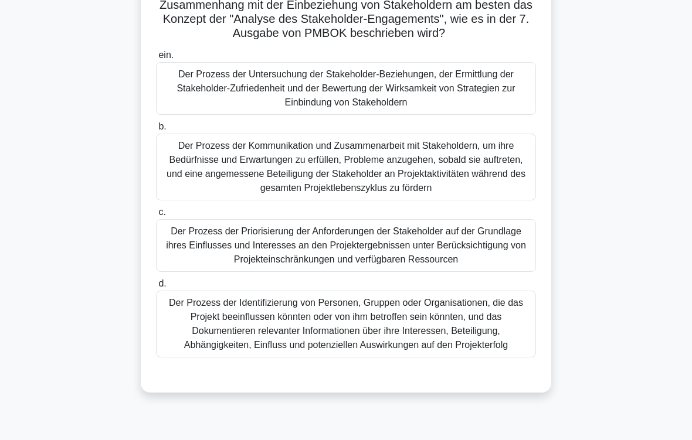
scroll to position [104, 0]
click at [367, 344] on div "Der Prozess der Identifizierung von Personen, Gruppen oder Organisationen, die …" at bounding box center [346, 324] width 380 height 67
click at [156, 288] on input "d. Der Prozess der Identifizierung von Personen, Gruppen oder Organisationen, d…" at bounding box center [156, 284] width 0 height 8
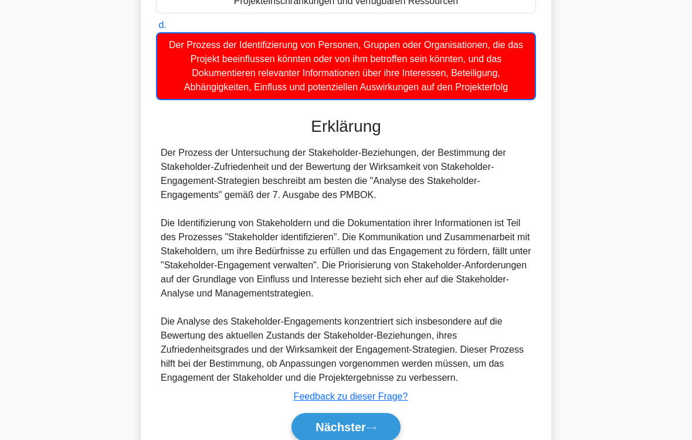
scroll to position [467, 0]
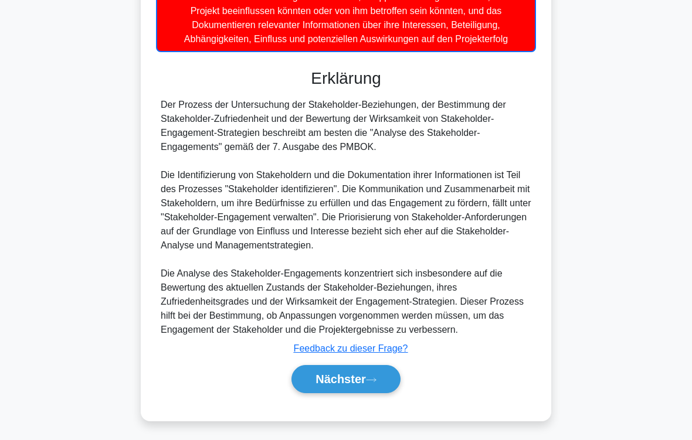
click at [372, 367] on button "Nächster" at bounding box center [345, 379] width 109 height 28
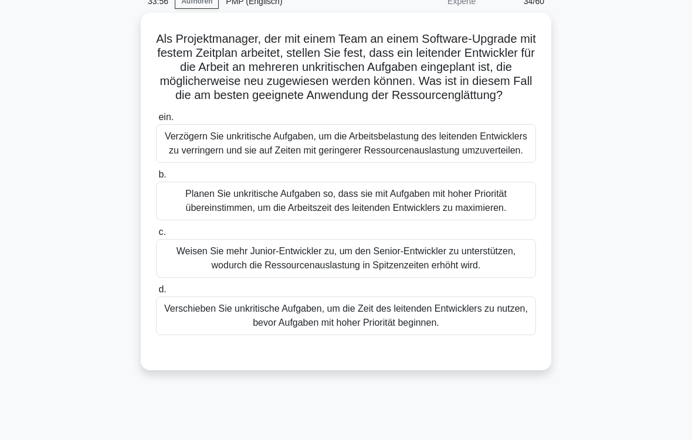
scroll to position [56, 0]
click at [476, 163] on div "Verzögern Sie unkritische Aufgaben, um die Arbeitsbelastung des leitenden Entwi…" at bounding box center [346, 143] width 380 height 39
click at [156, 121] on input "ein. Verzögern Sie unkritische Aufgaben, um die Arbeitsbelastung des leitenden …" at bounding box center [156, 118] width 0 height 8
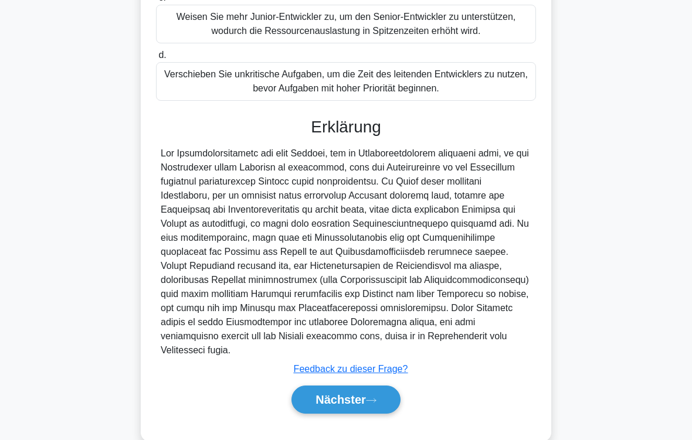
scroll to position [381, 0]
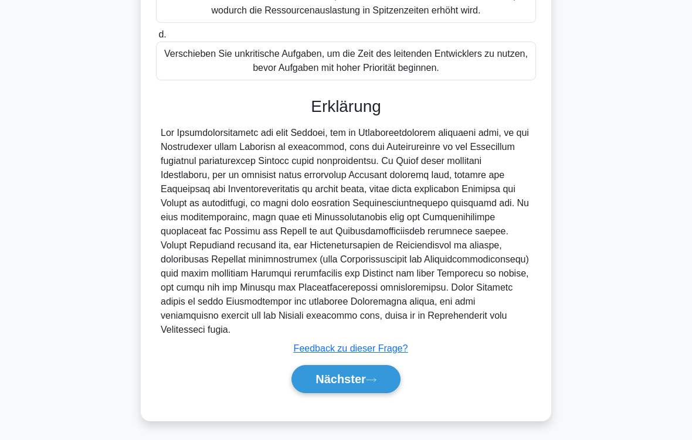
click at [376, 367] on button "Nächster" at bounding box center [345, 379] width 109 height 28
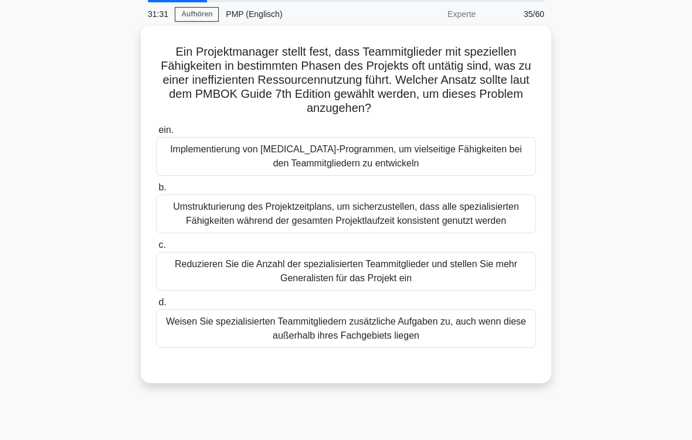
scroll to position [43, 0]
click at [345, 167] on div "Implementierung von Cross-Training-Programmen, um vielseitige Fähigkeiten bei d…" at bounding box center [346, 156] width 380 height 39
click at [156, 134] on input "ein. Implementierung von Cross-Training-Programmen, um vielseitige Fähigkeiten …" at bounding box center [156, 131] width 0 height 8
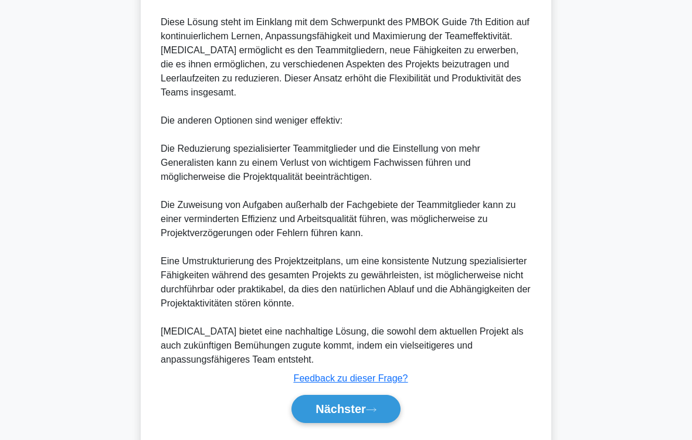
scroll to position [564, 0]
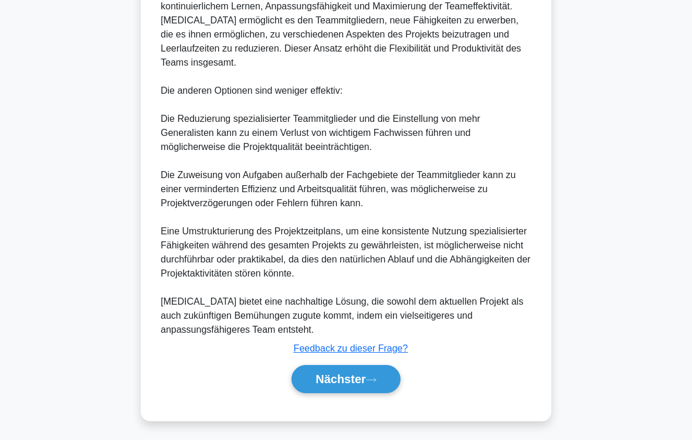
click at [370, 367] on icon at bounding box center [371, 380] width 11 height 6
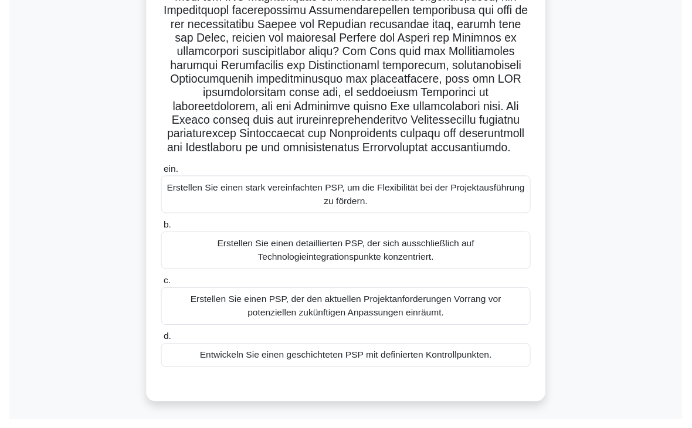
scroll to position [317, 0]
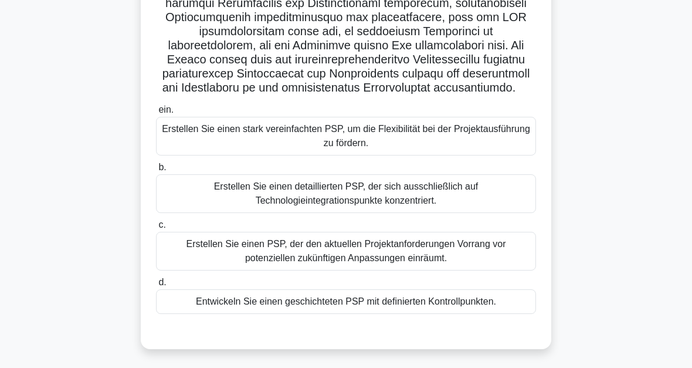
click at [494, 301] on div "Entwickeln Sie einen geschichteten PSP mit definierten Kontrollpunkten." at bounding box center [346, 301] width 380 height 25
click at [156, 286] on input "d. Entwickeln Sie einen geschichteten PSP mit definierten Kontrollpunkten." at bounding box center [156, 283] width 0 height 8
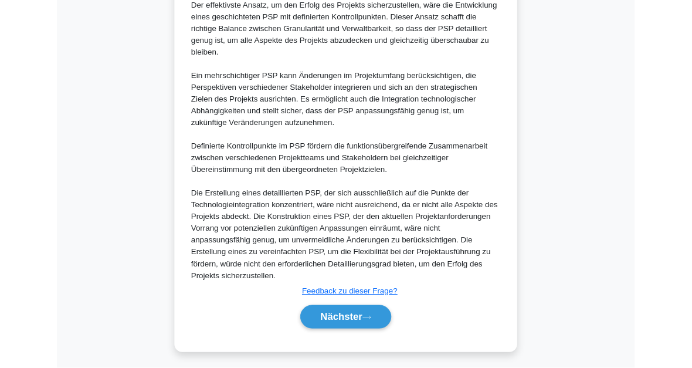
scroll to position [763, 0]
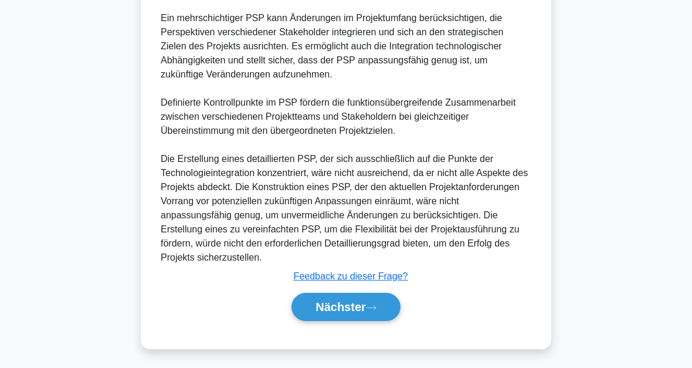
click at [369, 310] on button "Nächster" at bounding box center [345, 307] width 109 height 28
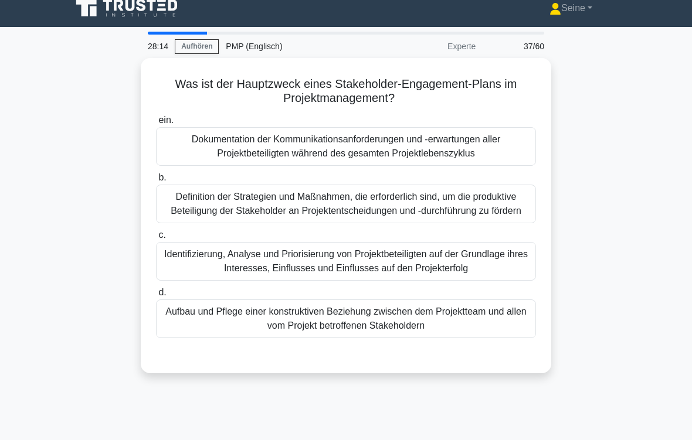
scroll to position [11, 0]
click at [496, 279] on div "Identifizierung, Analyse und Priorisierung von Projektbeteiligten auf der Grund…" at bounding box center [346, 261] width 380 height 39
click at [156, 239] on input "c. Identifizierung, Analyse und Priorisierung von Projektbeteiligten auf der Gr…" at bounding box center [156, 236] width 0 height 8
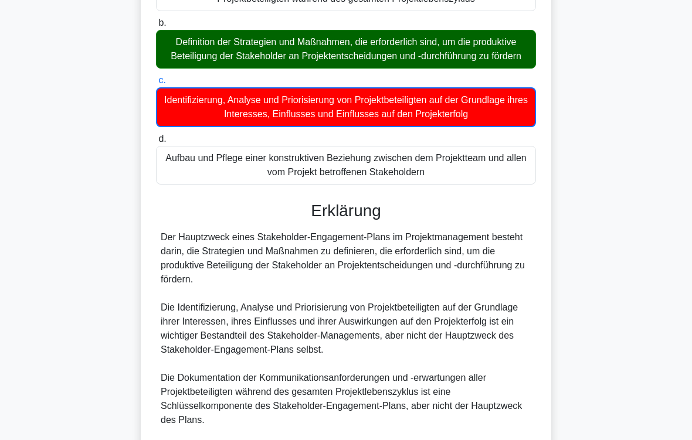
scroll to position [340, 0]
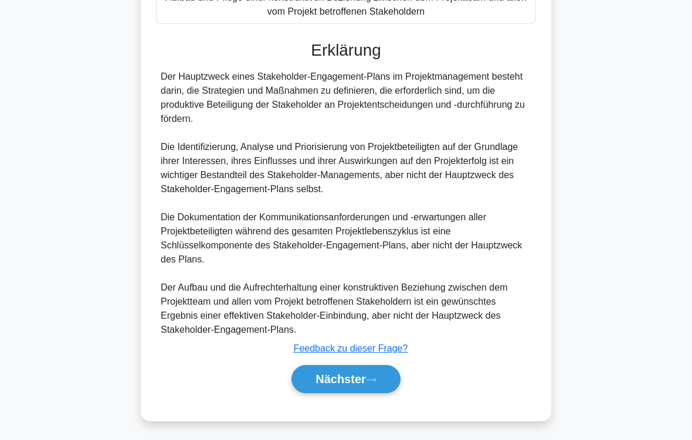
click at [372, 367] on icon at bounding box center [371, 380] width 11 height 6
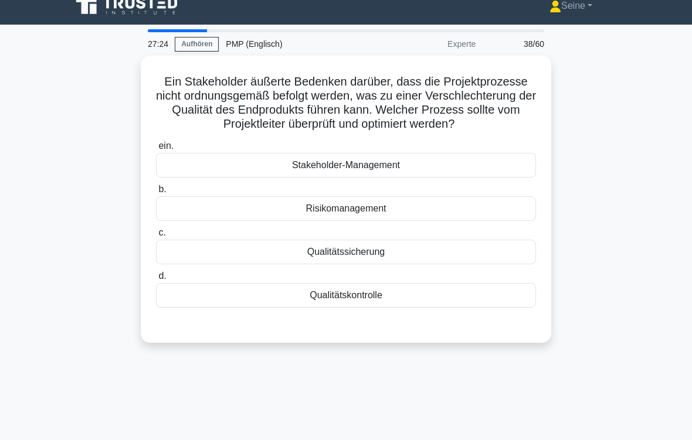
scroll to position [26, 0]
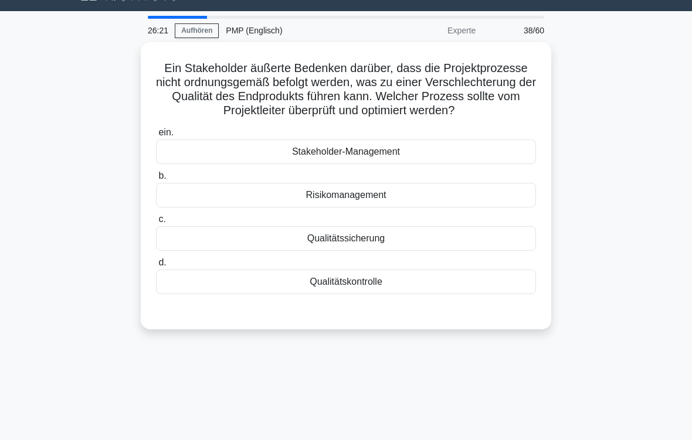
click at [386, 251] on div "Qualitätssicherung" at bounding box center [346, 238] width 380 height 25
click at [156, 223] on input "c. Qualitätssicherung" at bounding box center [156, 220] width 0 height 8
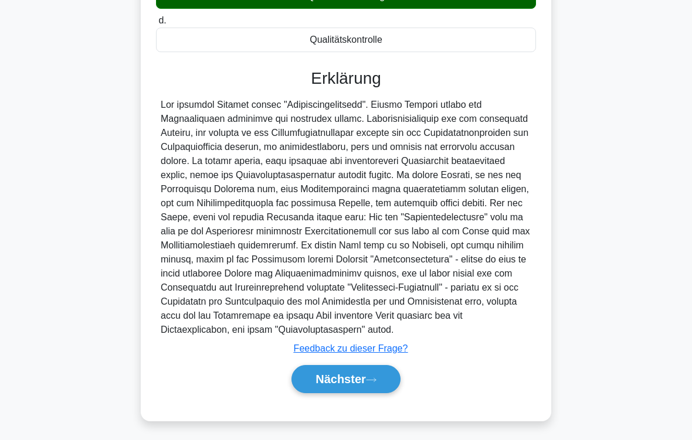
scroll to position [325, 0]
click at [384, 367] on button "Nächster" at bounding box center [345, 379] width 109 height 28
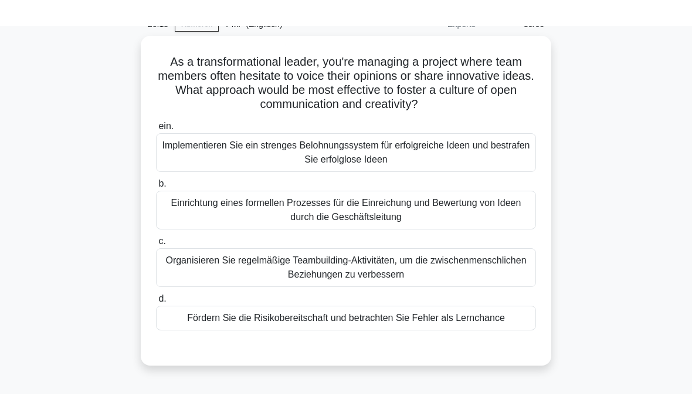
scroll to position [56, 0]
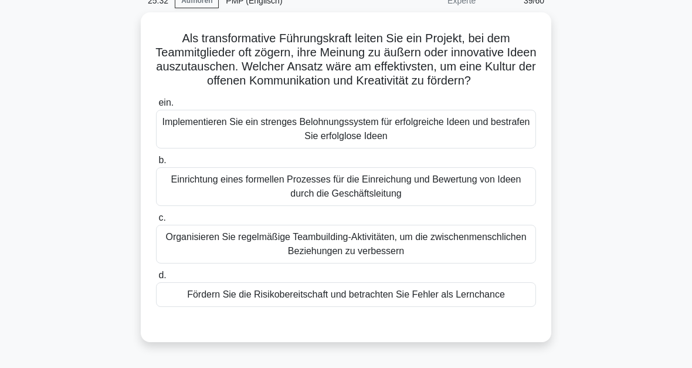
click at [402, 258] on div "Organisieren Sie regelmäßige Teambuilding-Aktivitäten, um die zwischenmenschlic…" at bounding box center [346, 244] width 380 height 39
click at [156, 222] on input "c. Organisieren Sie regelmäßige Teambuilding-Aktivitäten, um die zwischenmensch…" at bounding box center [156, 218] width 0 height 8
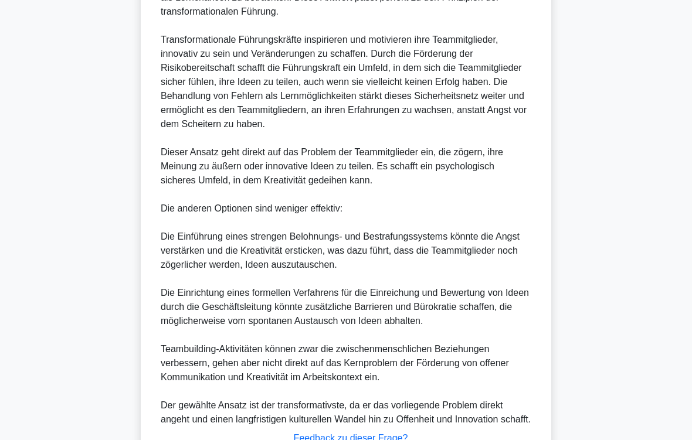
scroll to position [593, 0]
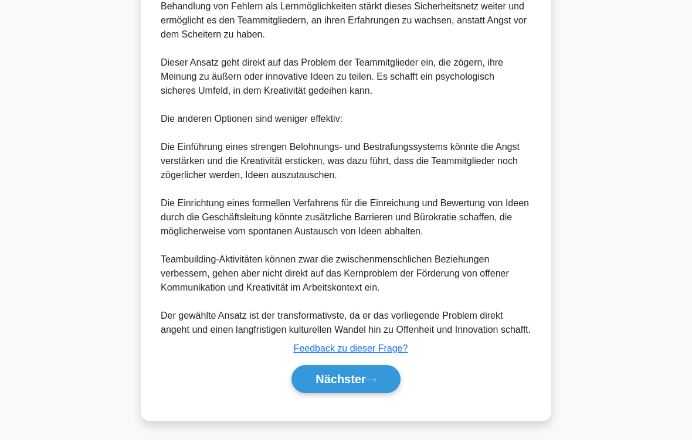
click at [376, 367] on button "Nächster" at bounding box center [345, 379] width 109 height 28
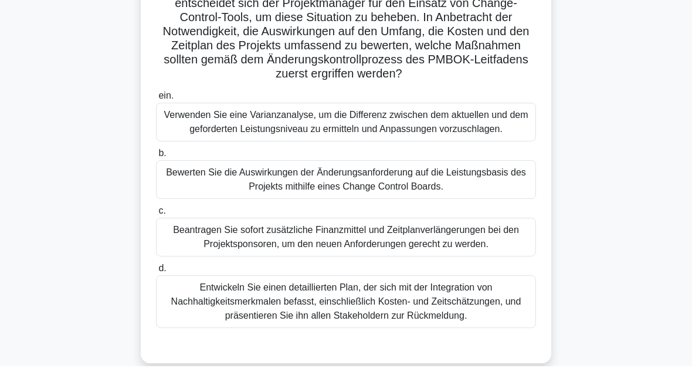
scroll to position [275, 0]
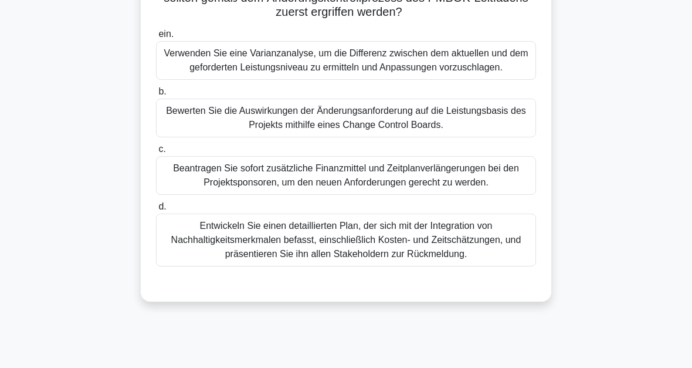
click at [440, 266] on div "Entwickeln Sie einen detaillierten Plan, der sich mit der Integration von Nachh…" at bounding box center [346, 239] width 380 height 53
click at [156, 211] on input "d. Entwickeln Sie einen detaillierten Plan, der sich mit der Integration von Na…" at bounding box center [156, 207] width 0 height 8
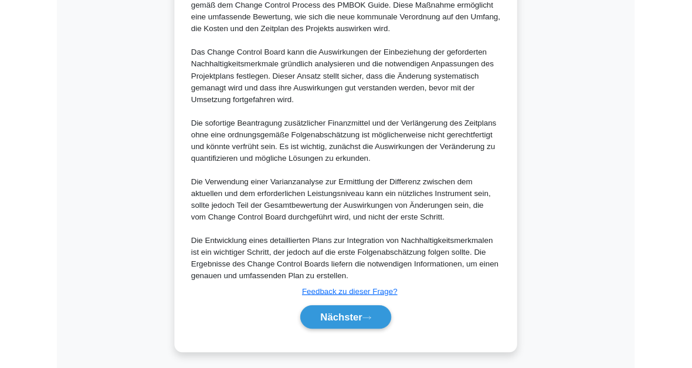
scroll to position [807, 0]
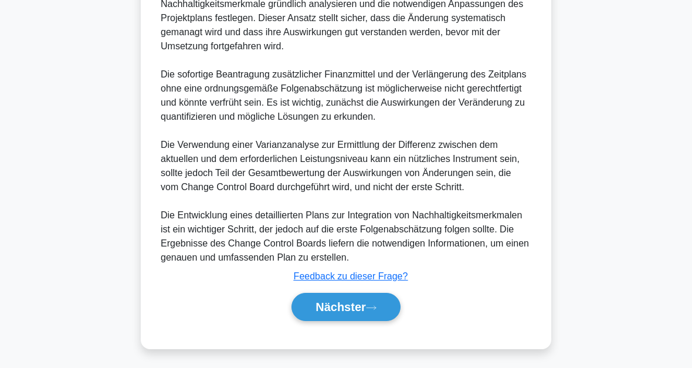
click at [371, 310] on button "Nächster" at bounding box center [345, 307] width 109 height 28
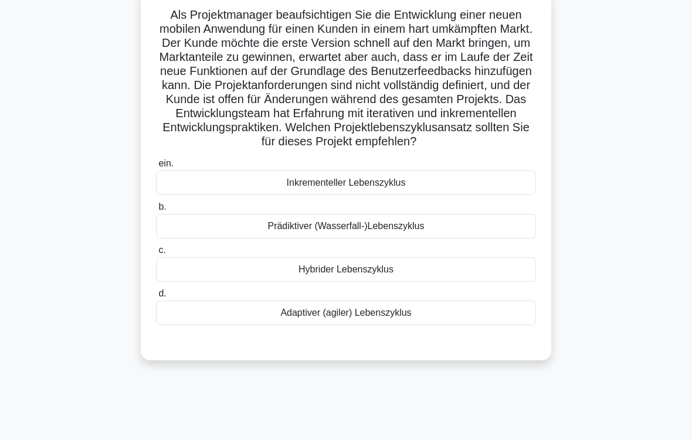
scroll to position [80, 0]
click at [414, 195] on div "Inkrementeller Lebenszyklus" at bounding box center [346, 183] width 380 height 25
click at [156, 168] on input "ein. Inkrementeller Lebenszyklus" at bounding box center [156, 164] width 0 height 8
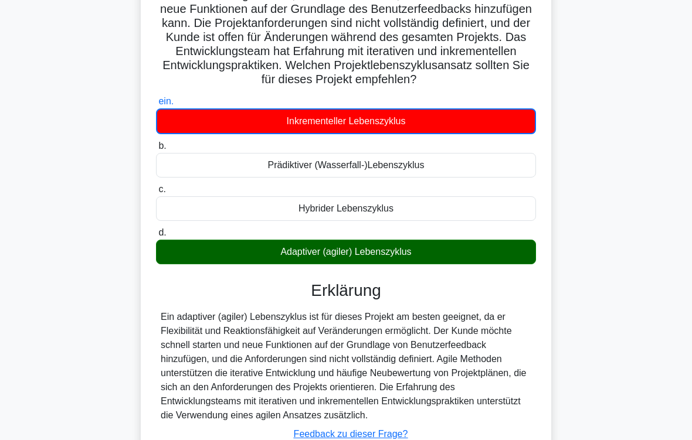
scroll to position [270, 0]
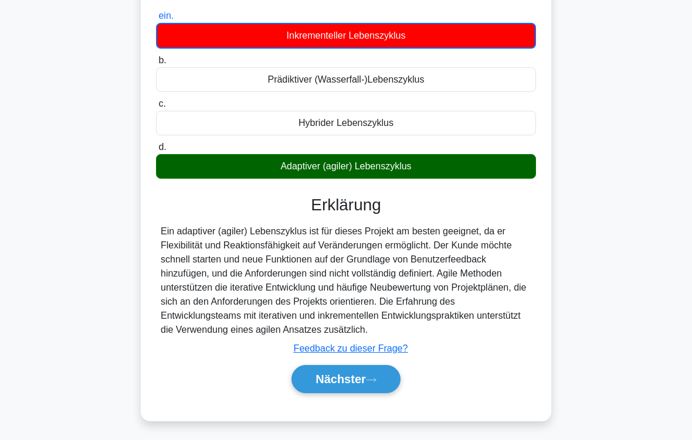
click at [378, 367] on button "Nächster" at bounding box center [345, 379] width 109 height 28
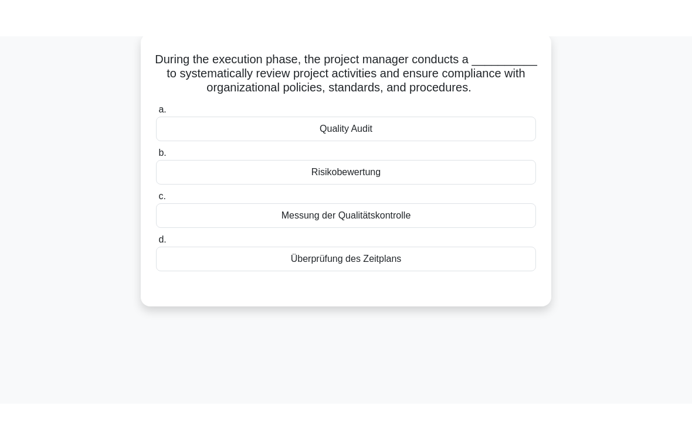
scroll to position [0, 0]
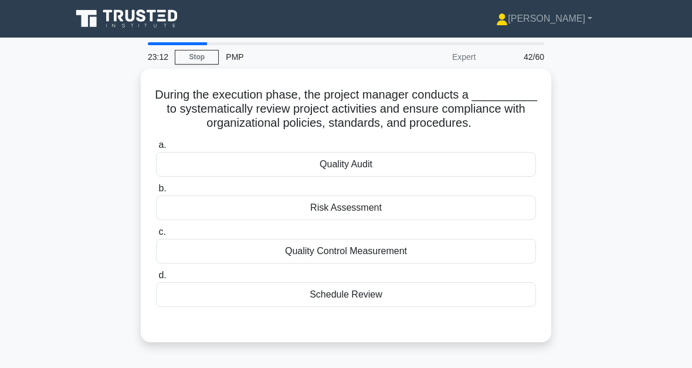
click at [352, 177] on div "Quality Audit" at bounding box center [346, 164] width 380 height 25
click at [156, 149] on input "a. Quality Audit" at bounding box center [156, 145] width 0 height 8
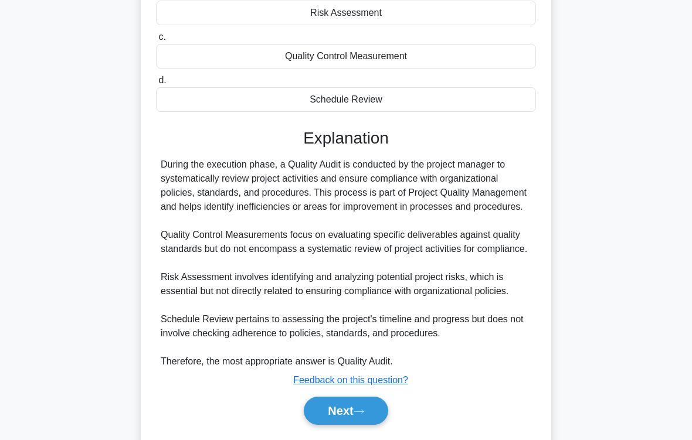
scroll to position [283, 0]
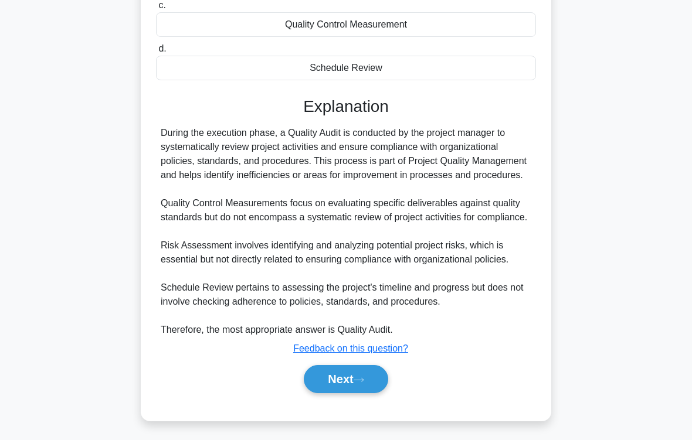
click at [364, 367] on icon at bounding box center [359, 380] width 11 height 6
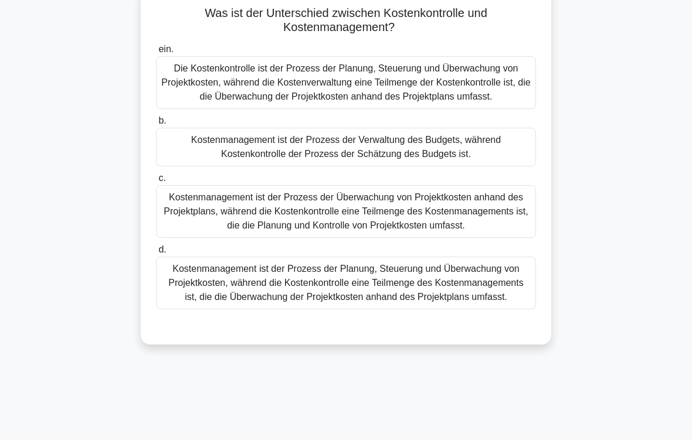
scroll to position [93, 0]
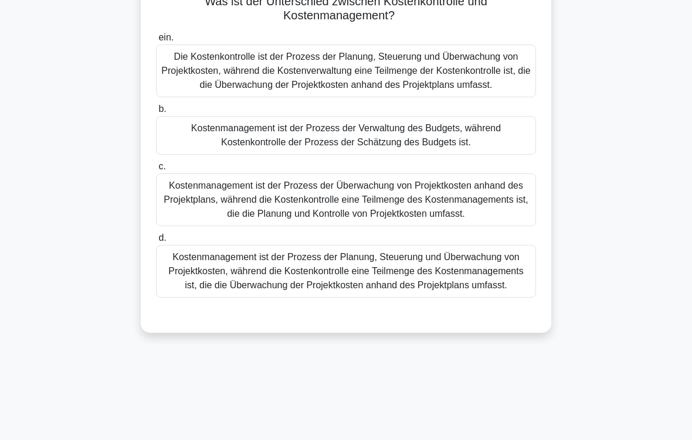
click at [364, 291] on div "Kostenmanagement ist der Prozess der Planung, Steuerung und Überwachung von Pro…" at bounding box center [346, 271] width 380 height 53
click at [156, 242] on input "d. Kostenmanagement ist der Prozess der Planung, Steuerung und Überwachung von …" at bounding box center [156, 239] width 0 height 8
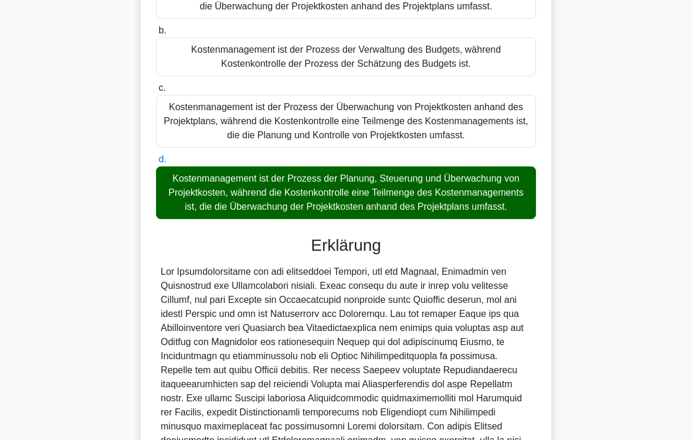
scroll to position [381, 0]
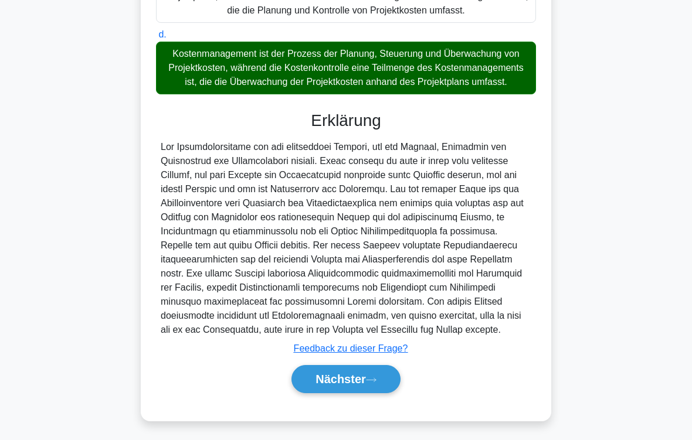
click at [378, 367] on button "Nächster" at bounding box center [345, 379] width 109 height 28
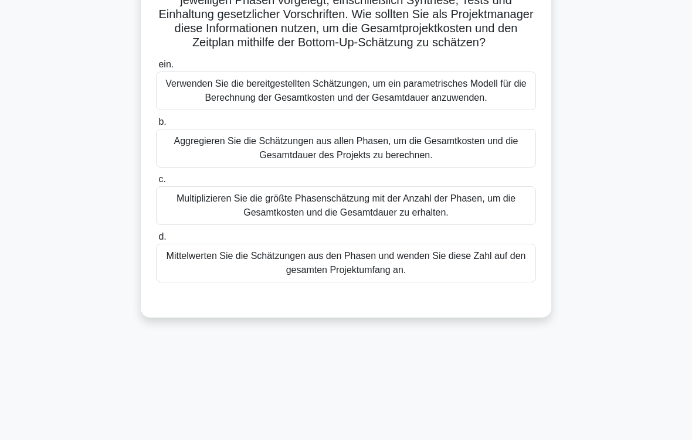
scroll to position [123, 0]
click at [358, 168] on div "Aggregieren Sie die Schätzungen aus allen Phasen, um die Gesamtkosten und die G…" at bounding box center [346, 148] width 380 height 39
click at [156, 126] on input "b. Aggregieren Sie die Schätzungen aus allen Phasen, um die Gesamtkosten und di…" at bounding box center [156, 122] width 0 height 8
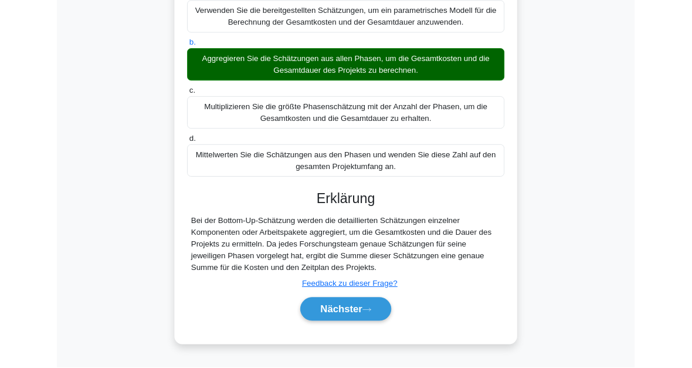
scroll to position [299, 0]
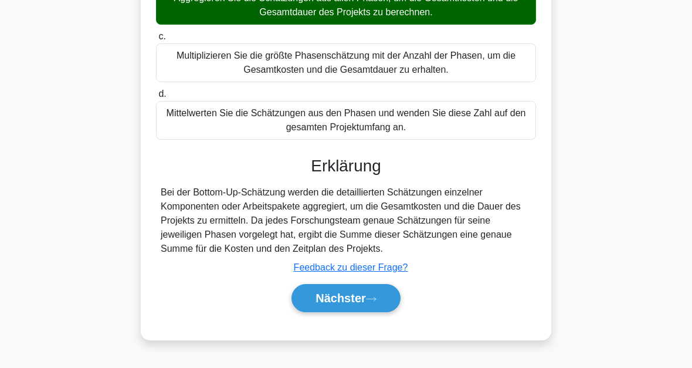
click at [371, 302] on icon at bounding box center [371, 299] width 11 height 6
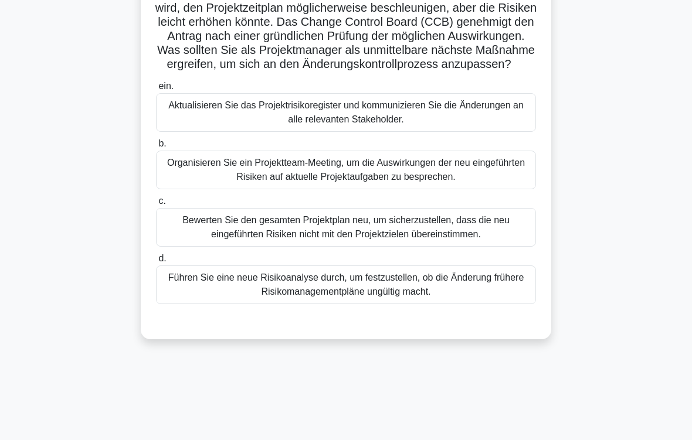
scroll to position [115, 0]
click at [387, 132] on div "Aktualisieren Sie das Projektrisikoregister und kommunizieren Sie die Änderunge…" at bounding box center [346, 112] width 380 height 39
click at [156, 90] on input "ein. Aktualisieren Sie das Projektrisikoregister und kommunizieren Sie die Ände…" at bounding box center [156, 87] width 0 height 8
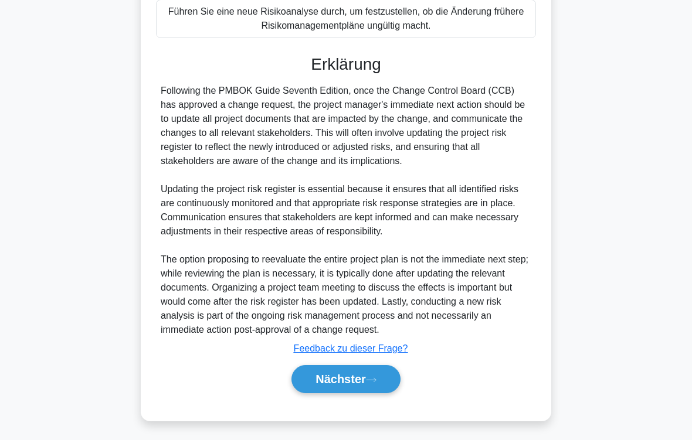
scroll to position [452, 0]
click at [384, 367] on button "Nächster" at bounding box center [345, 379] width 109 height 28
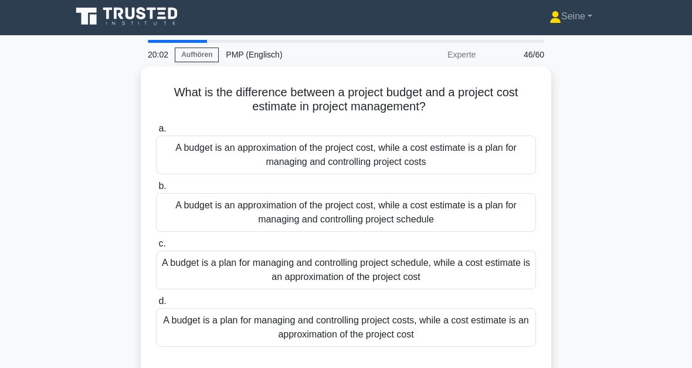
scroll to position [0, 0]
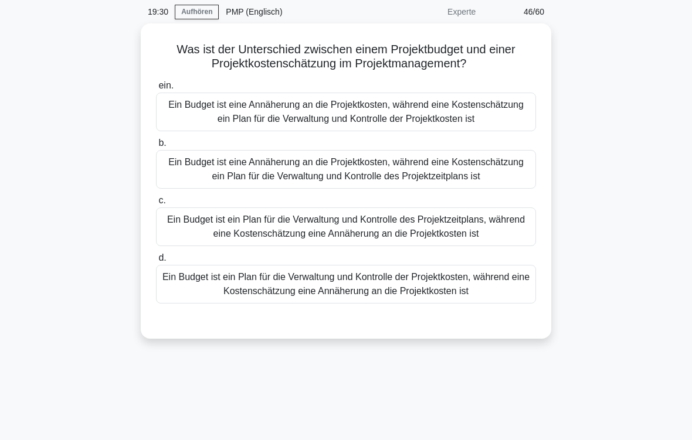
scroll to position [45, 0]
click at [359, 304] on div "Ein Budget ist ein Plan für die Verwaltung und Kontrolle der Projektkosten, wäh…" at bounding box center [346, 284] width 380 height 39
click at [156, 262] on input "d. Ein Budget ist ein Plan für die Verwaltung und Kontrolle der Projektkosten, …" at bounding box center [156, 258] width 0 height 8
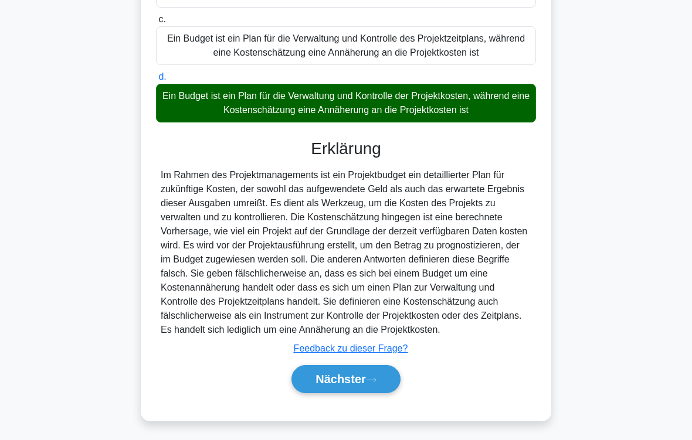
scroll to position [283, 0]
click at [384, 378] on button "Nächster" at bounding box center [345, 379] width 109 height 28
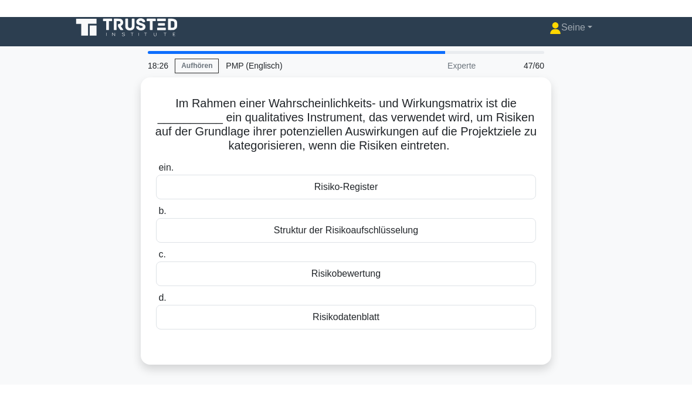
scroll to position [9, 0]
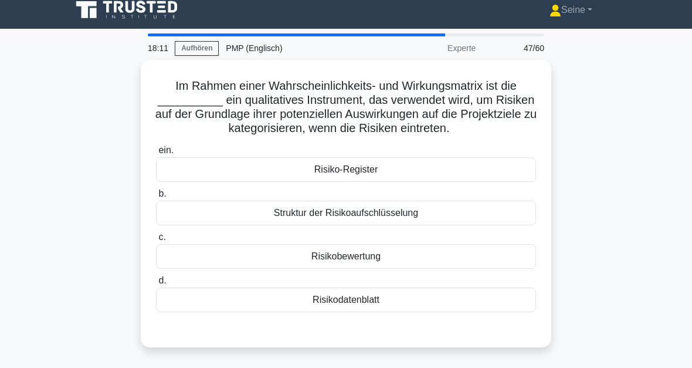
click at [367, 312] on div "Risikodatenblatt" at bounding box center [346, 299] width 380 height 25
click at [156, 284] on input "d. Risikodatenblatt" at bounding box center [156, 281] width 0 height 8
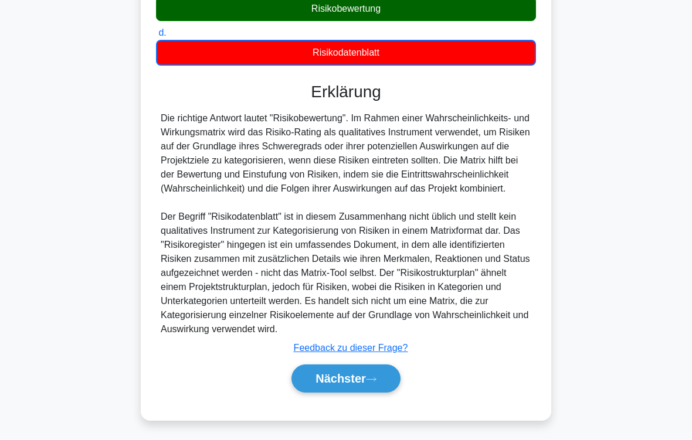
scroll to position [312, 0]
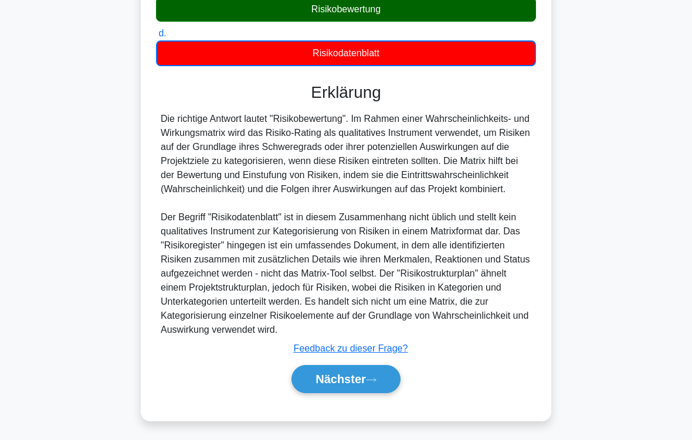
click at [371, 381] on icon at bounding box center [371, 380] width 11 height 6
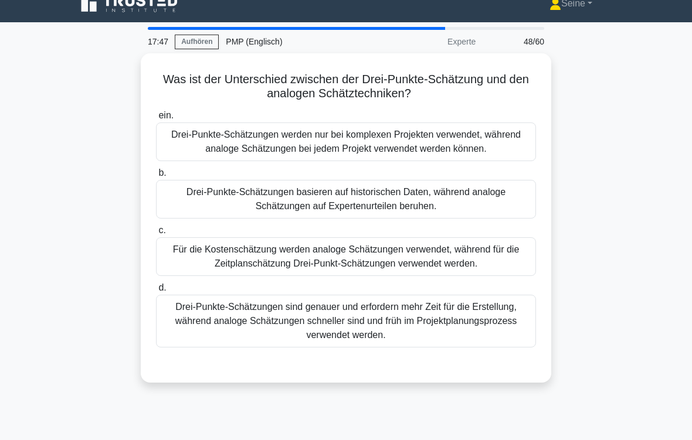
scroll to position [52, 0]
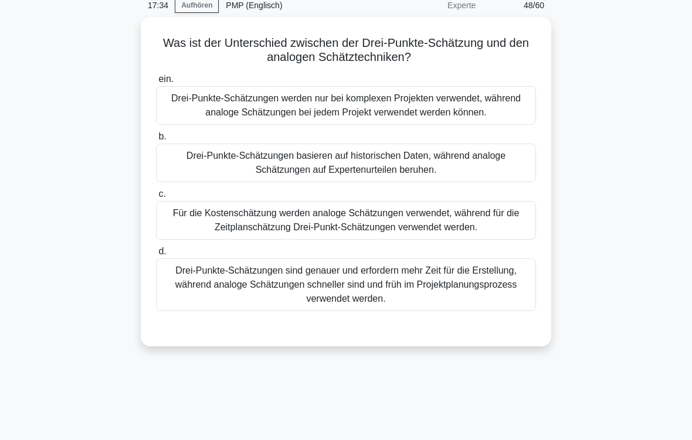
click at [459, 291] on div "Drei-Punkte-Schätzungen sind genauer und erfordern mehr Zeit für die Erstellung…" at bounding box center [346, 285] width 380 height 53
click at [156, 256] on input "d. Drei-Punkte-Schätzungen sind genauer und erfordern mehr Zeit für die Erstell…" at bounding box center [156, 252] width 0 height 8
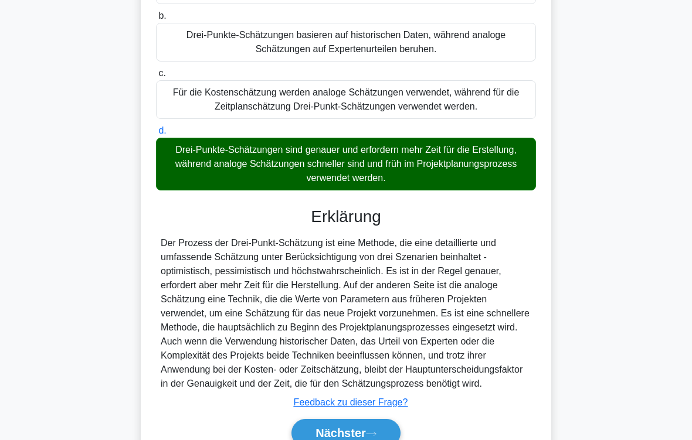
scroll to position [240, 0]
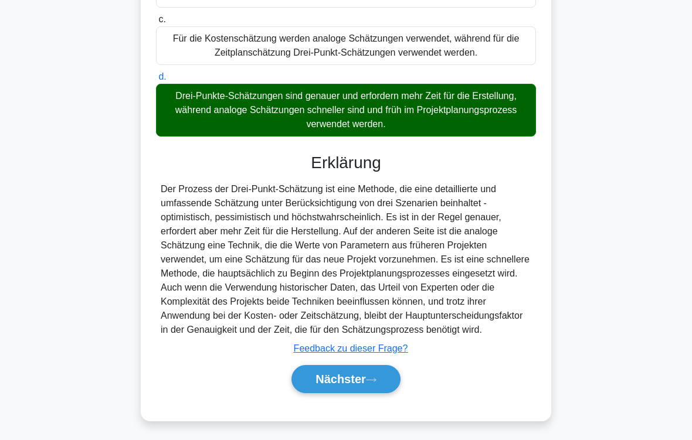
click at [378, 385] on button "Nächster" at bounding box center [345, 379] width 109 height 28
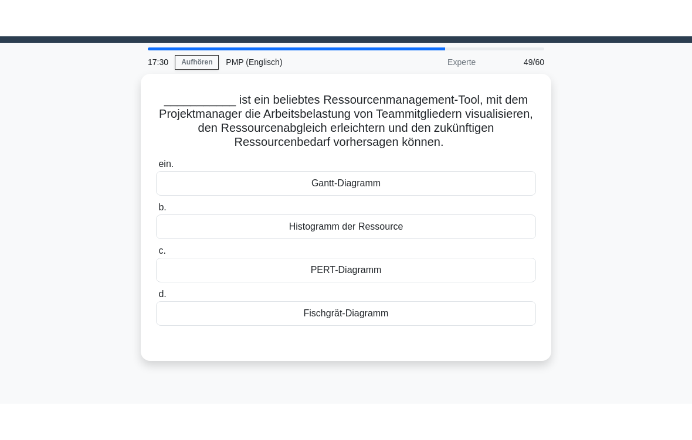
scroll to position [32, 0]
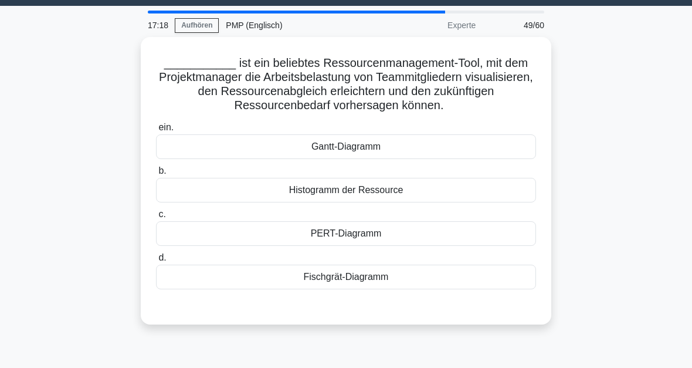
click at [409, 201] on div "Histogramm der Ressource" at bounding box center [346, 190] width 380 height 25
click at [156, 175] on input "b. Histogramm der Ressource" at bounding box center [156, 171] width 0 height 8
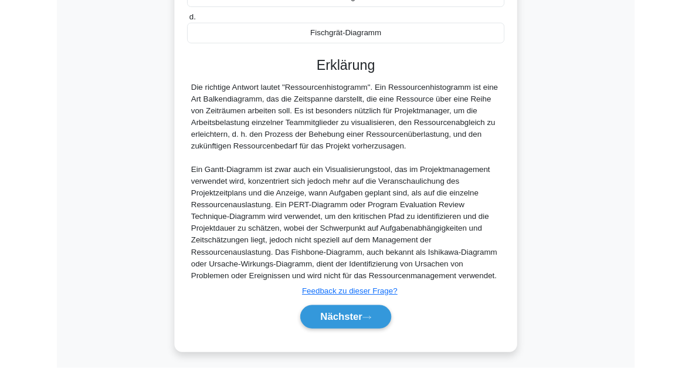
scroll to position [384, 0]
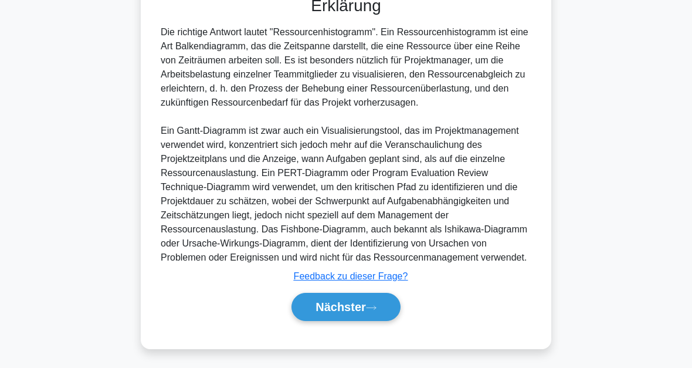
click at [386, 308] on button "Nächster" at bounding box center [345, 307] width 109 height 28
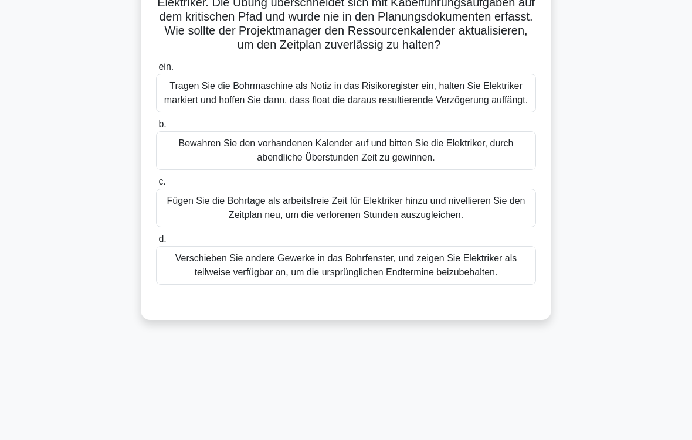
scroll to position [135, 0]
click at [426, 227] on div "Fügen Sie die Bohrtage als arbeitsfreie Zeit für Elektriker hinzu und nivellier…" at bounding box center [346, 207] width 380 height 39
click at [156, 185] on input "c. Fügen Sie die Bohrtage als arbeitsfreie Zeit für Elektriker hinzu und nivell…" at bounding box center [156, 182] width 0 height 8
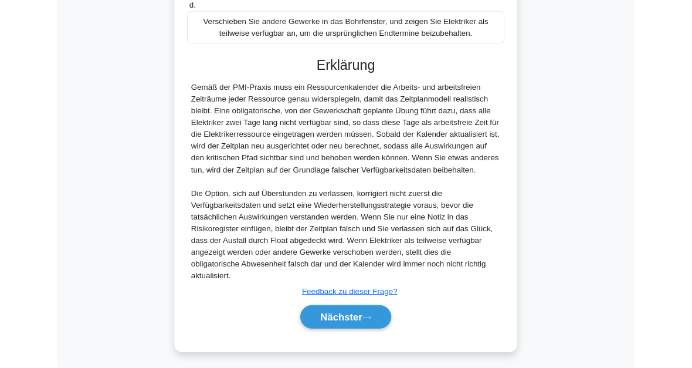
scroll to position [496, 0]
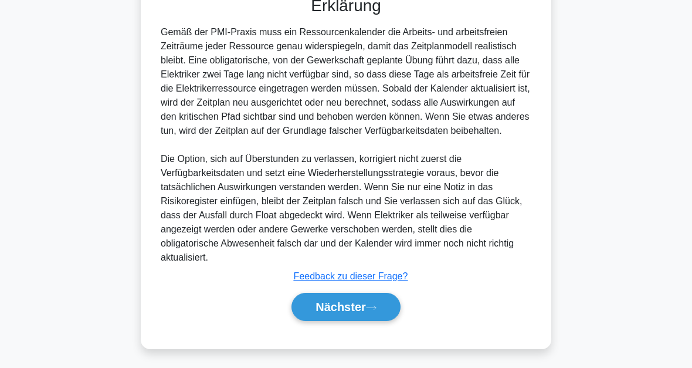
click at [385, 308] on button "Nächster" at bounding box center [345, 307] width 109 height 28
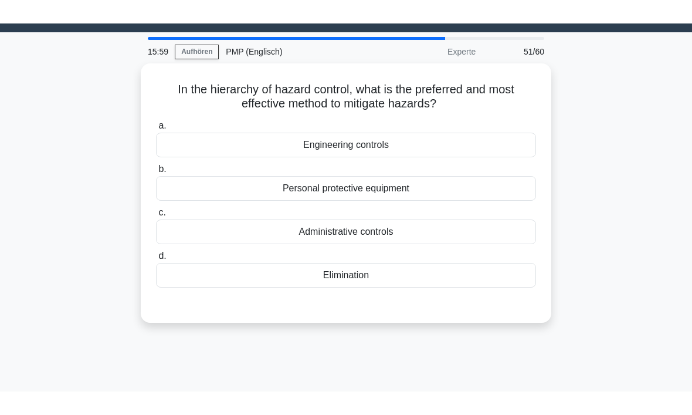
scroll to position [0, 0]
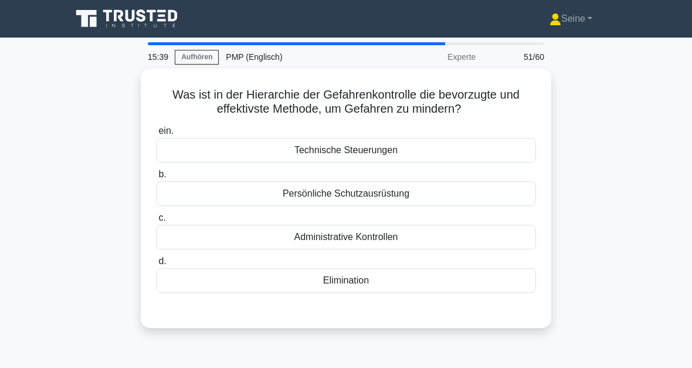
click at [365, 284] on div "Elimination" at bounding box center [346, 280] width 380 height 25
click at [156, 265] on input "d. Elimination" at bounding box center [156, 261] width 0 height 8
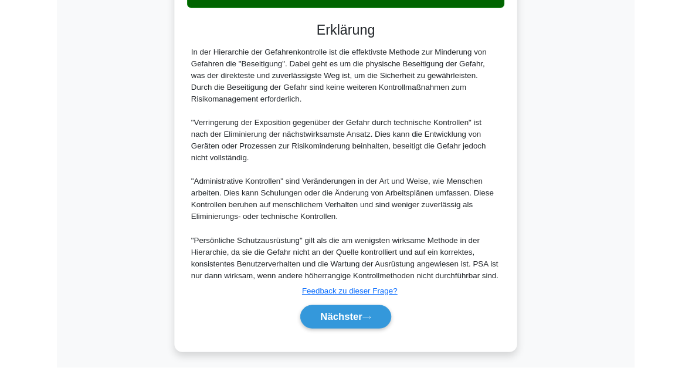
scroll to position [384, 0]
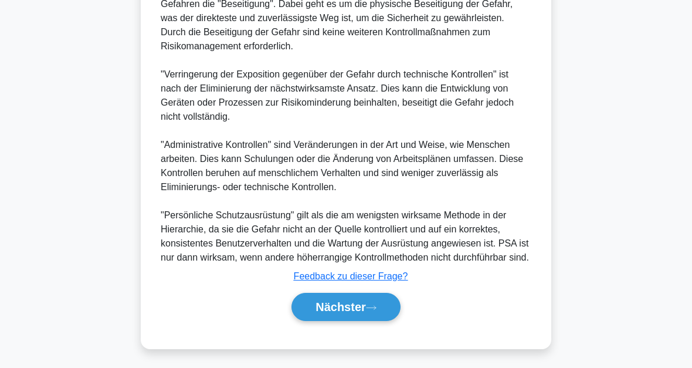
click at [388, 305] on button "Nächster" at bounding box center [345, 307] width 109 height 28
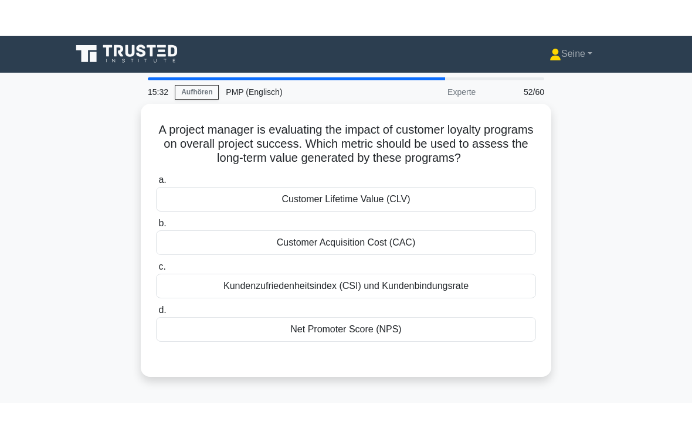
scroll to position [0, 0]
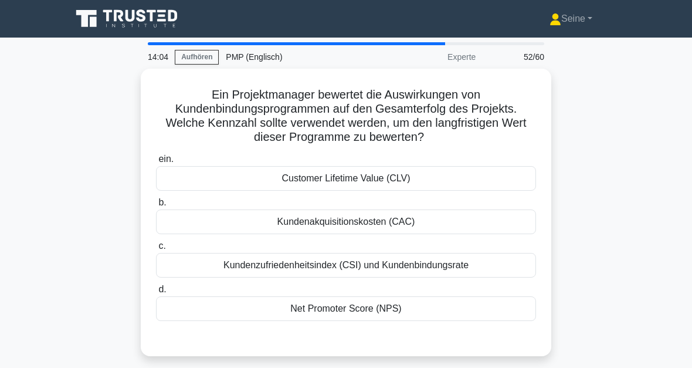
click at [359, 272] on div "Kundenzufriedenheitsindex (CSI) und Kundenbindungsrate" at bounding box center [346, 265] width 380 height 25
click at [156, 250] on input "c. Kundenzufriedenheitsindex (CSI) und Kundenbindungsrate" at bounding box center [156, 246] width 0 height 8
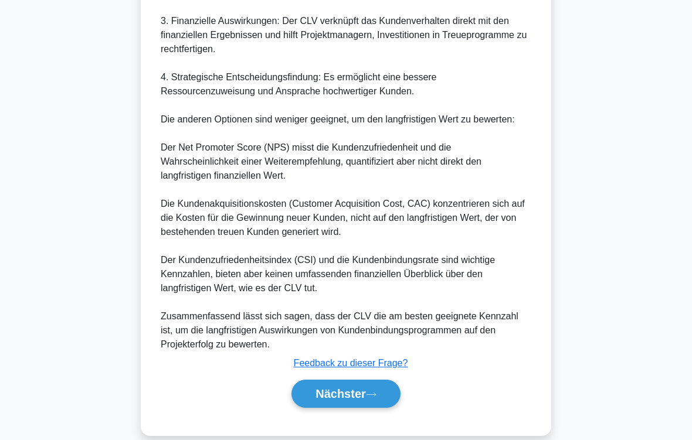
scroll to position [551, 0]
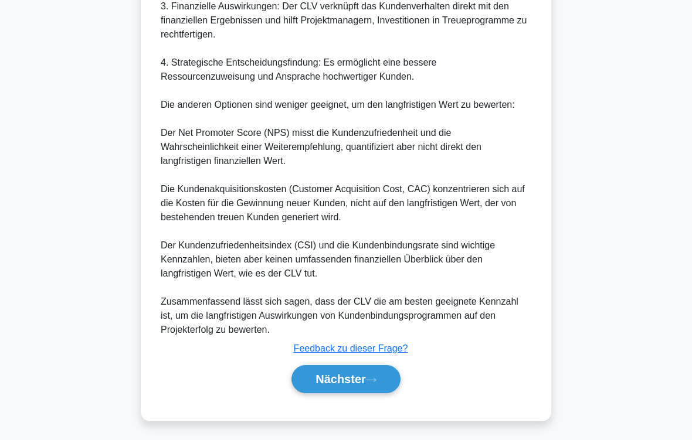
click at [382, 378] on button "Nächster" at bounding box center [345, 379] width 109 height 28
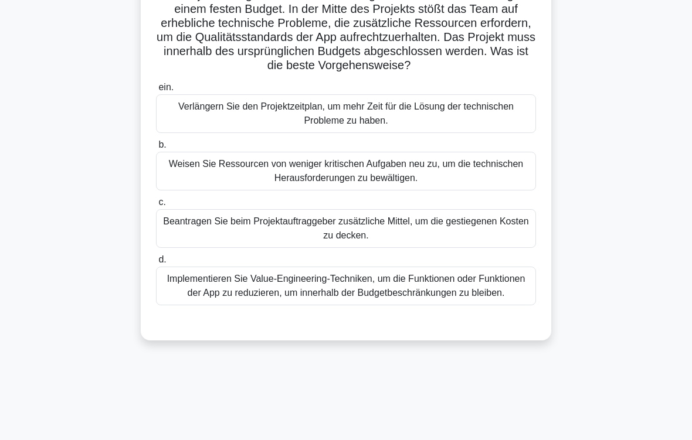
scroll to position [100, 0]
click at [431, 188] on div "Weisen Sie Ressourcen von weniger kritischen Aufgaben neu zu, um die technische…" at bounding box center [346, 171] width 380 height 39
click at [156, 149] on input "b. Weisen Sie Ressourcen von weniger kritischen Aufgaben neu zu, um die technis…" at bounding box center [156, 145] width 0 height 8
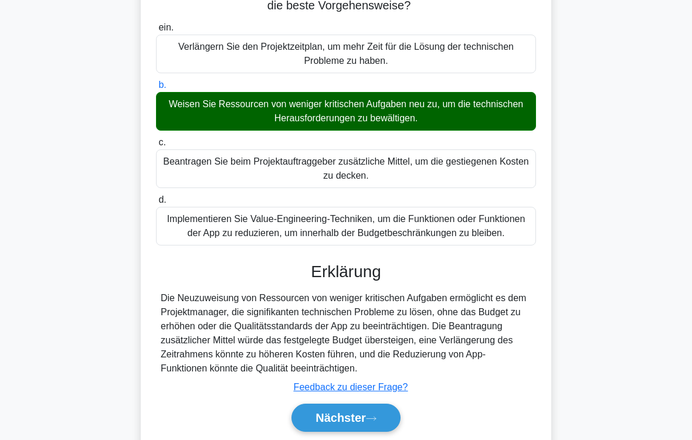
scroll to position [240, 0]
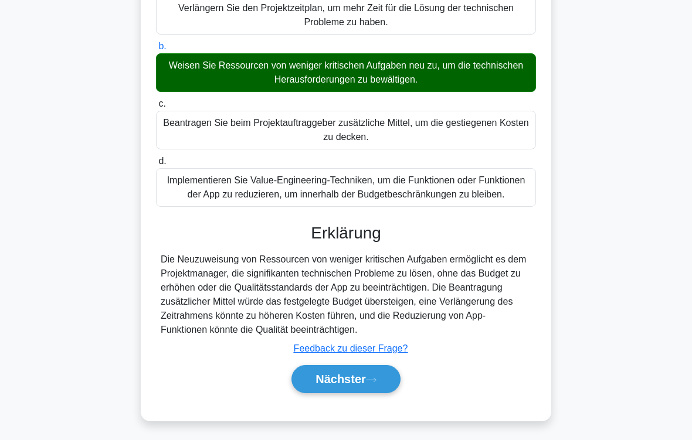
click at [384, 375] on button "Nächster" at bounding box center [345, 379] width 109 height 28
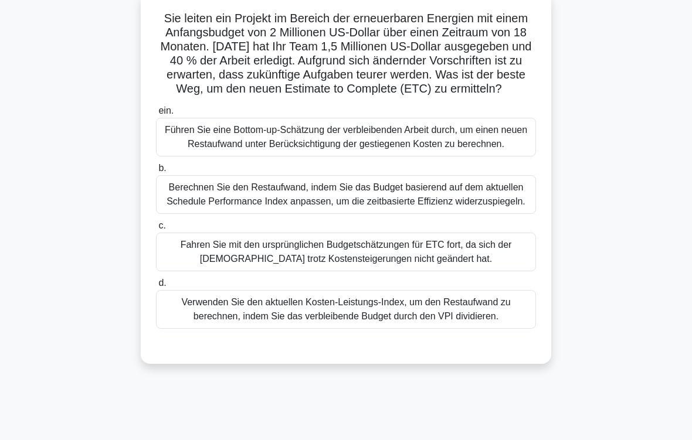
scroll to position [76, 0]
click at [367, 157] on div "Führen Sie eine Bottom-up-Schätzung der verbleibenden Arbeit durch, um einen ne…" at bounding box center [346, 137] width 380 height 39
click at [156, 115] on input "ein. Führen Sie eine Bottom-up-Schätzung der verbleibenden Arbeit durch, um ein…" at bounding box center [156, 111] width 0 height 8
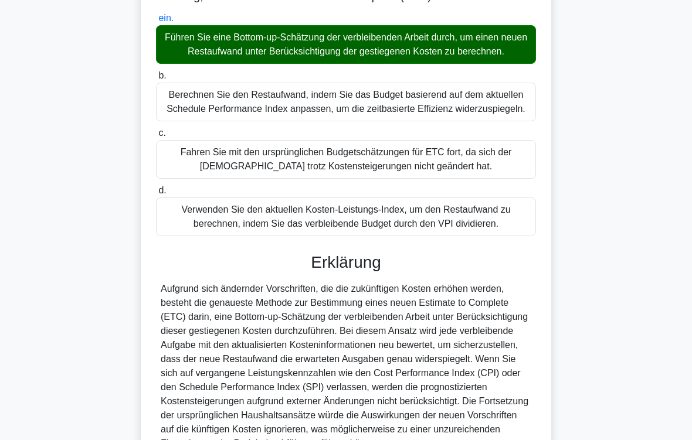
scroll to position [353, 0]
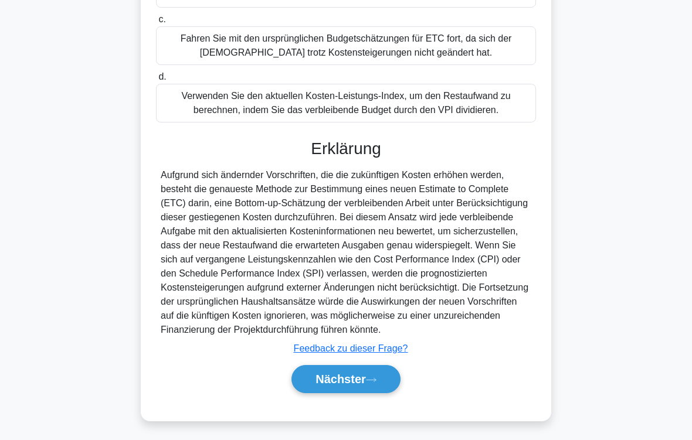
click at [375, 373] on button "Nächster" at bounding box center [345, 379] width 109 height 28
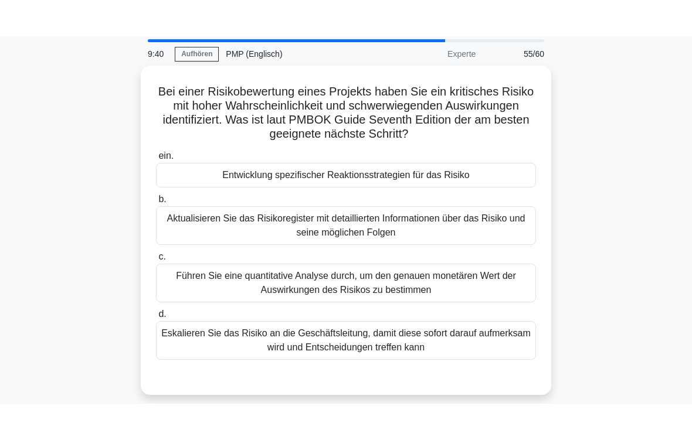
scroll to position [39, 0]
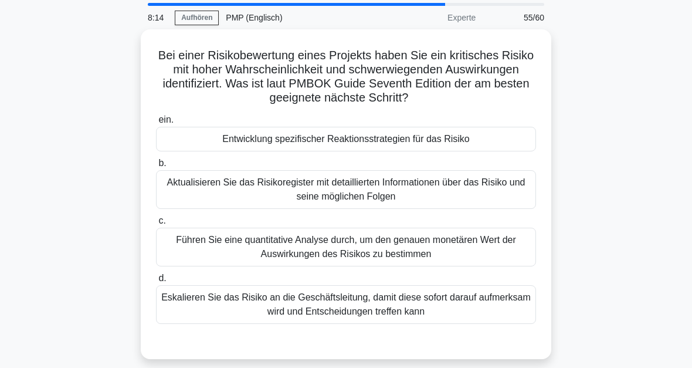
click at [494, 260] on div "Führen Sie eine quantitative Analyse durch, um den genauen monetären Wert der A…" at bounding box center [346, 247] width 380 height 39
click at [156, 225] on input "c. Führen Sie eine quantitative Analyse durch, um den genauen monetären Wert de…" at bounding box center [156, 221] width 0 height 8
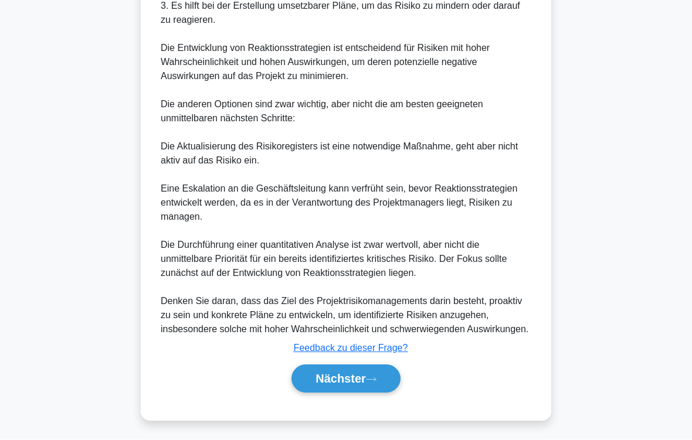
scroll to position [537, 0]
click at [369, 379] on icon at bounding box center [371, 380] width 11 height 6
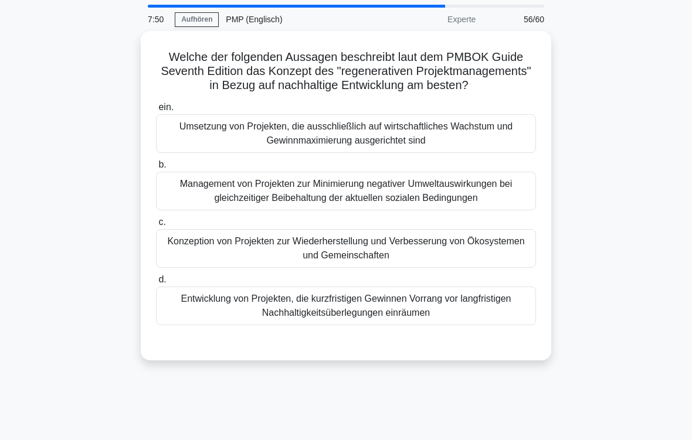
scroll to position [38, 0]
click at [437, 260] on div "Konzeption von Projekten zur Wiederherstellung und Verbesserung von Ökosystemen…" at bounding box center [346, 248] width 380 height 39
click at [156, 226] on input "c. Konzeption von Projekten zur Wiederherstellung und Verbesserung von Ökosyste…" at bounding box center [156, 223] width 0 height 8
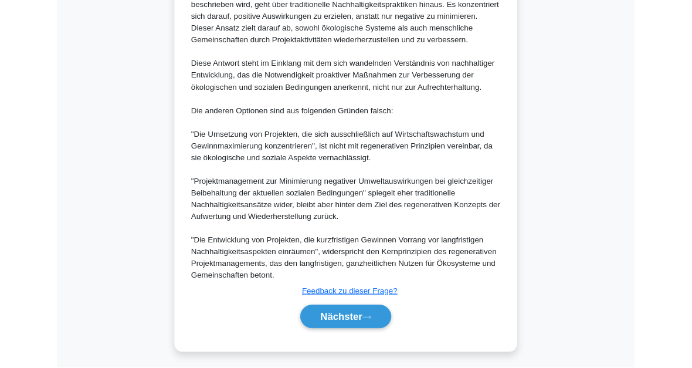
scroll to position [595, 0]
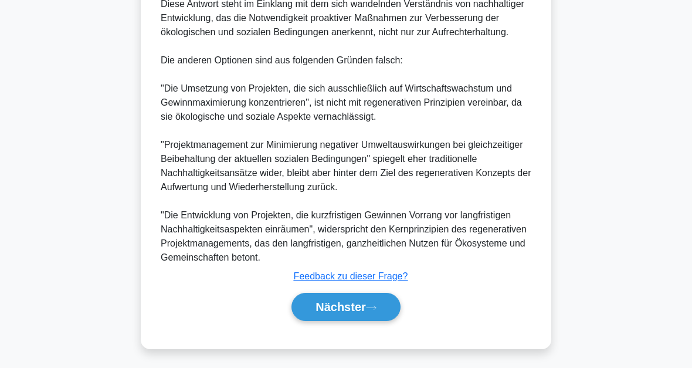
click at [371, 306] on icon at bounding box center [371, 307] width 11 height 6
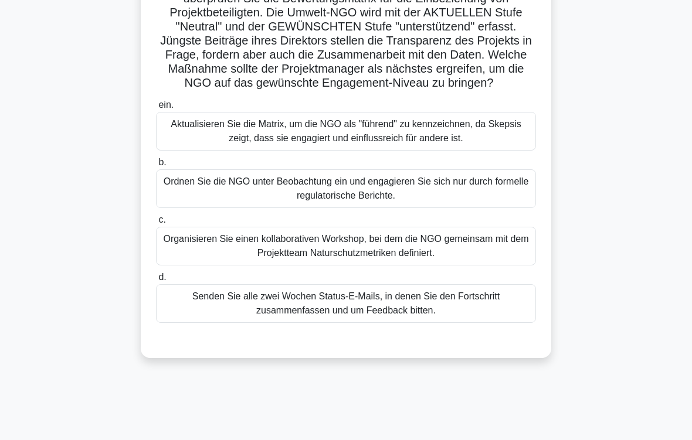
scroll to position [110, 0]
click at [358, 262] on div "Organisieren Sie einen kollaborativen Workshop, bei dem die NGO gemeinsam mit d…" at bounding box center [346, 246] width 380 height 39
click at [156, 224] on input "c. Organisieren Sie einen kollaborativen Workshop, bei dem die NGO gemeinsam mi…" at bounding box center [156, 220] width 0 height 8
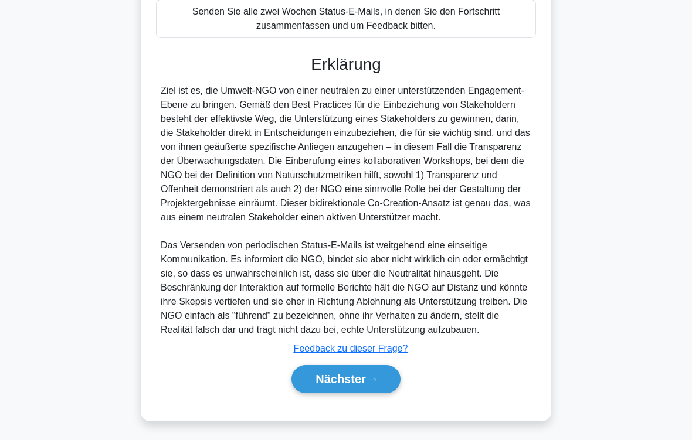
scroll to position [452, 0]
click at [391, 371] on button "Nächster" at bounding box center [345, 379] width 109 height 28
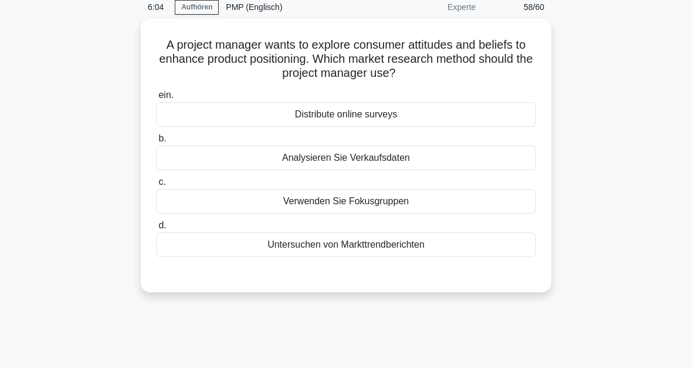
scroll to position [46, 0]
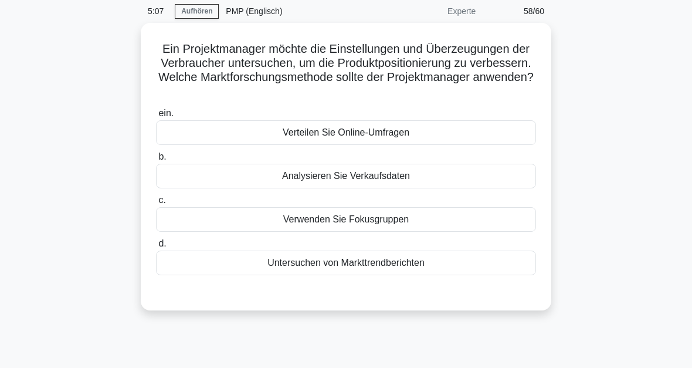
click at [396, 145] on div "Verteilen Sie Online-Umfragen" at bounding box center [346, 132] width 380 height 25
click at [156, 117] on input "ein. Verteilen Sie Online-Umfragen" at bounding box center [156, 114] width 0 height 8
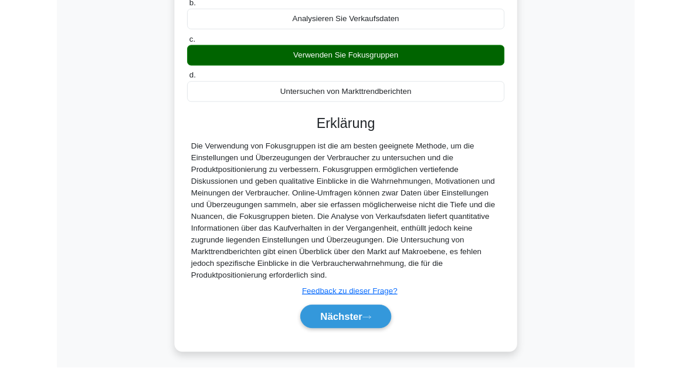
scroll to position [300, 0]
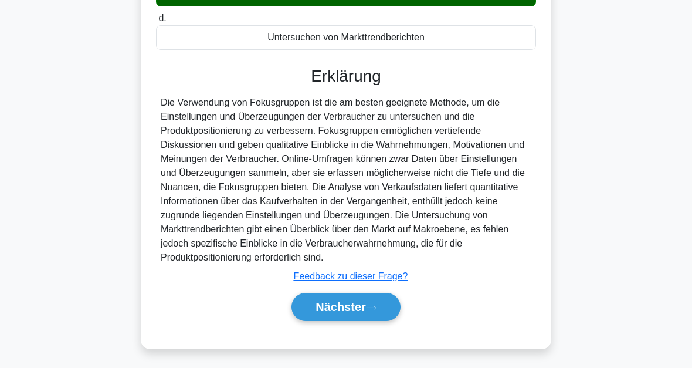
click at [367, 317] on button "Nächster" at bounding box center [345, 307] width 109 height 28
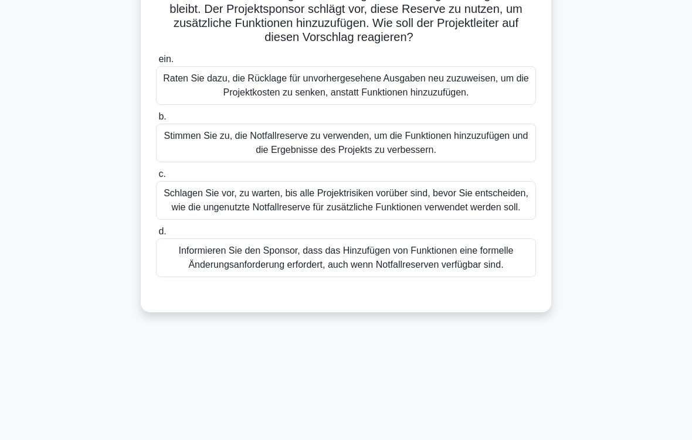
scroll to position [128, 0]
click at [352, 277] on div "Informieren Sie den Sponsor, dass das Hinzufügen von Funktionen eine formelle Ä…" at bounding box center [346, 258] width 380 height 39
click at [156, 236] on input "d. Informieren Sie den Sponsor, dass das Hinzufügen von Funktionen eine formell…" at bounding box center [156, 232] width 0 height 8
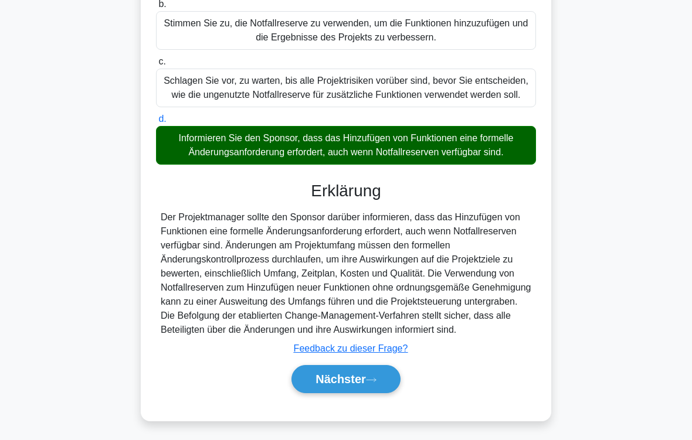
scroll to position [325, 0]
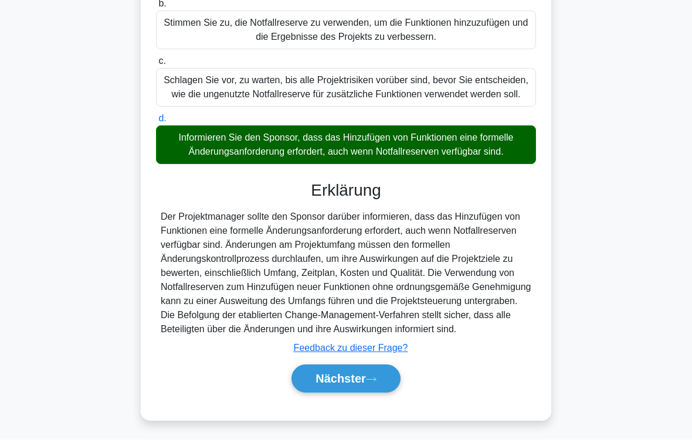
click at [383, 379] on button "Nächster" at bounding box center [345, 379] width 109 height 28
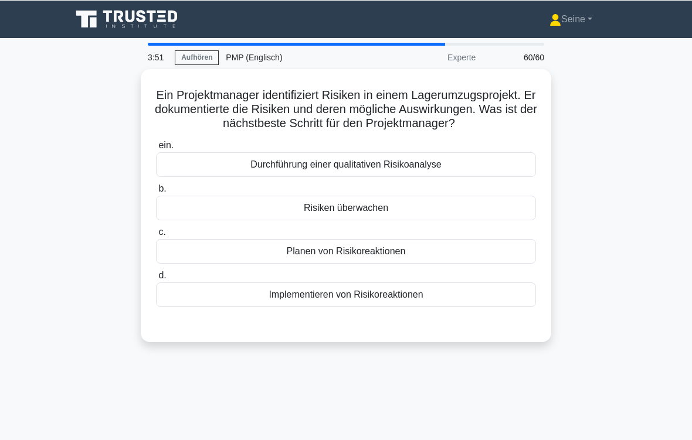
scroll to position [13, 0]
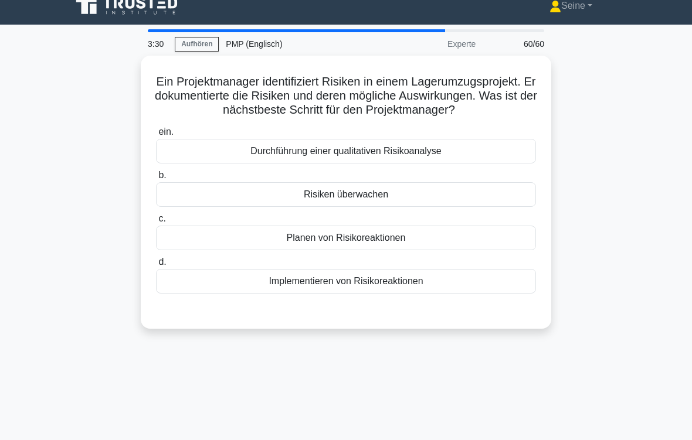
click at [369, 250] on div "Planen von Risikoreaktionen" at bounding box center [346, 238] width 380 height 25
click at [156, 223] on input "c. Planen von Risikoreaktionen" at bounding box center [156, 219] width 0 height 8
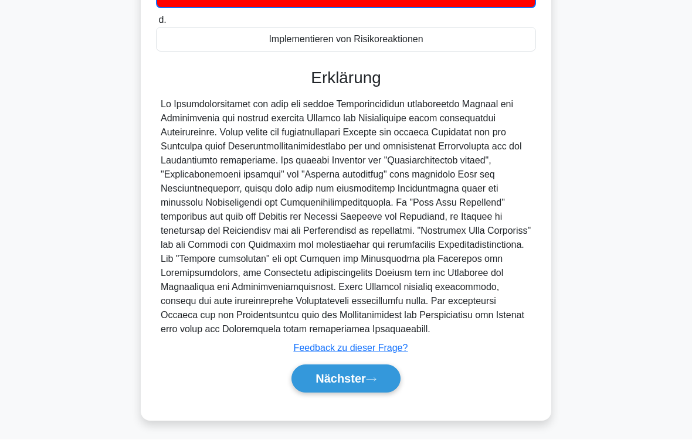
scroll to position [298, 0]
click at [374, 379] on icon at bounding box center [371, 380] width 11 height 6
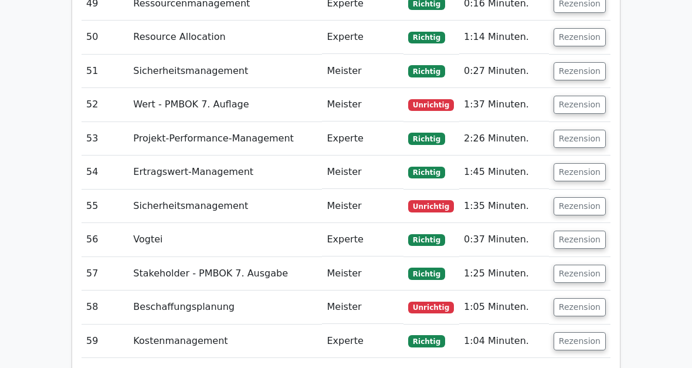
scroll to position [3747, 0]
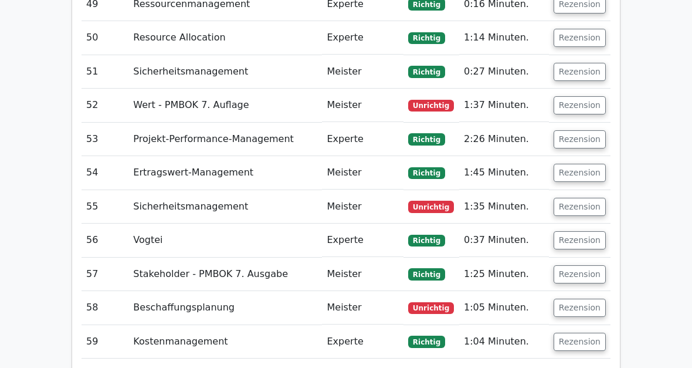
click at [589, 298] on button "Rezension" at bounding box center [580, 307] width 52 height 18
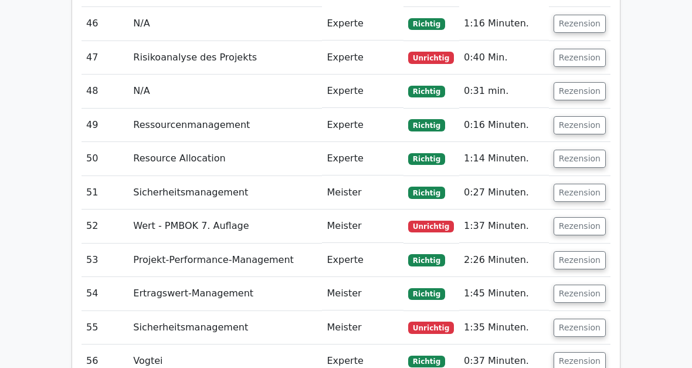
scroll to position [3625, 0]
click at [579, 319] on button "Rezension" at bounding box center [580, 328] width 52 height 18
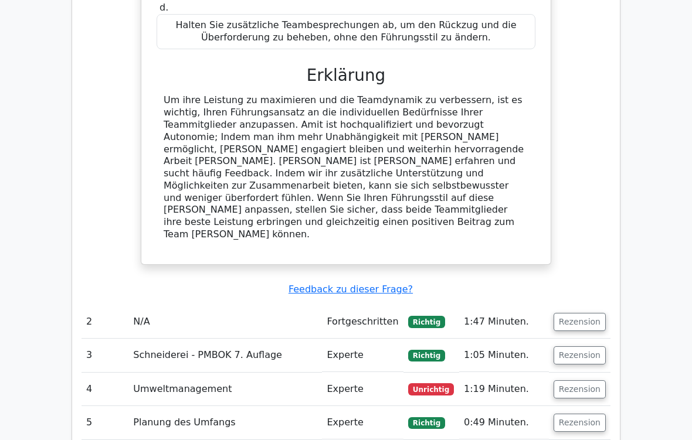
scroll to position [1839, 0]
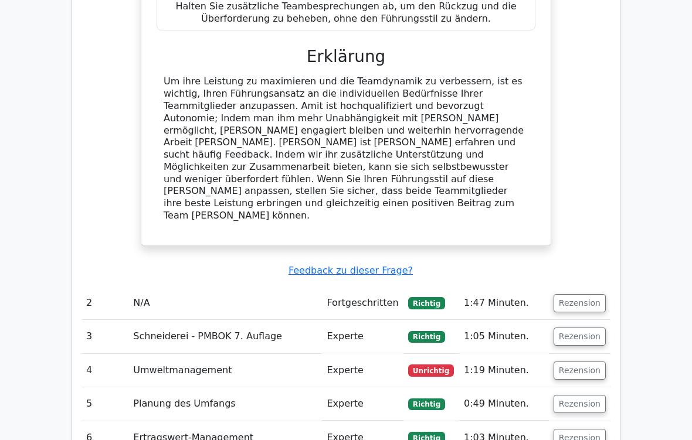
click at [582, 362] on button "Rezension" at bounding box center [580, 371] width 52 height 18
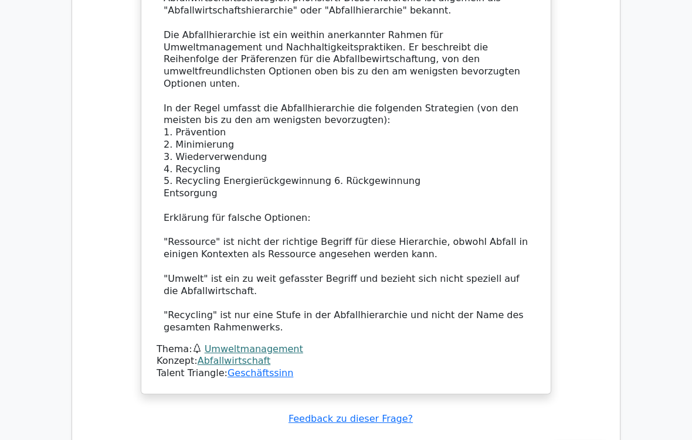
scroll to position [2626, 0]
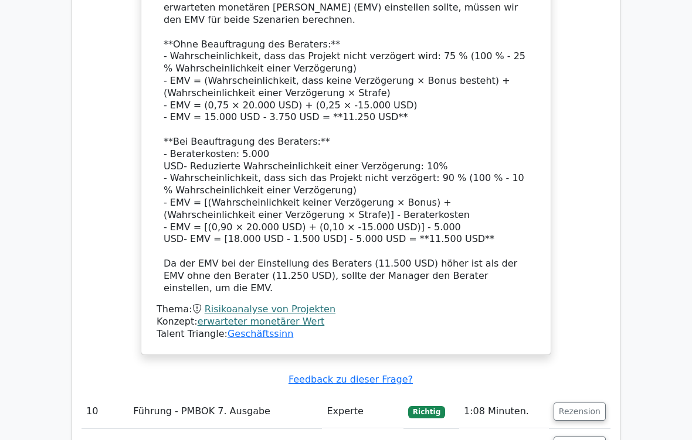
scroll to position [3590, 0]
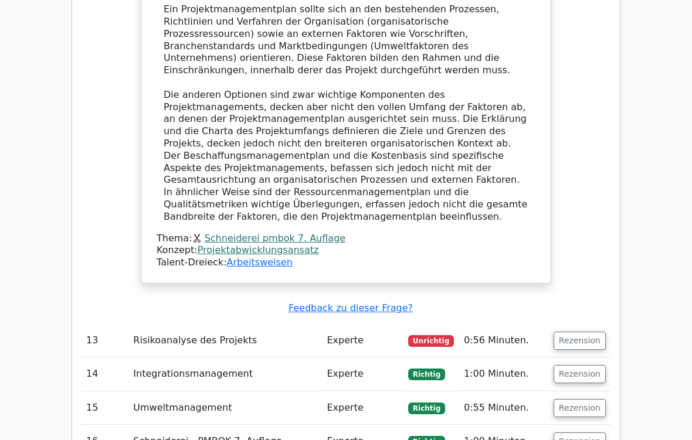
scroll to position [4390, 0]
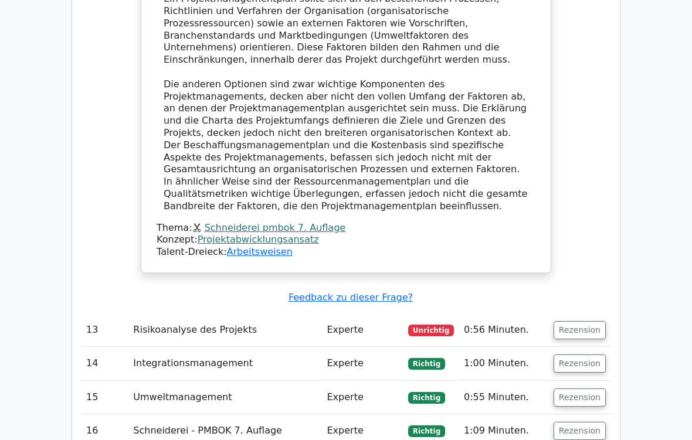
click at [587, 322] on button "Rezension" at bounding box center [580, 331] width 52 height 18
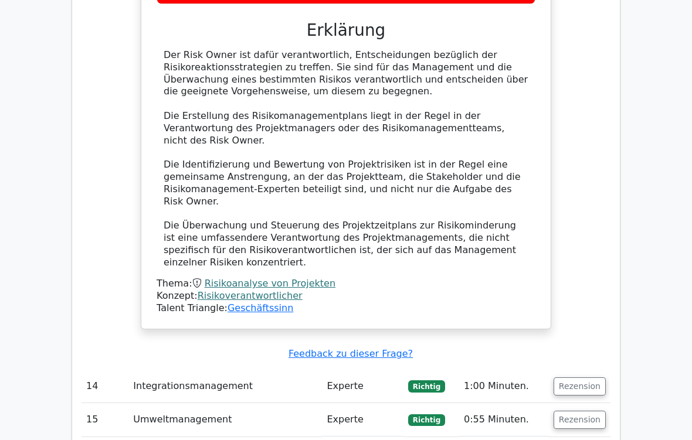
scroll to position [4942, 0]
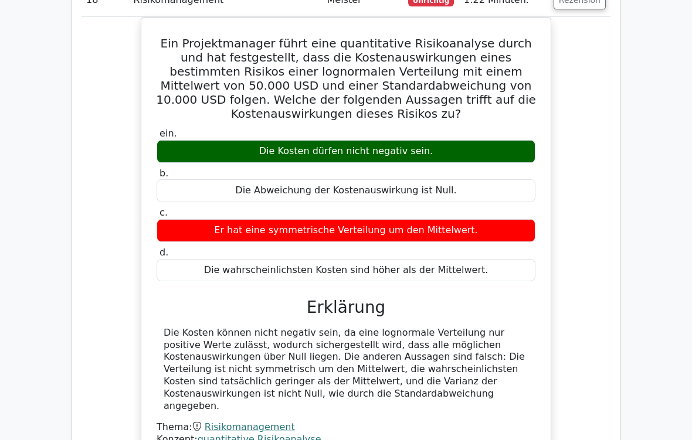
scroll to position [5464, 0]
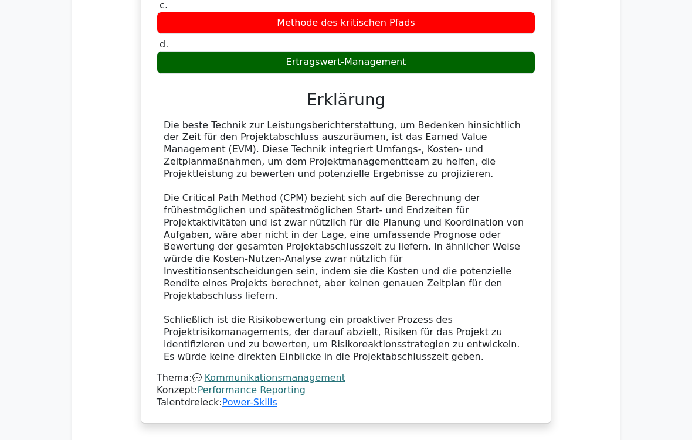
scroll to position [5998, 0]
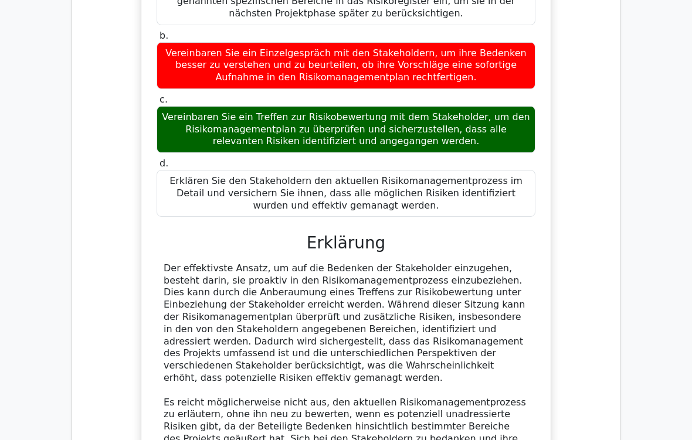
scroll to position [6786, 0]
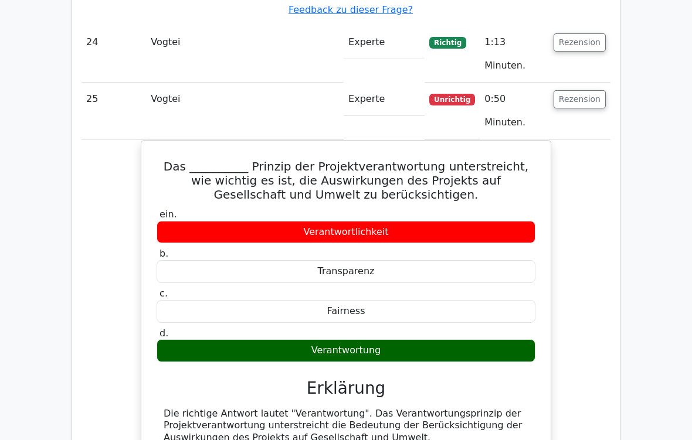
scroll to position [7267, 0]
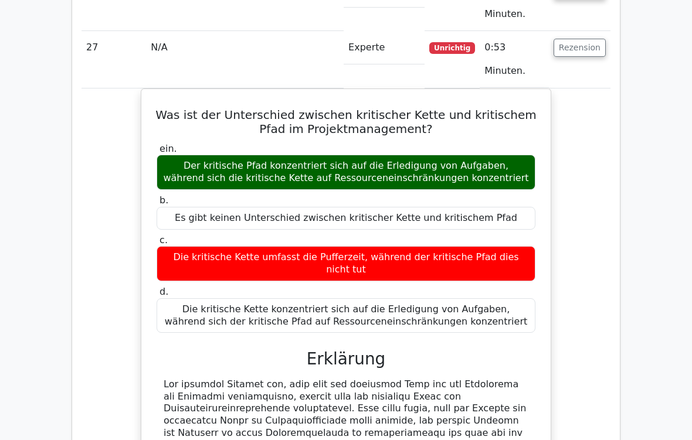
scroll to position [8021, 0]
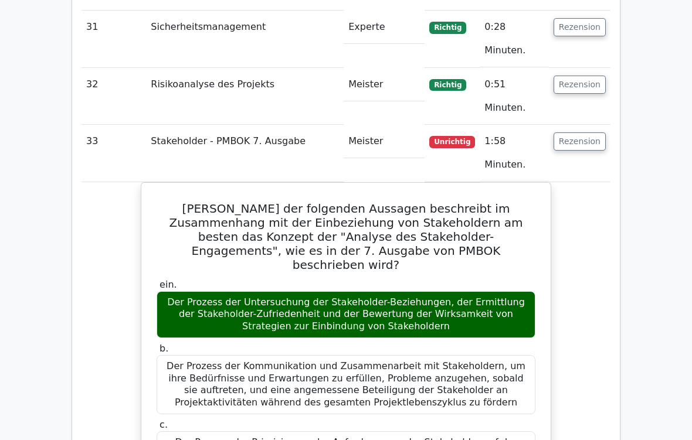
scroll to position [8821, 0]
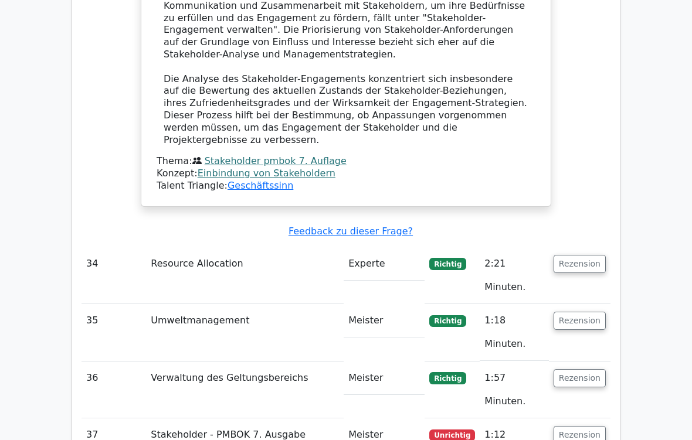
scroll to position [9559, 0]
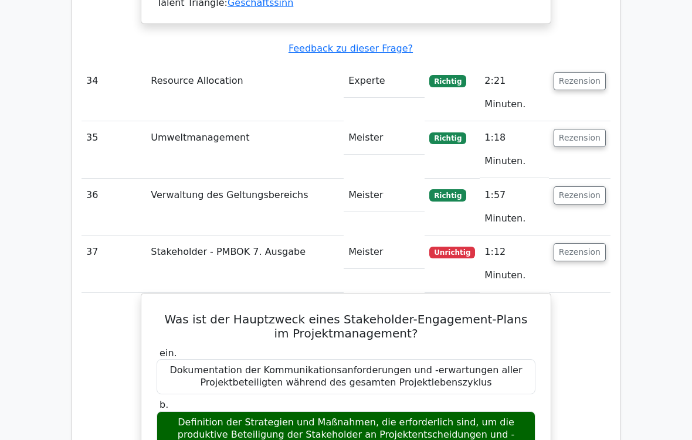
scroll to position [9735, 0]
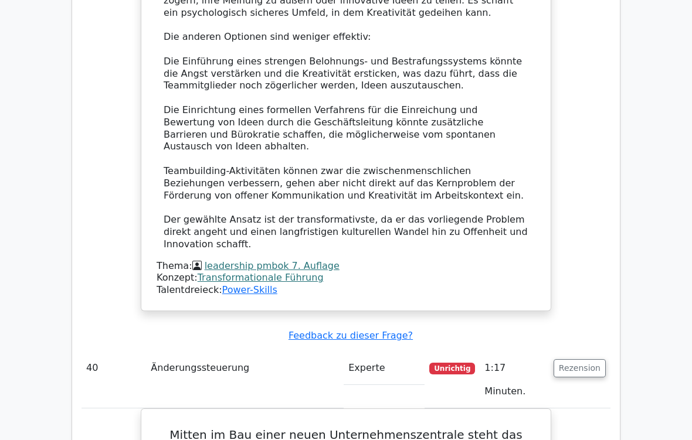
scroll to position [11301, 0]
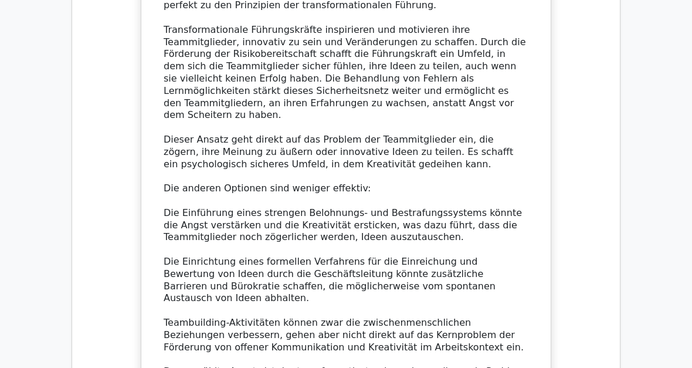
scroll to position [11138, 0]
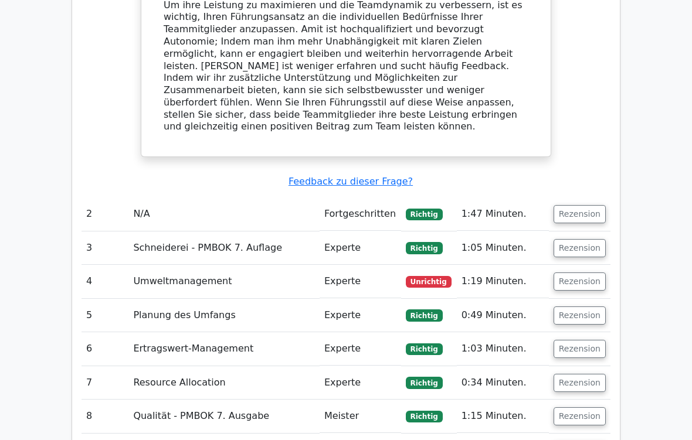
scroll to position [1913, 0]
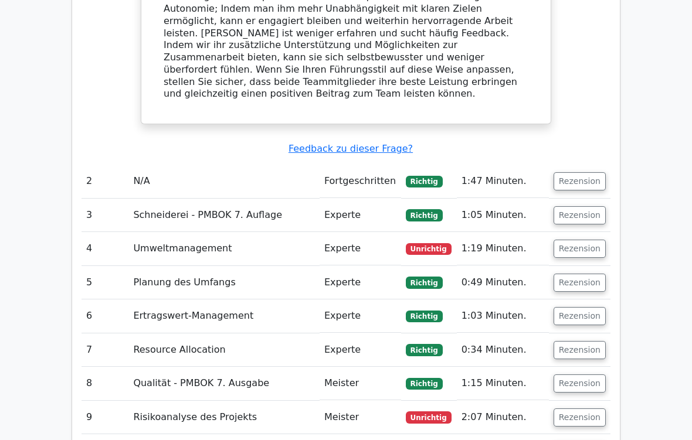
click at [582, 240] on button "Rezension" at bounding box center [580, 249] width 52 height 18
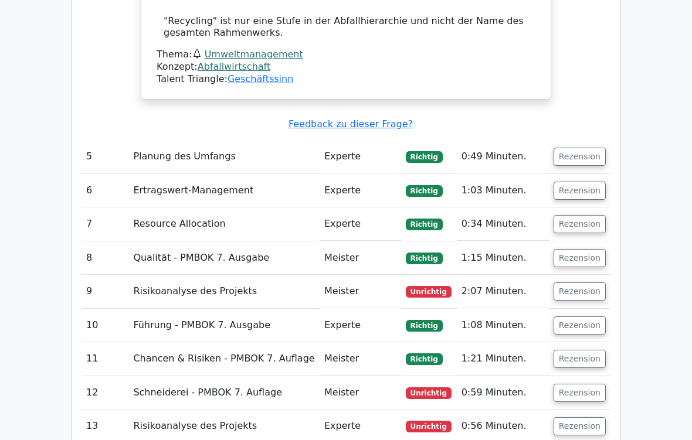
scroll to position [2841, 0]
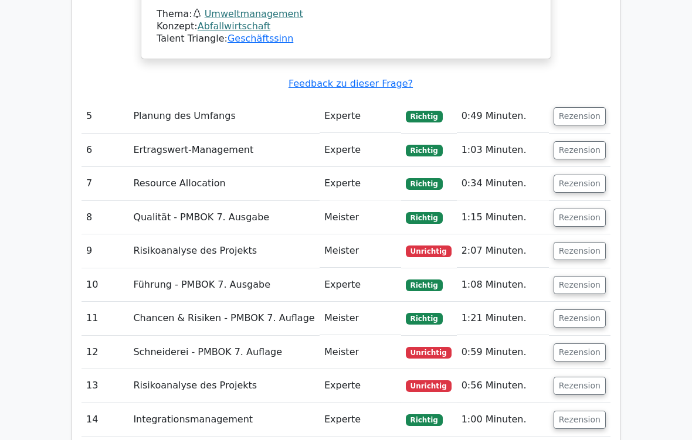
click at [585, 242] on button "Rezension" at bounding box center [580, 251] width 52 height 18
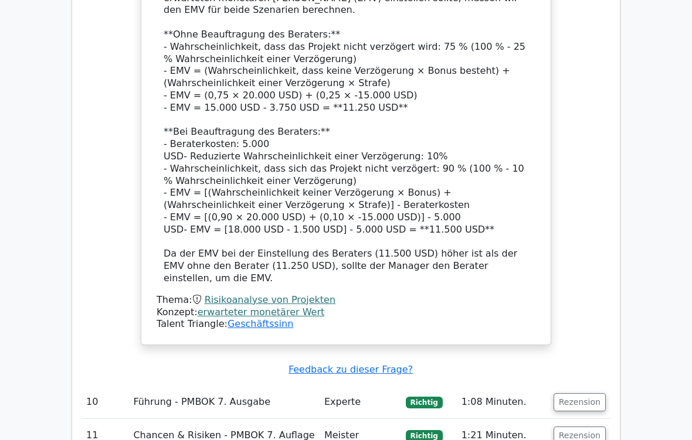
scroll to position [3549, 0]
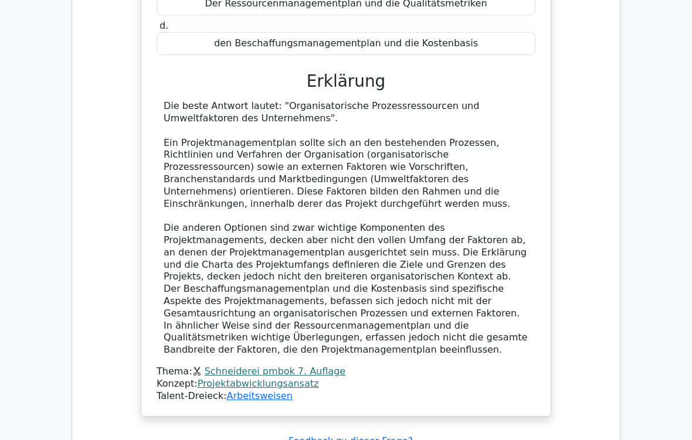
scroll to position [4199, 0]
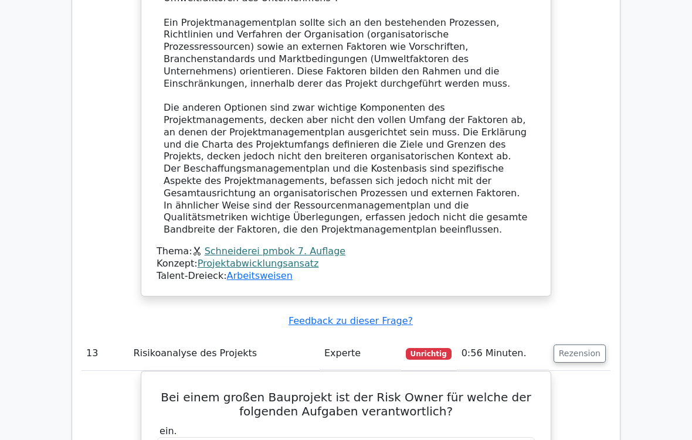
scroll to position [4319, 0]
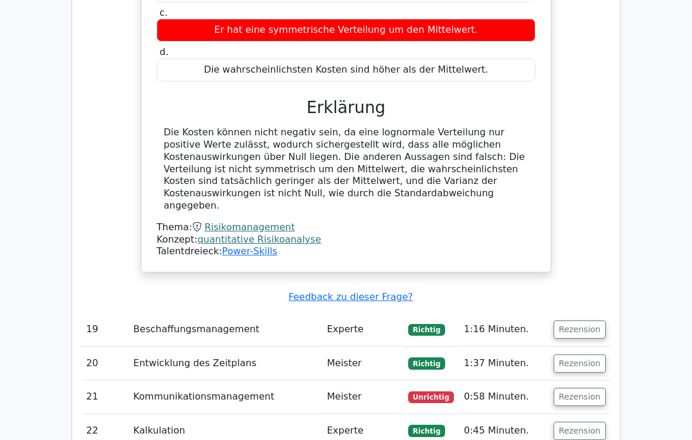
scroll to position [5639, 0]
click at [583, 388] on button "Rezension" at bounding box center [580, 397] width 52 height 18
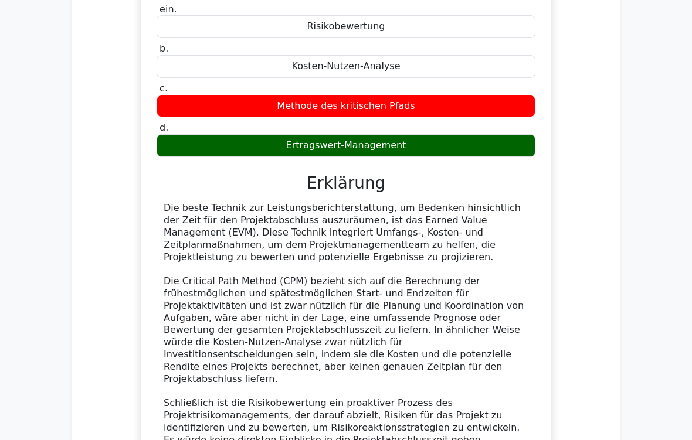
scroll to position [6134, 0]
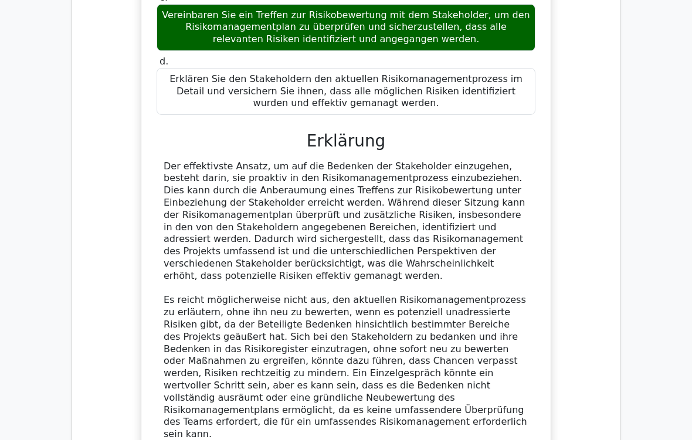
scroll to position [7037, 0]
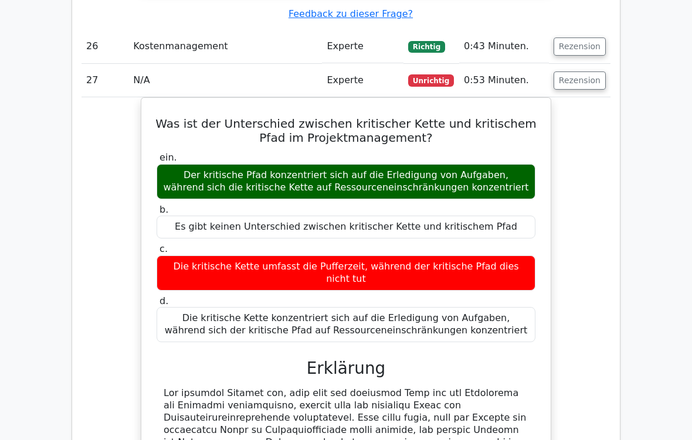
scroll to position [8249, 0]
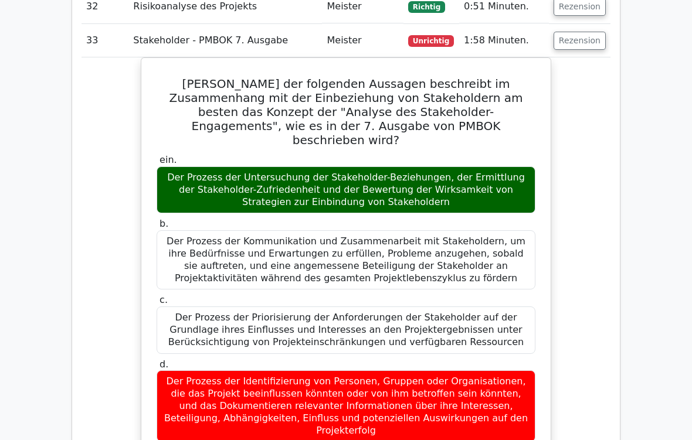
scroll to position [9066, 0]
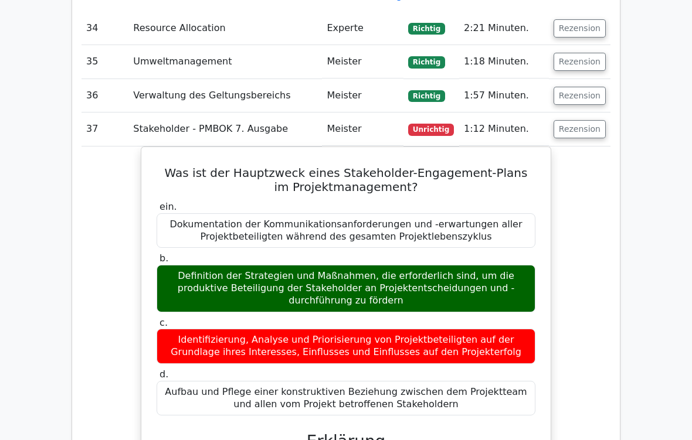
scroll to position [9818, 0]
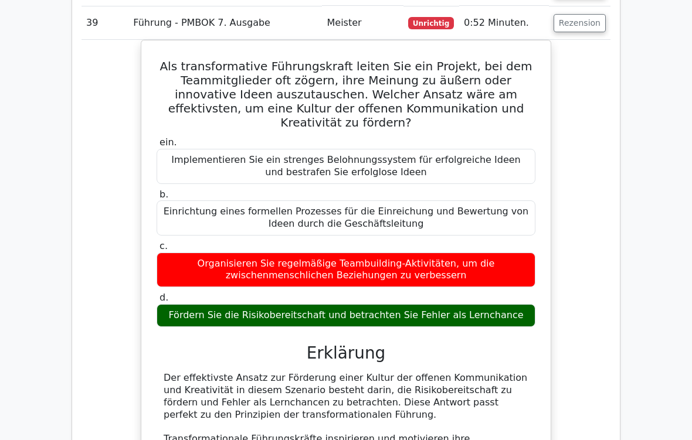
scroll to position [10640, 0]
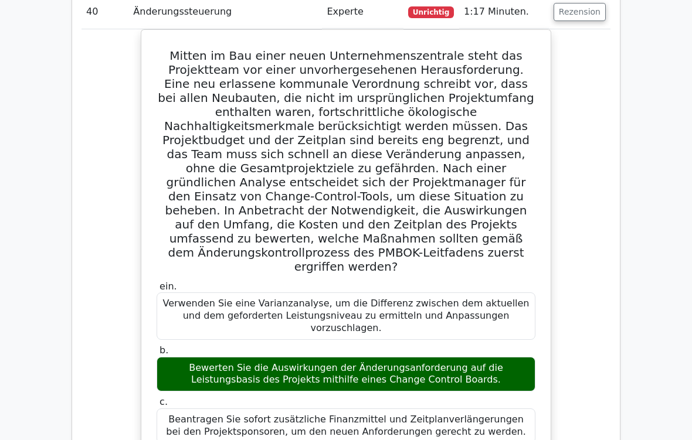
scroll to position [11559, 0]
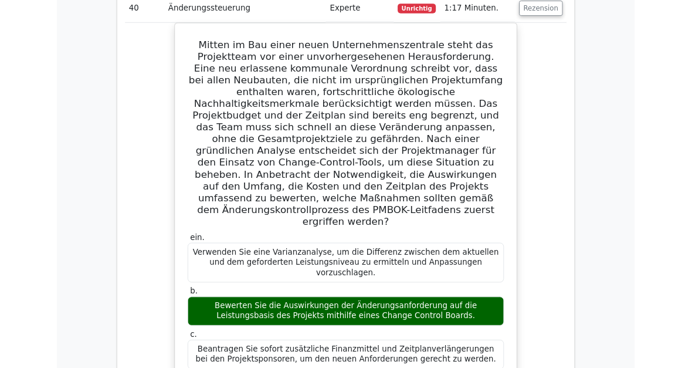
scroll to position [11632, 0]
